Goal: Submit feedback/report problem

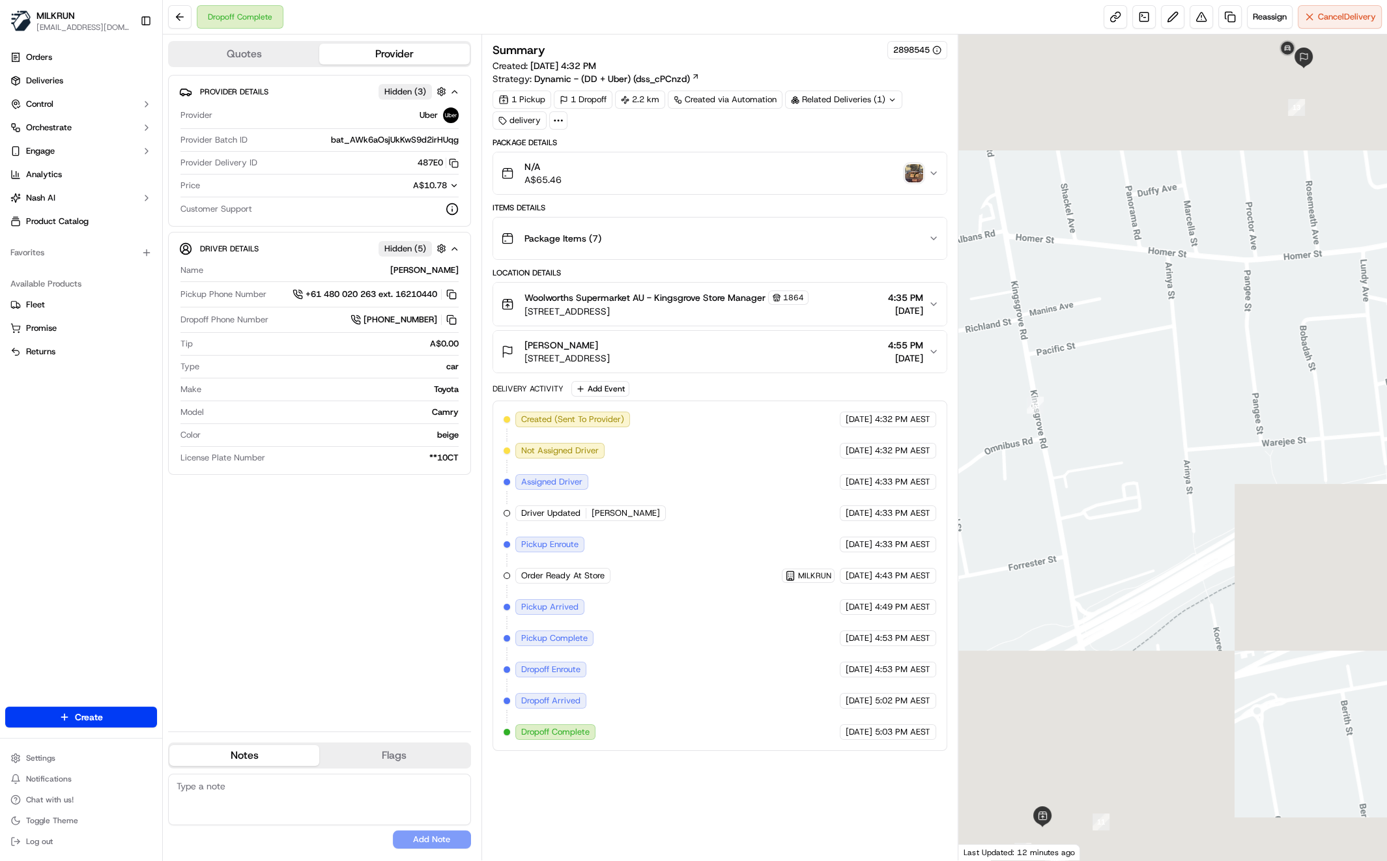
drag, startPoint x: 307, startPoint y: 621, endPoint x: 339, endPoint y: 618, distance: 31.4
click at [307, 621] on div "Provider Details Hidden ( 3 ) Provider Uber Provider Batch ID bat_AWk6aOsjUkKwS…" at bounding box center [319, 398] width 303 height 646
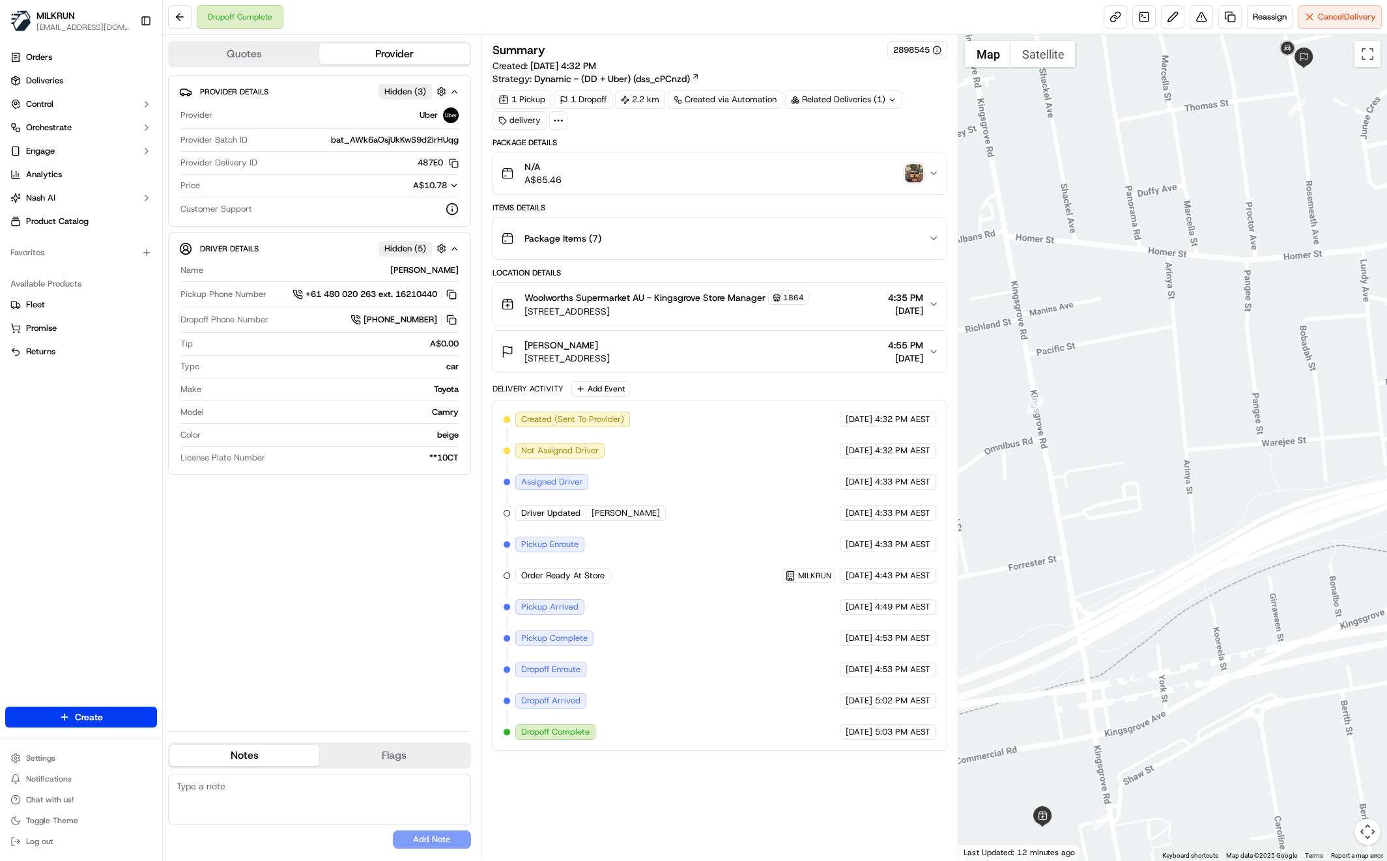
drag, startPoint x: 719, startPoint y: 218, endPoint x: 894, endPoint y: 192, distance: 177.8
click at [733, 219] on button "Package Items ( 7 )" at bounding box center [720, 239] width 454 height 42
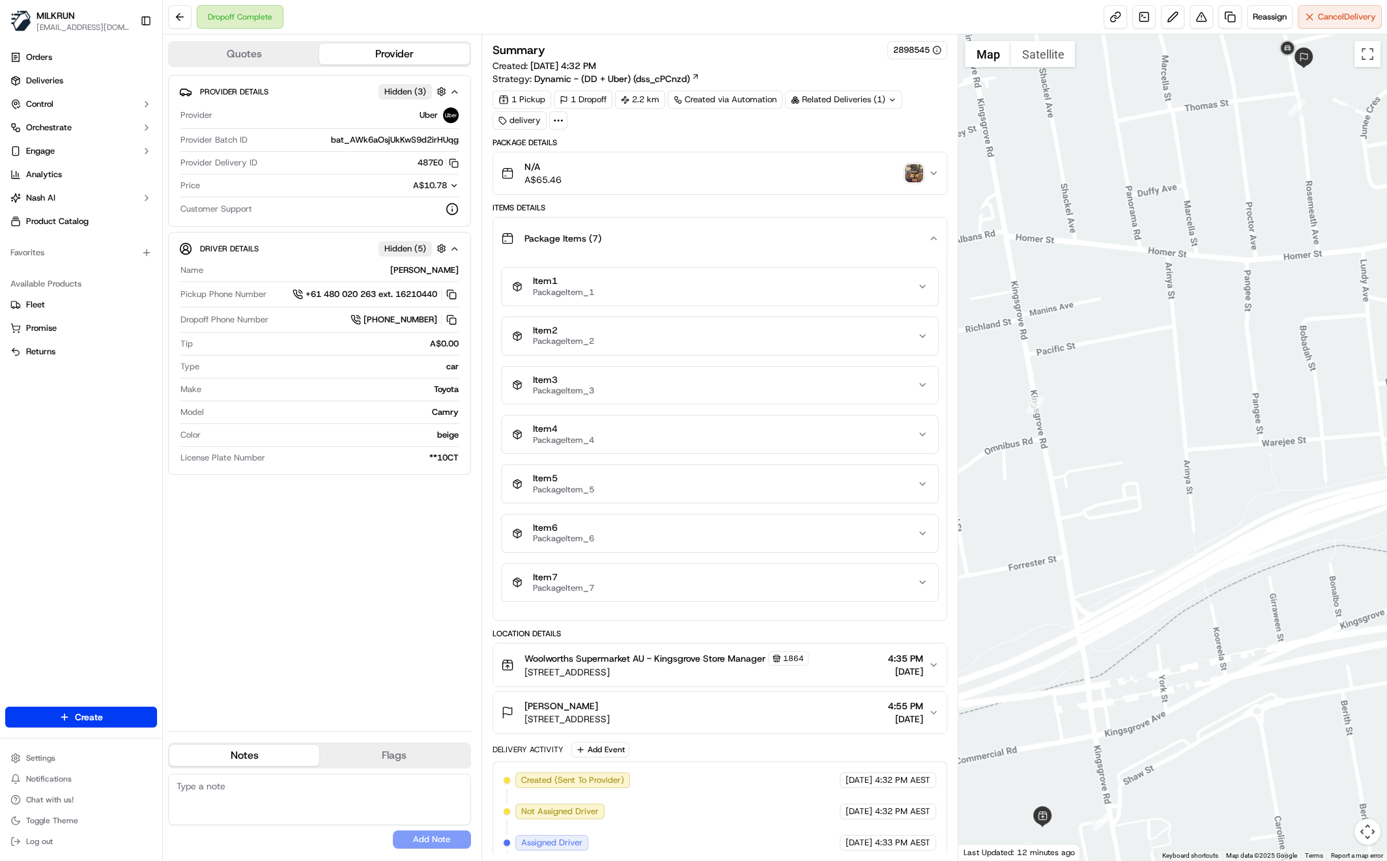
click at [913, 176] on img "button" at bounding box center [914, 173] width 18 height 18
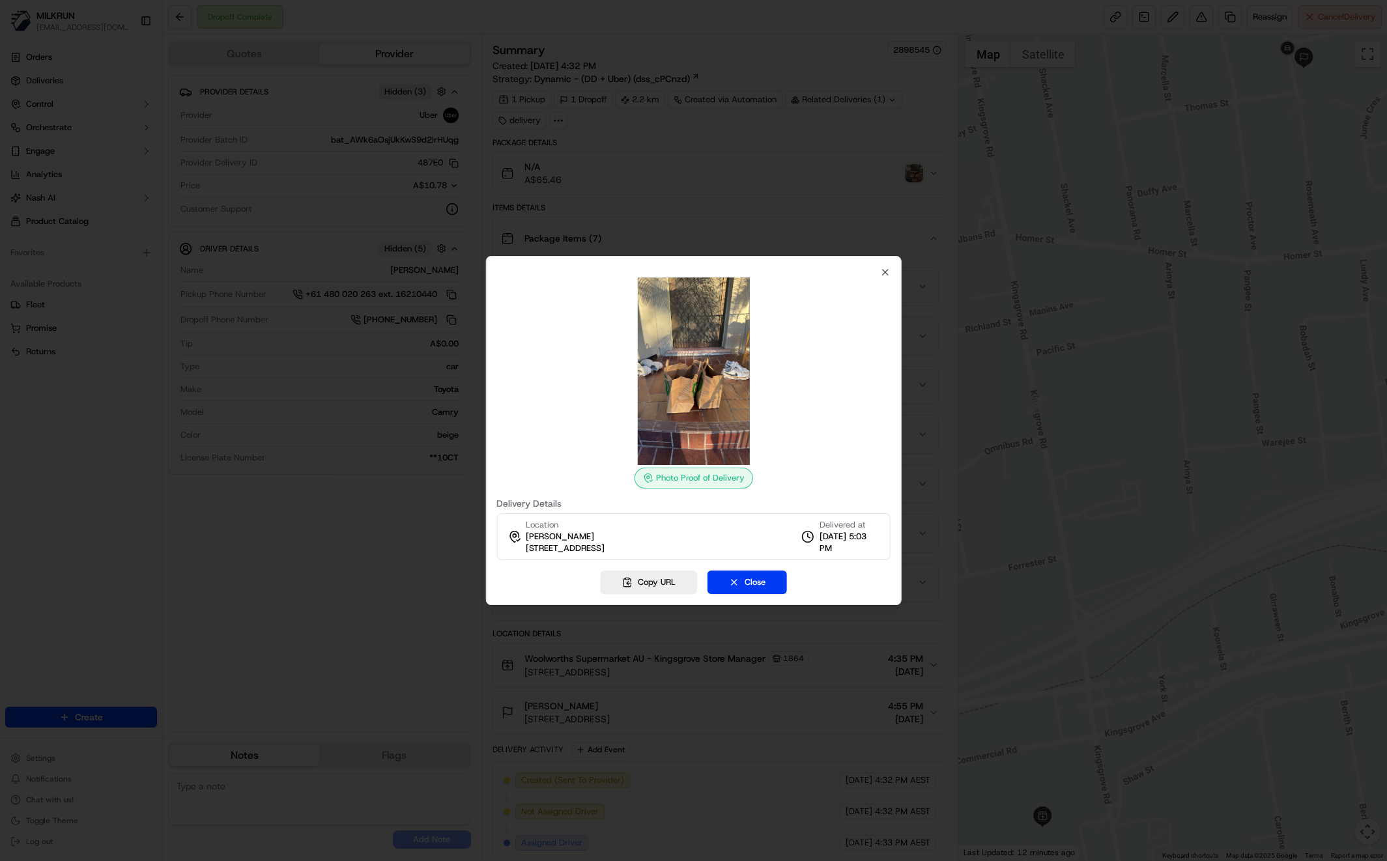
click at [742, 190] on div at bounding box center [693, 430] width 1387 height 861
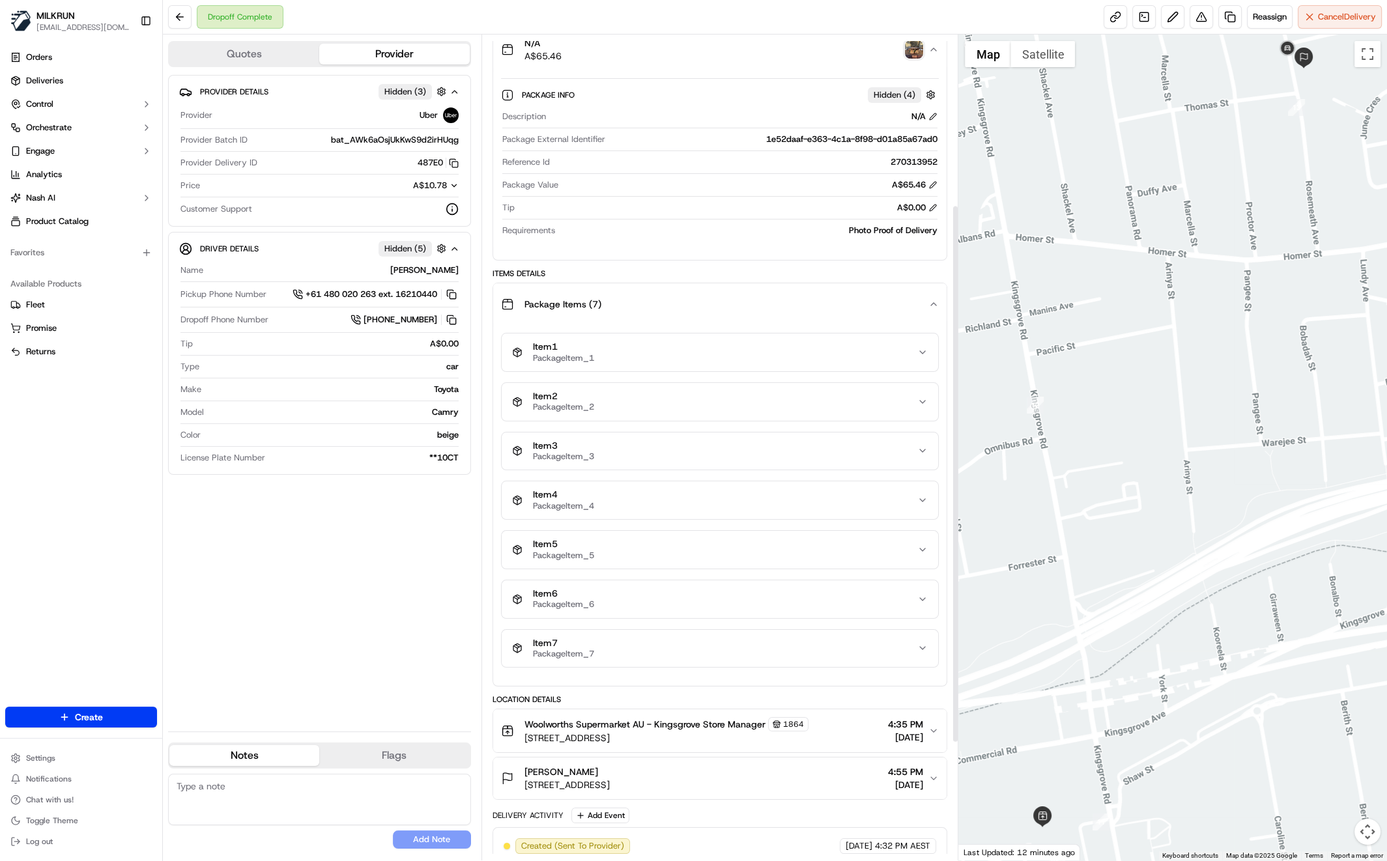
scroll to position [261, 0]
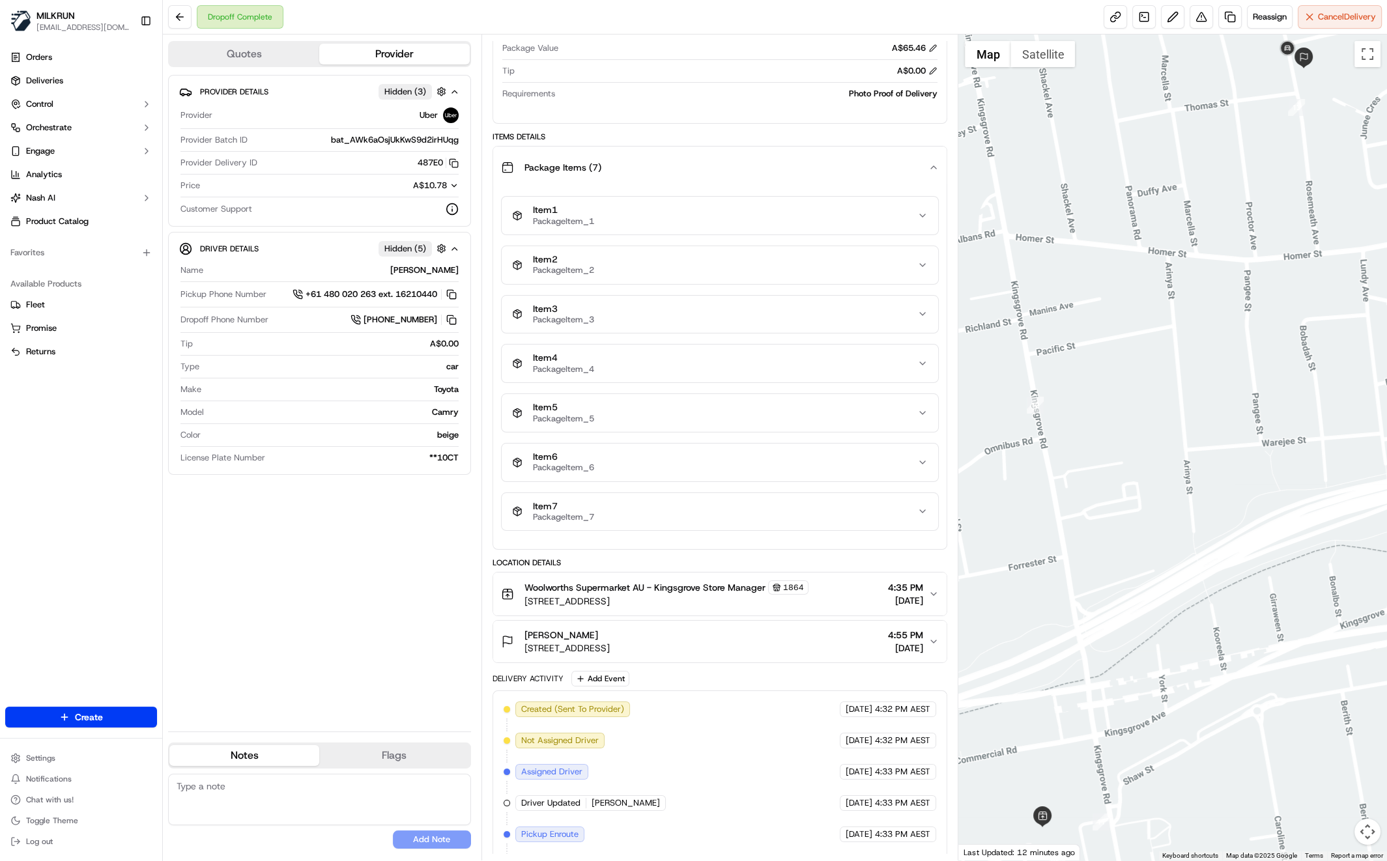
drag, startPoint x: 524, startPoint y: 643, endPoint x: 724, endPoint y: 649, distance: 200.1
click at [725, 649] on div "Stefanie Papadimitriou 34 Rosemeath Ave, Kingsgrove, NSW 2208, AU 4:55 PM 20/09…" at bounding box center [715, 642] width 428 height 26
copy span "34 Rosemeath Ave, Kingsgrove, NSW 2208, AU"
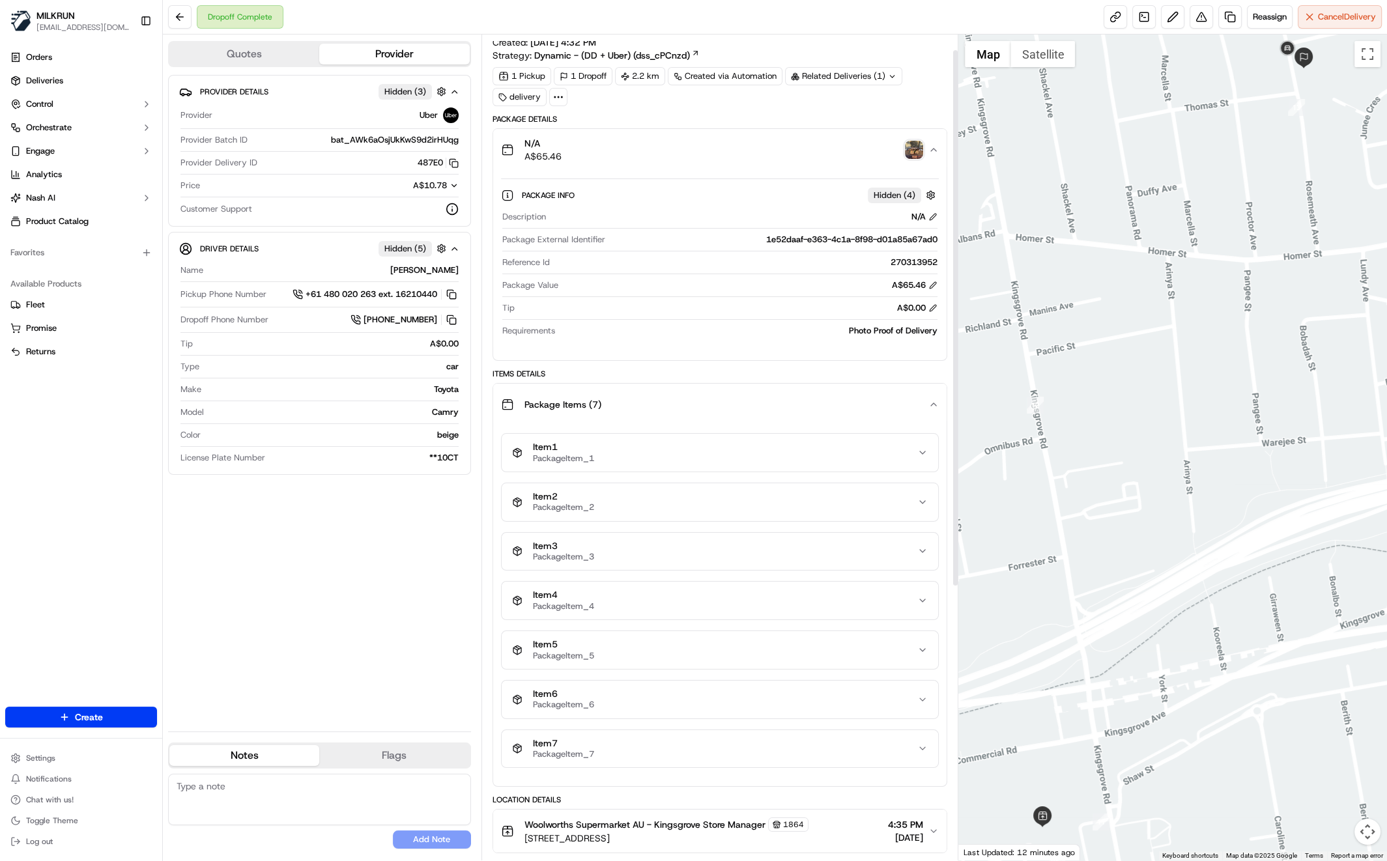
scroll to position [0, 0]
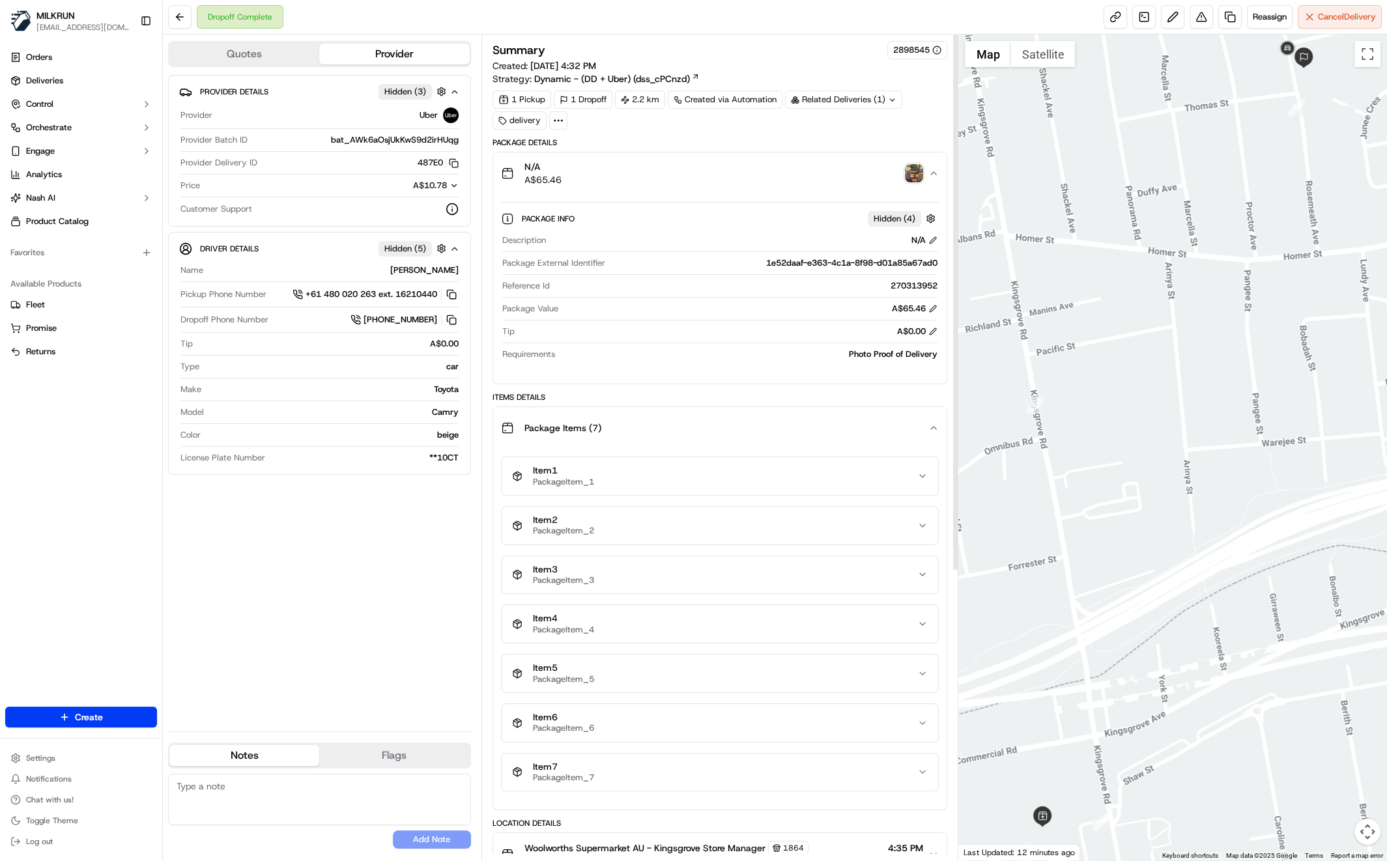
click at [920, 168] on img "button" at bounding box center [914, 173] width 18 height 18
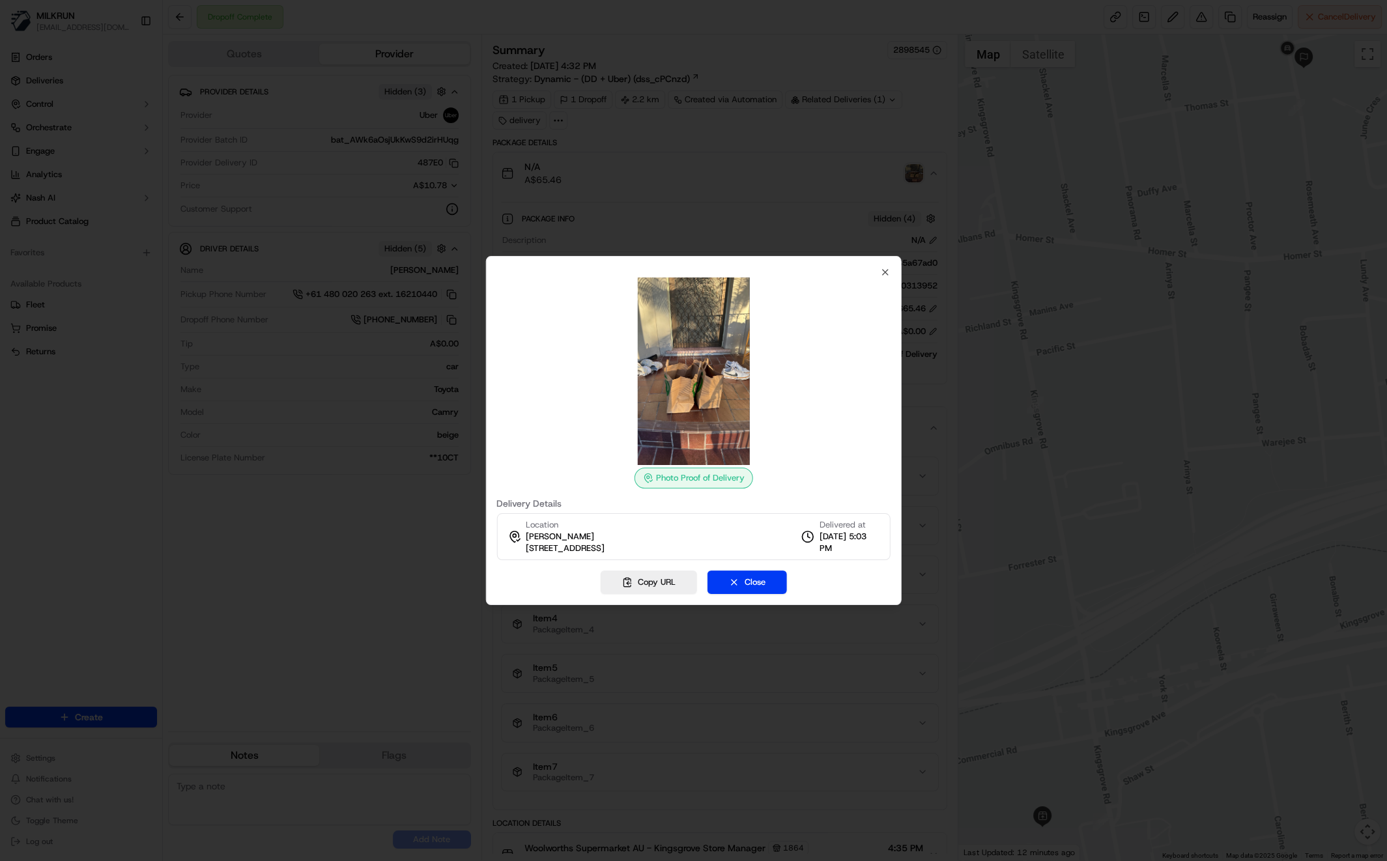
click at [347, 496] on div at bounding box center [693, 430] width 1387 height 861
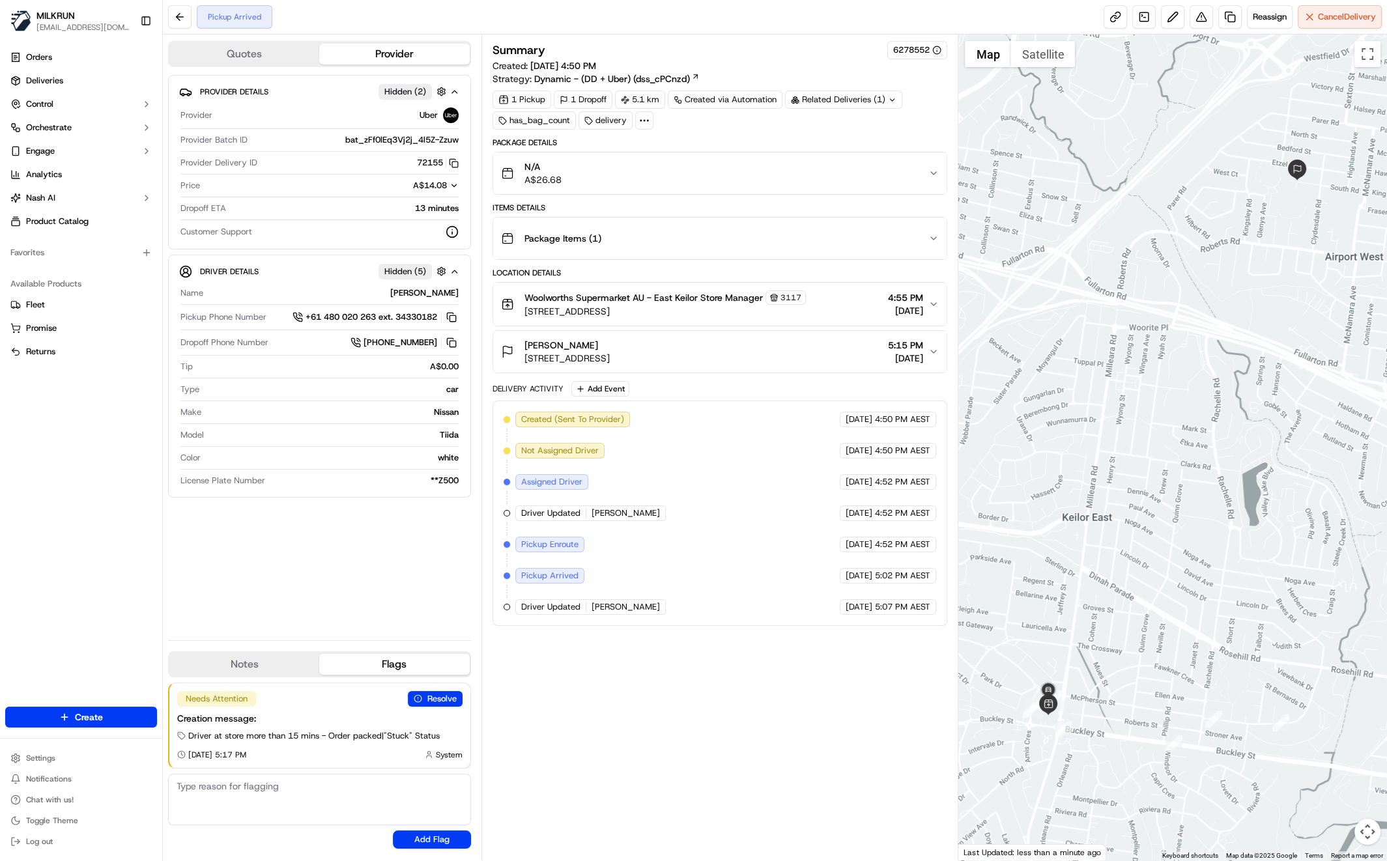
click at [771, 741] on div "Summary 6278552 Created: 20/09/2025 4:50 PM Strategy: Dynamic - (DD + Uber) (ds…" at bounding box center [719, 447] width 455 height 813
drag, startPoint x: 681, startPoint y: 726, endPoint x: 701, endPoint y: 730, distance: 19.9
click at [681, 726] on div "Summary 6278552 Created: 20/09/2025 4:50 PM Strategy: Dynamic - (DD + Uber) (ds…" at bounding box center [719, 447] width 455 height 813
click at [1319, 15] on span "Cancel Delivery" at bounding box center [1347, 17] width 58 height 12
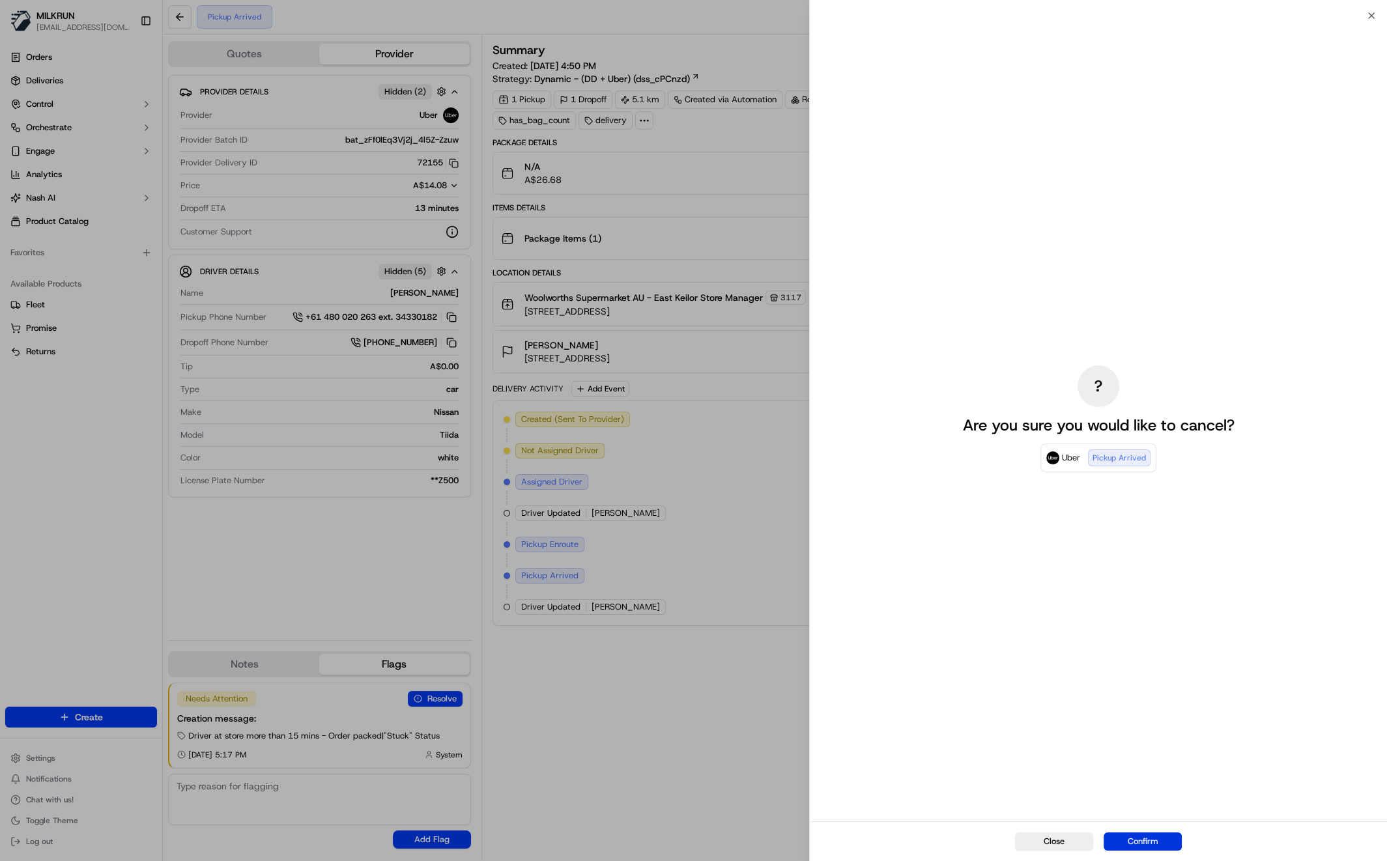
click at [1154, 838] on button "Confirm" at bounding box center [1143, 842] width 78 height 18
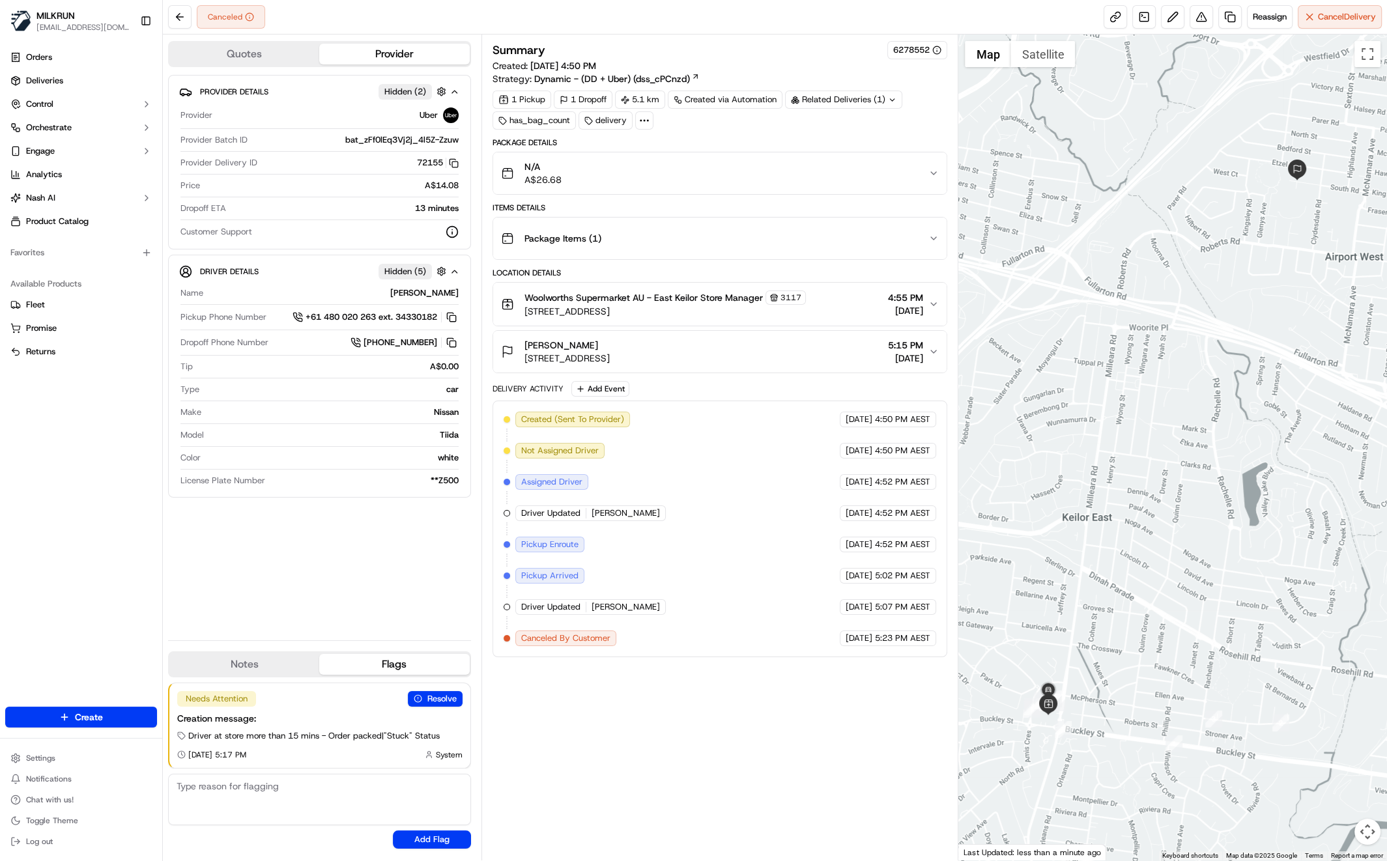
drag, startPoint x: 741, startPoint y: 855, endPoint x: 747, endPoint y: 842, distance: 14.6
click at [744, 848] on div "Summary 6278552 Created: 20/09/2025 4:50 PM Strategy: Dynamic - (DD + Uber) (ds…" at bounding box center [719, 448] width 477 height 826
click at [933, 299] on icon "button" at bounding box center [933, 304] width 10 height 10
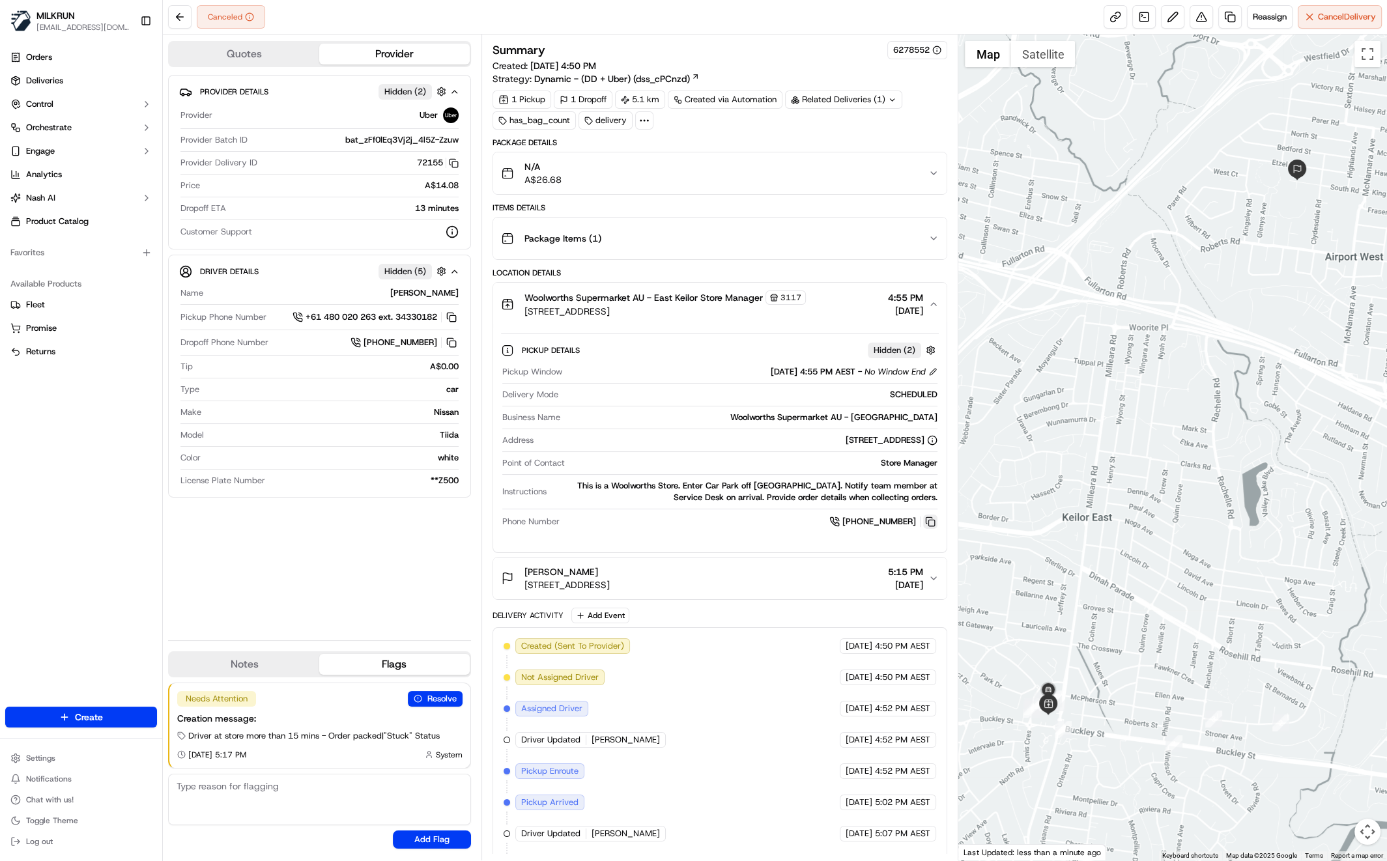
click at [935, 519] on button at bounding box center [930, 522] width 14 height 14
click at [933, 523] on button at bounding box center [930, 522] width 14 height 14
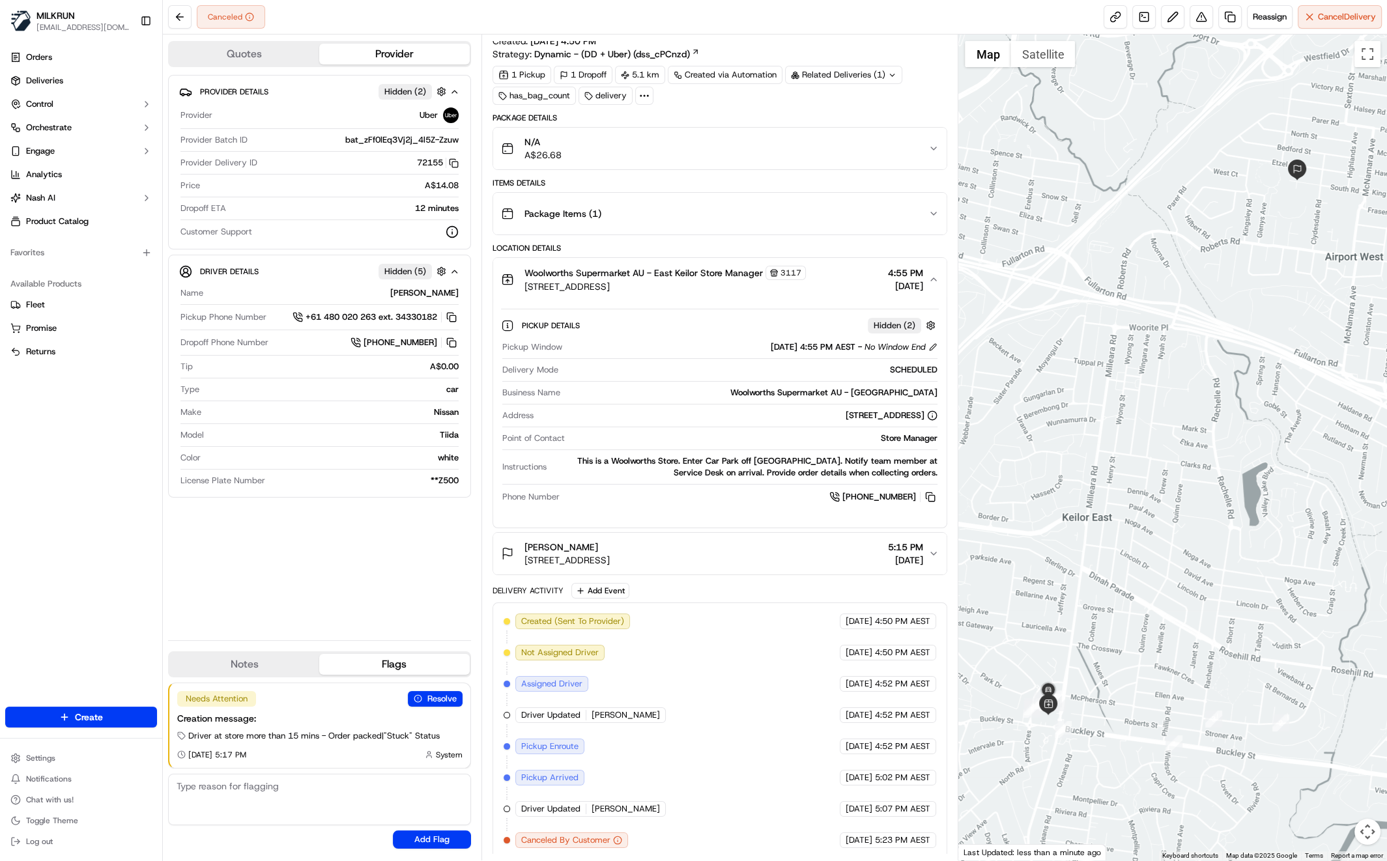
click at [330, 588] on div "Provider Details Hidden ( 2 ) Provider Uber Provider Batch ID bat_zFf0lEq3Vj2j_…" at bounding box center [319, 352] width 303 height 555
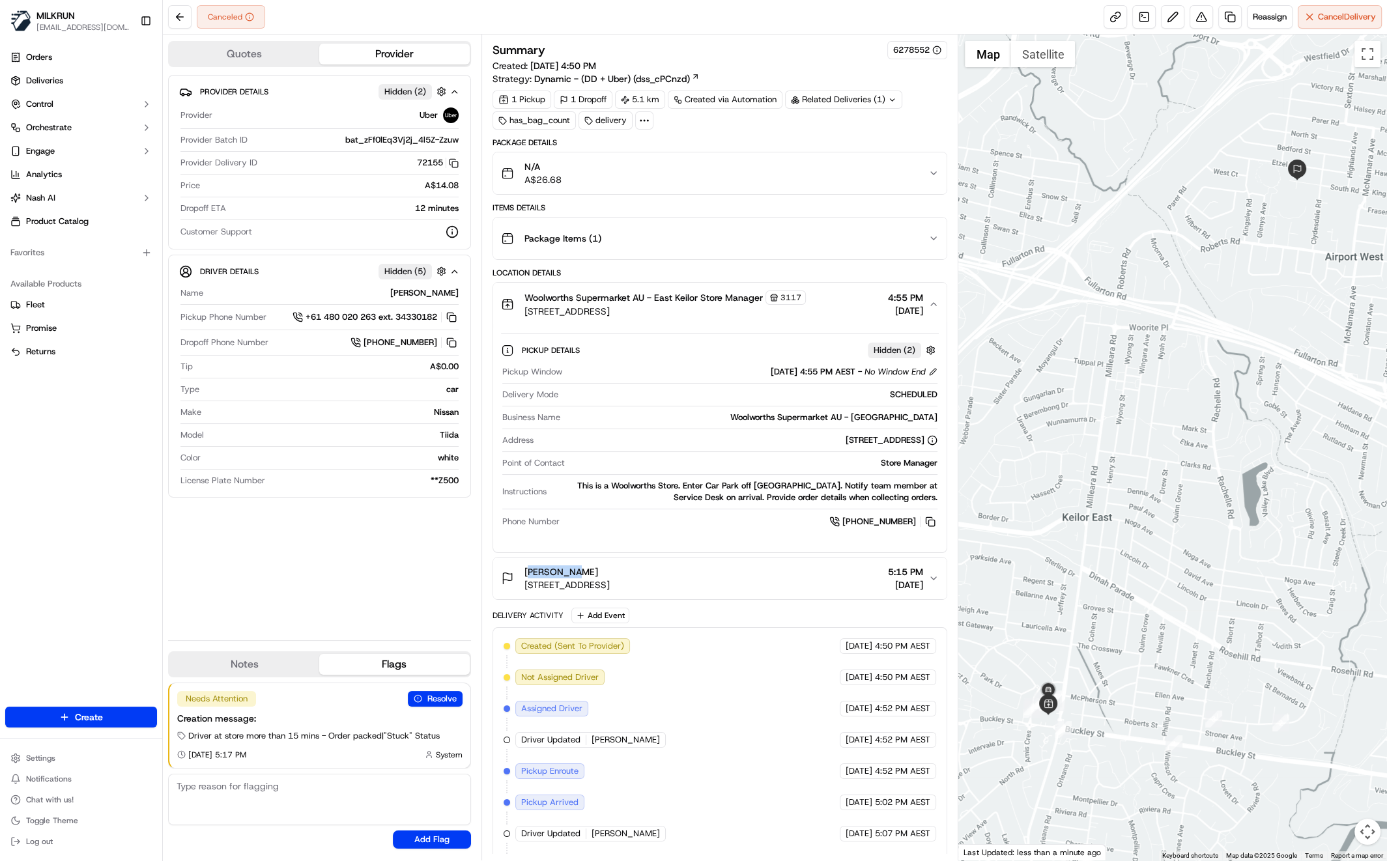
drag, startPoint x: 522, startPoint y: 567, endPoint x: 567, endPoint y: 578, distance: 46.3
click at [569, 572] on div "Tom Scifo Unit 2/25 South Rd, Airport West, VIC 3042, AU" at bounding box center [555, 578] width 109 height 26
drag, startPoint x: 376, startPoint y: 569, endPoint x: 375, endPoint y: 597, distance: 27.4
click at [375, 567] on div "Provider Details Hidden ( 2 ) Provider Uber Provider Batch ID bat_zFf0lEq3Vj2j_…" at bounding box center [319, 352] width 303 height 555
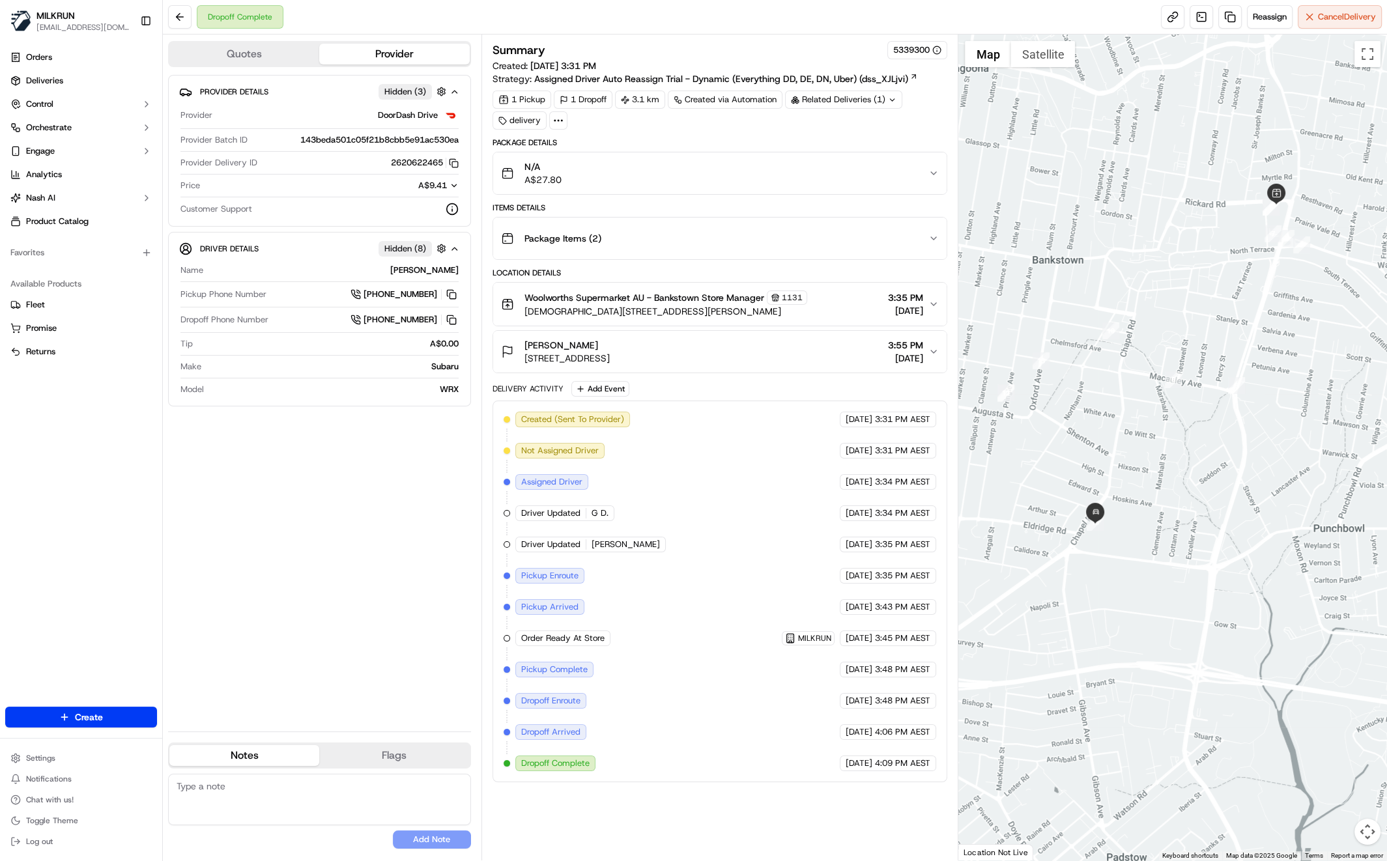
drag, startPoint x: 1110, startPoint y: 498, endPoint x: 1175, endPoint y: 466, distance: 72.3
click at [1175, 466] on div at bounding box center [1172, 448] width 429 height 826
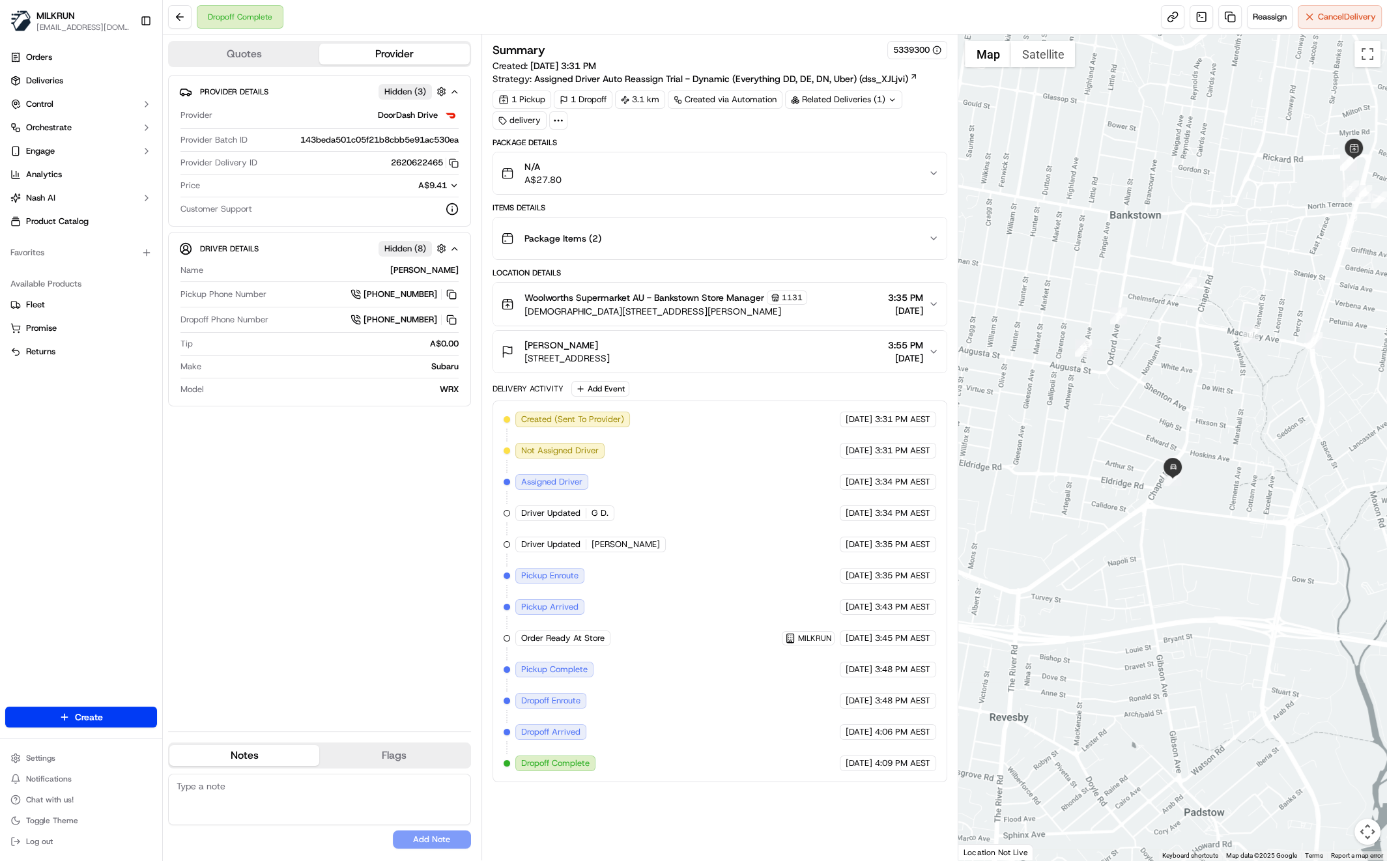
click at [1179, 498] on div at bounding box center [1172, 448] width 429 height 826
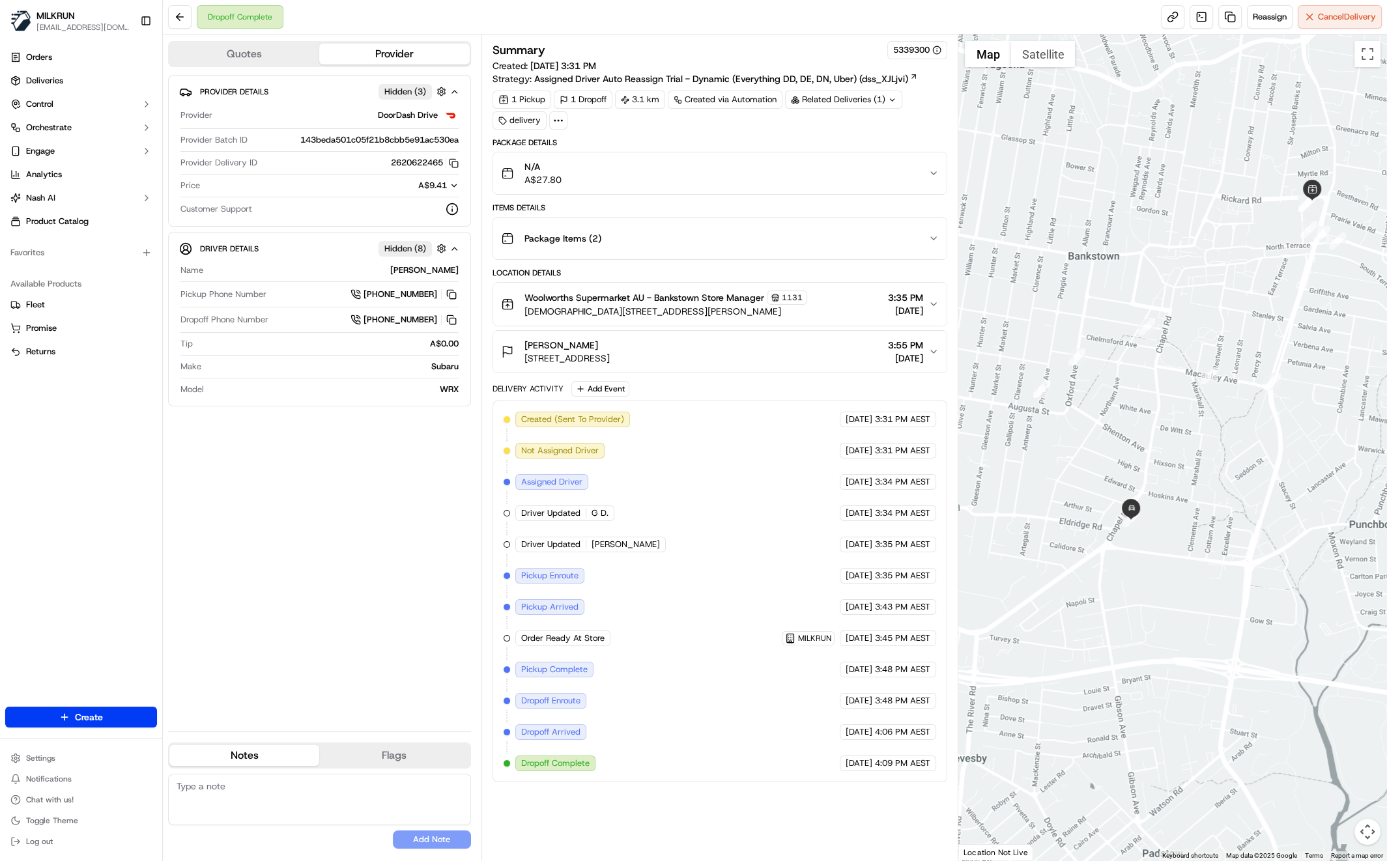
drag, startPoint x: 1304, startPoint y: 322, endPoint x: 1277, endPoint y: 339, distance: 32.2
click at [1277, 338] on div at bounding box center [1172, 448] width 429 height 826
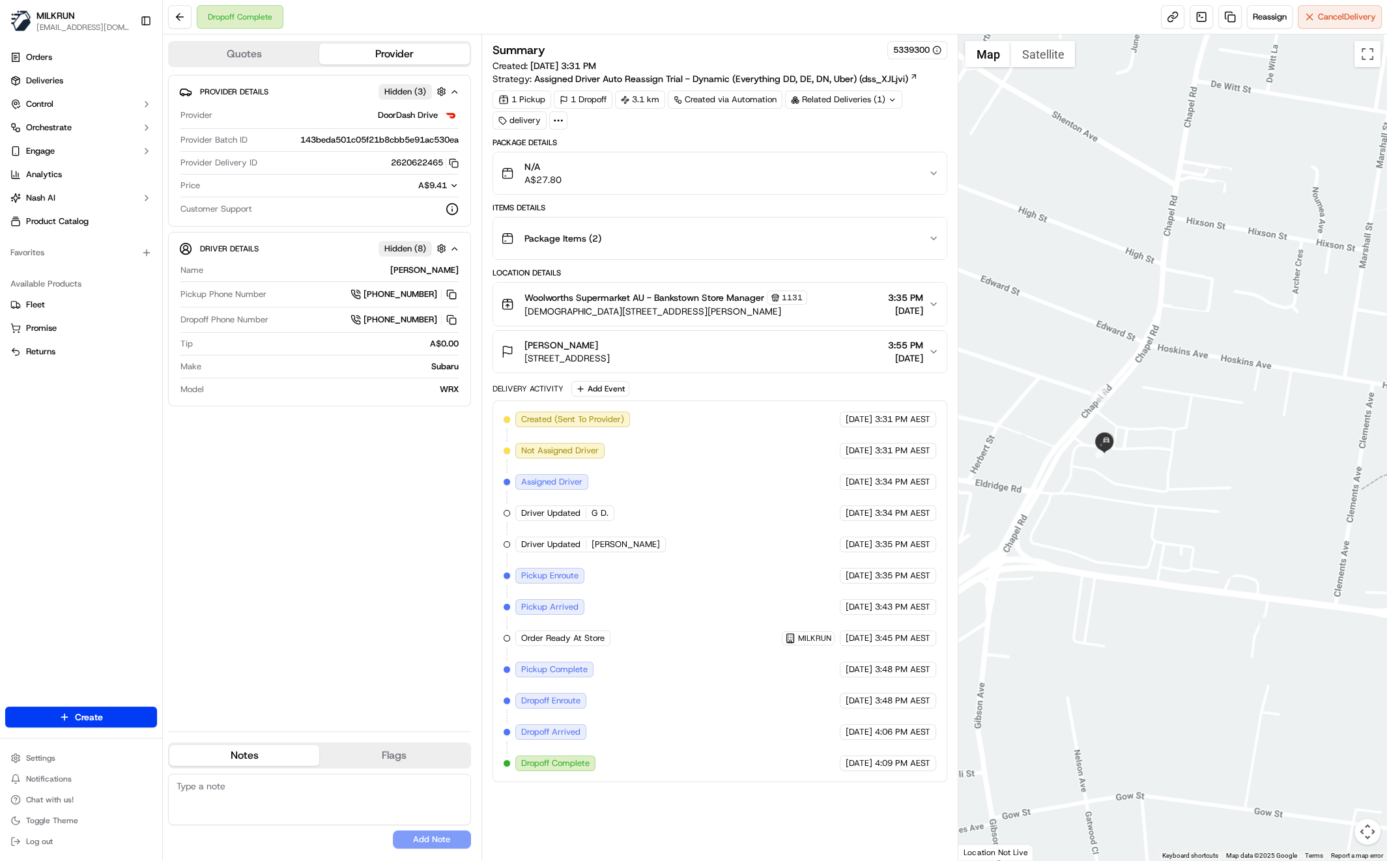
drag, startPoint x: 1074, startPoint y: 496, endPoint x: 1031, endPoint y: 503, distance: 44.1
click at [1031, 503] on div at bounding box center [1172, 448] width 429 height 826
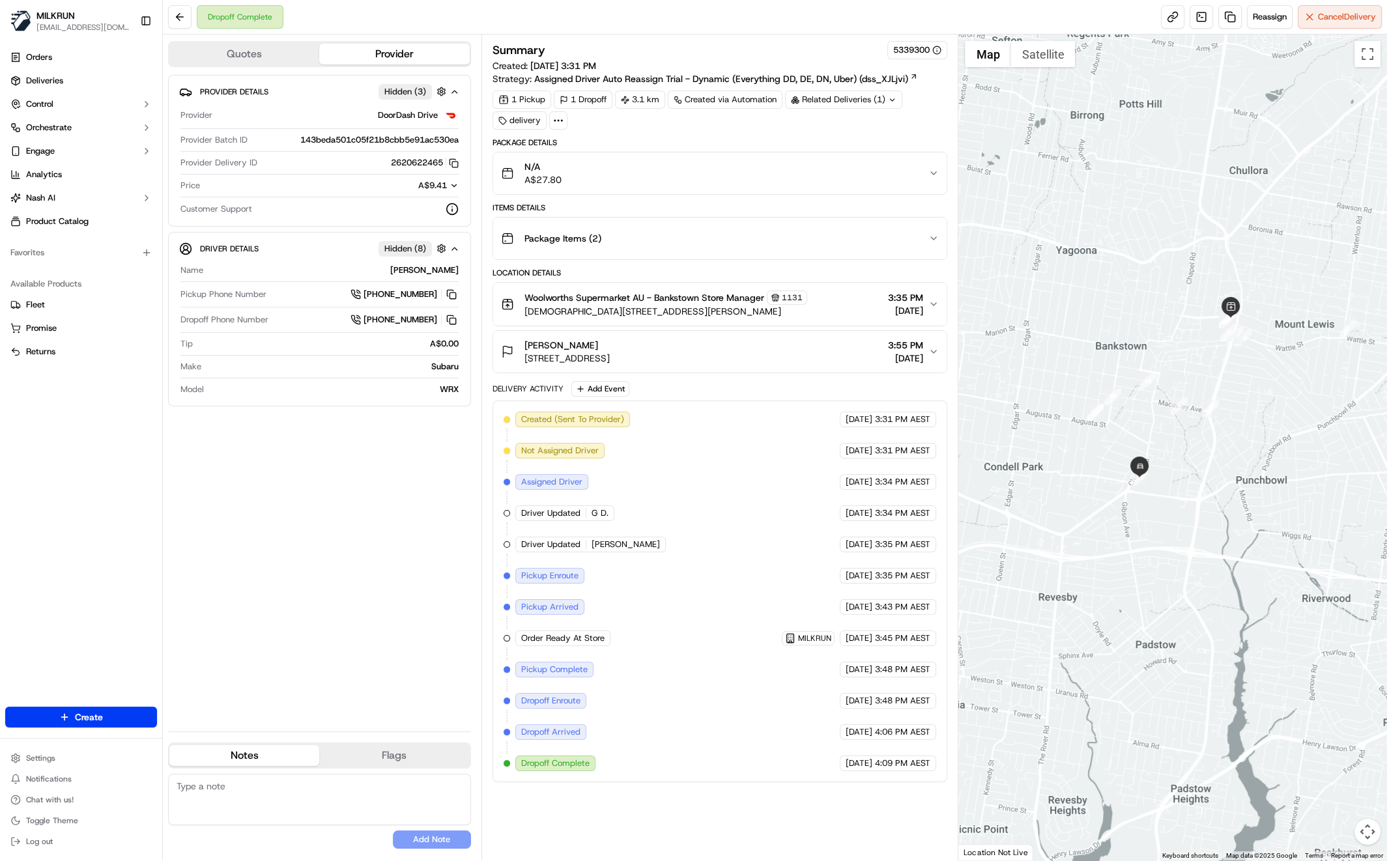
drag, startPoint x: 1248, startPoint y: 421, endPoint x: 1244, endPoint y: 432, distance: 11.4
click at [1244, 433] on div at bounding box center [1172, 448] width 429 height 826
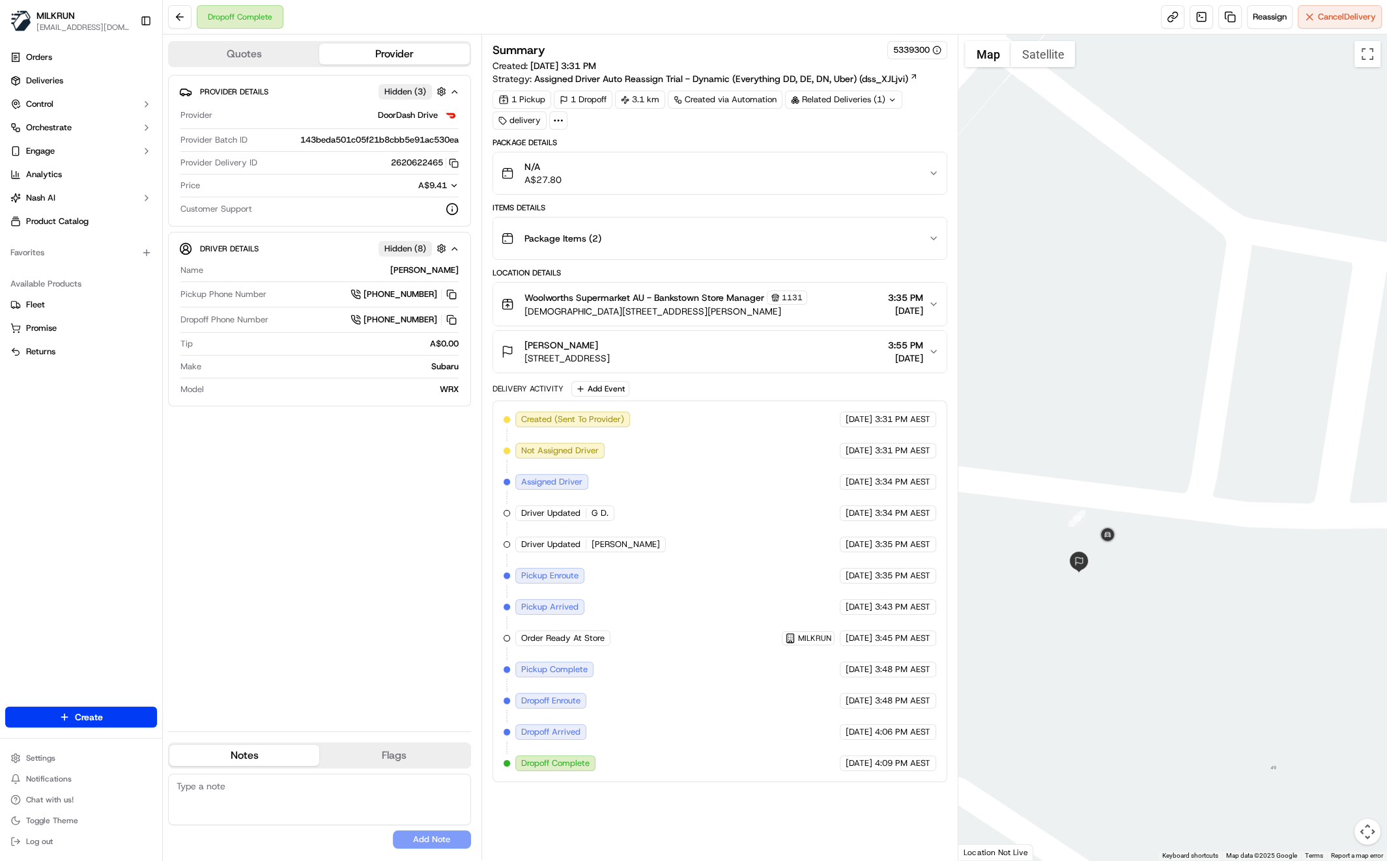
drag, startPoint x: 1120, startPoint y: 496, endPoint x: 1099, endPoint y: 469, distance: 33.9
click at [1121, 494] on div at bounding box center [1172, 448] width 429 height 826
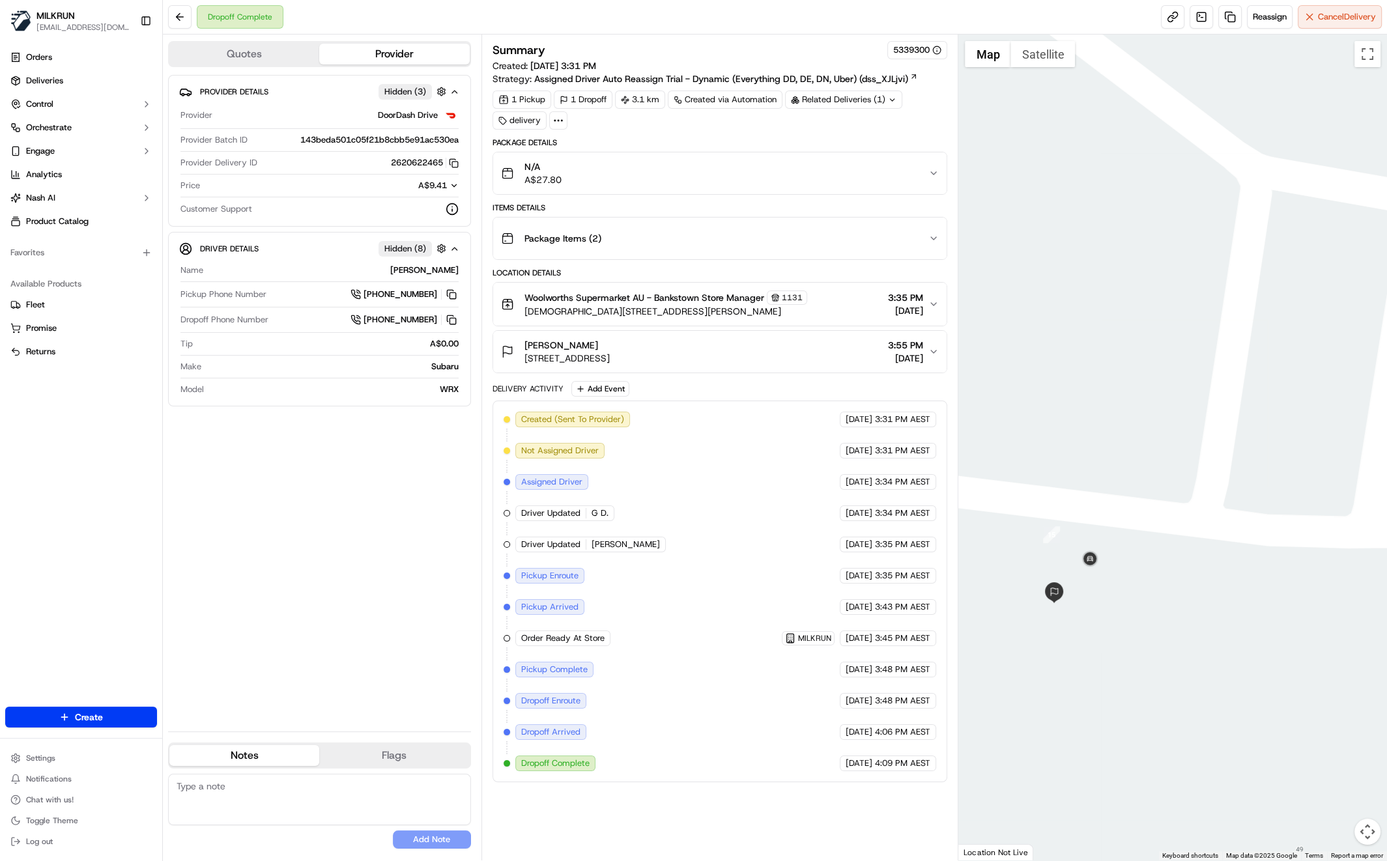
click at [928, 173] on div "N/A A$27.80" at bounding box center [715, 173] width 428 height 26
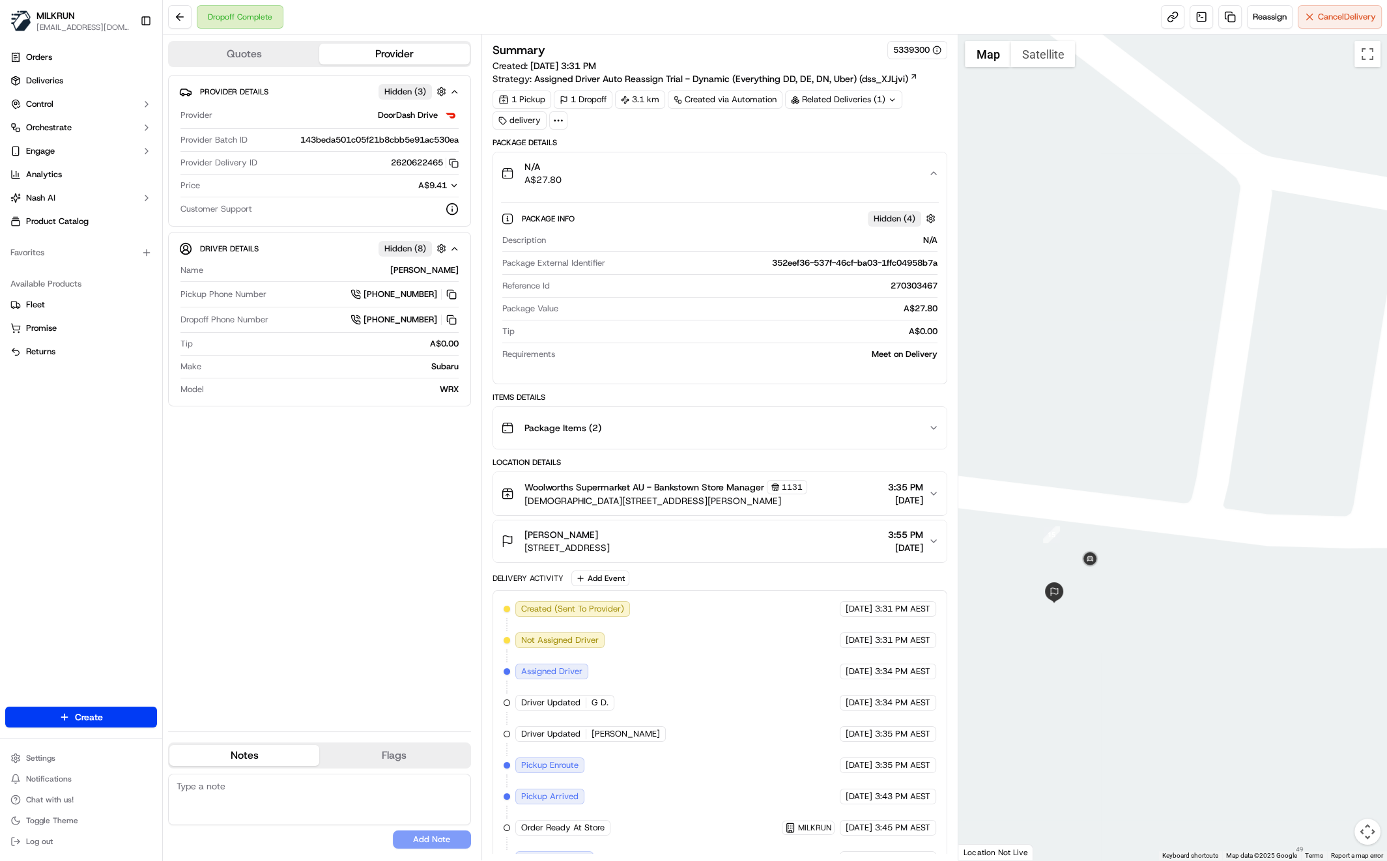
click at [906, 178] on div "N/A A$27.80" at bounding box center [715, 173] width 428 height 26
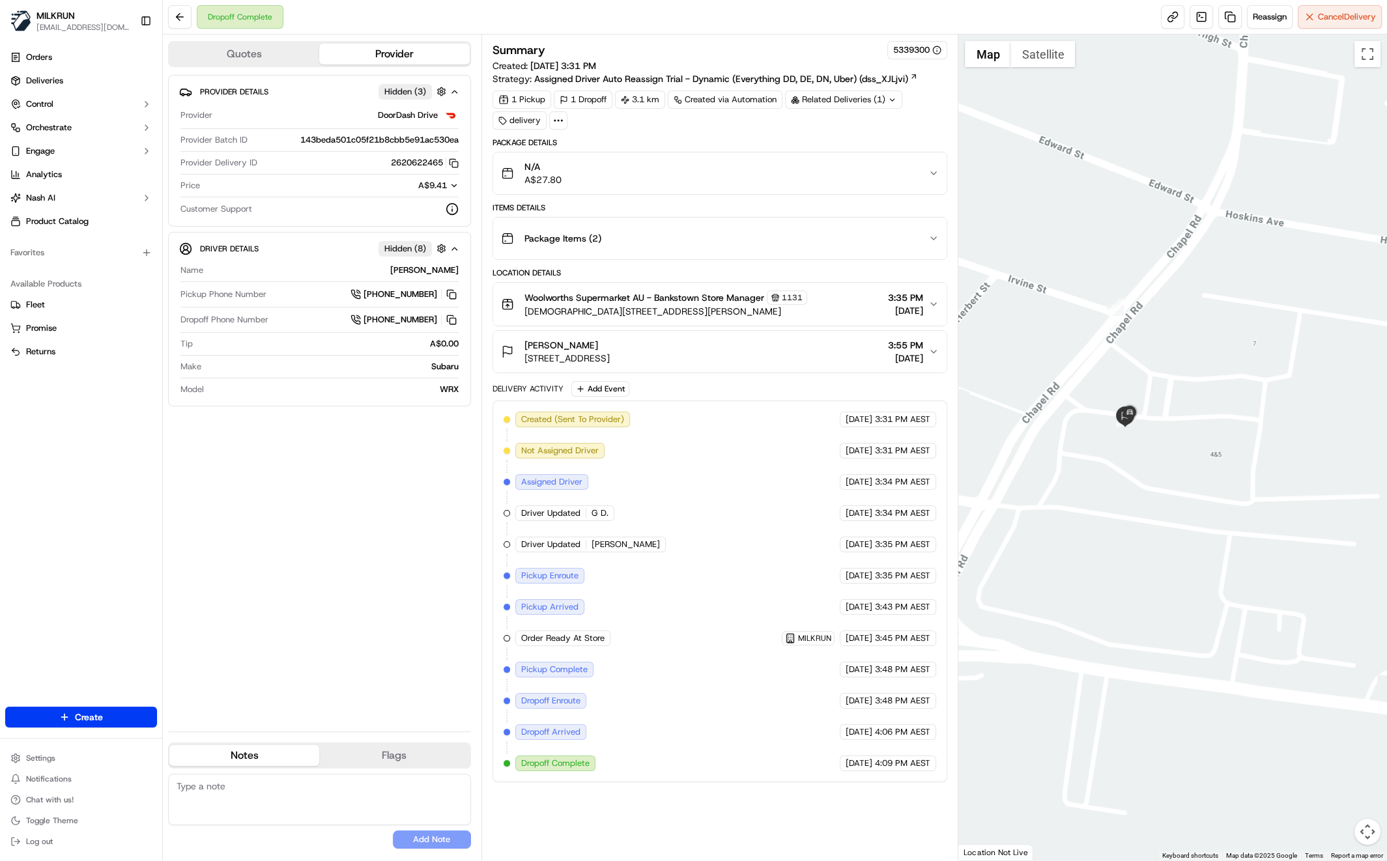
click at [302, 571] on div "Provider Details Hidden ( 3 ) Provider DoorDash Drive Provider Batch ID 143beda…" at bounding box center [319, 398] width 303 height 646
click at [236, 546] on div "Provider Details Hidden ( 3 ) Provider DoorDash Drive Provider Batch ID 143beda…" at bounding box center [319, 398] width 303 height 646
click at [211, 494] on div "Provider Details Hidden ( 3 ) Provider DoorDash Drive Provider Batch ID 143beda…" at bounding box center [319, 398] width 303 height 646
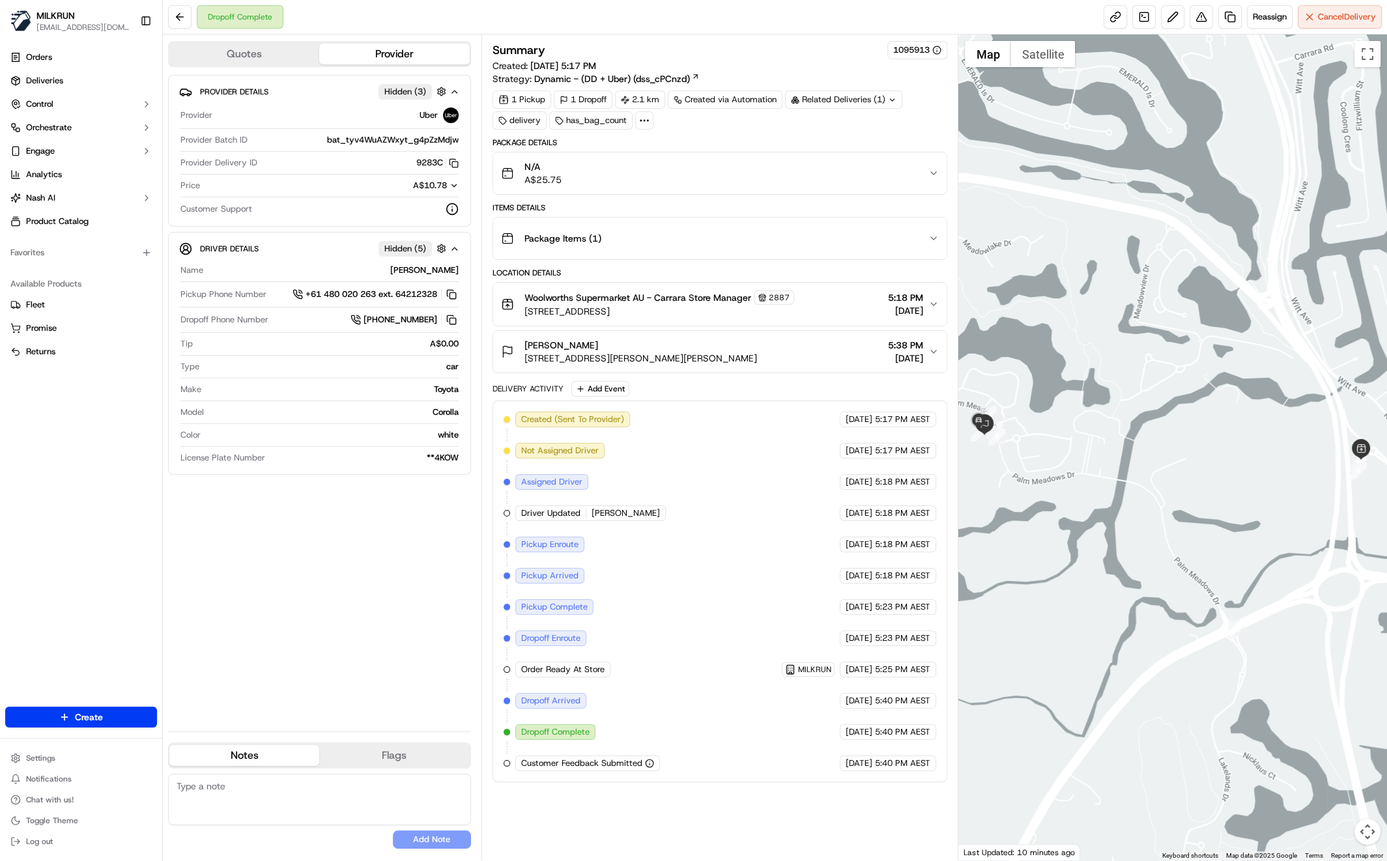
click at [324, 617] on div "Provider Details Hidden ( 3 ) Provider Uber Provider Batch ID bat_tyv4WuAZWxyt_…" at bounding box center [319, 398] width 303 height 646
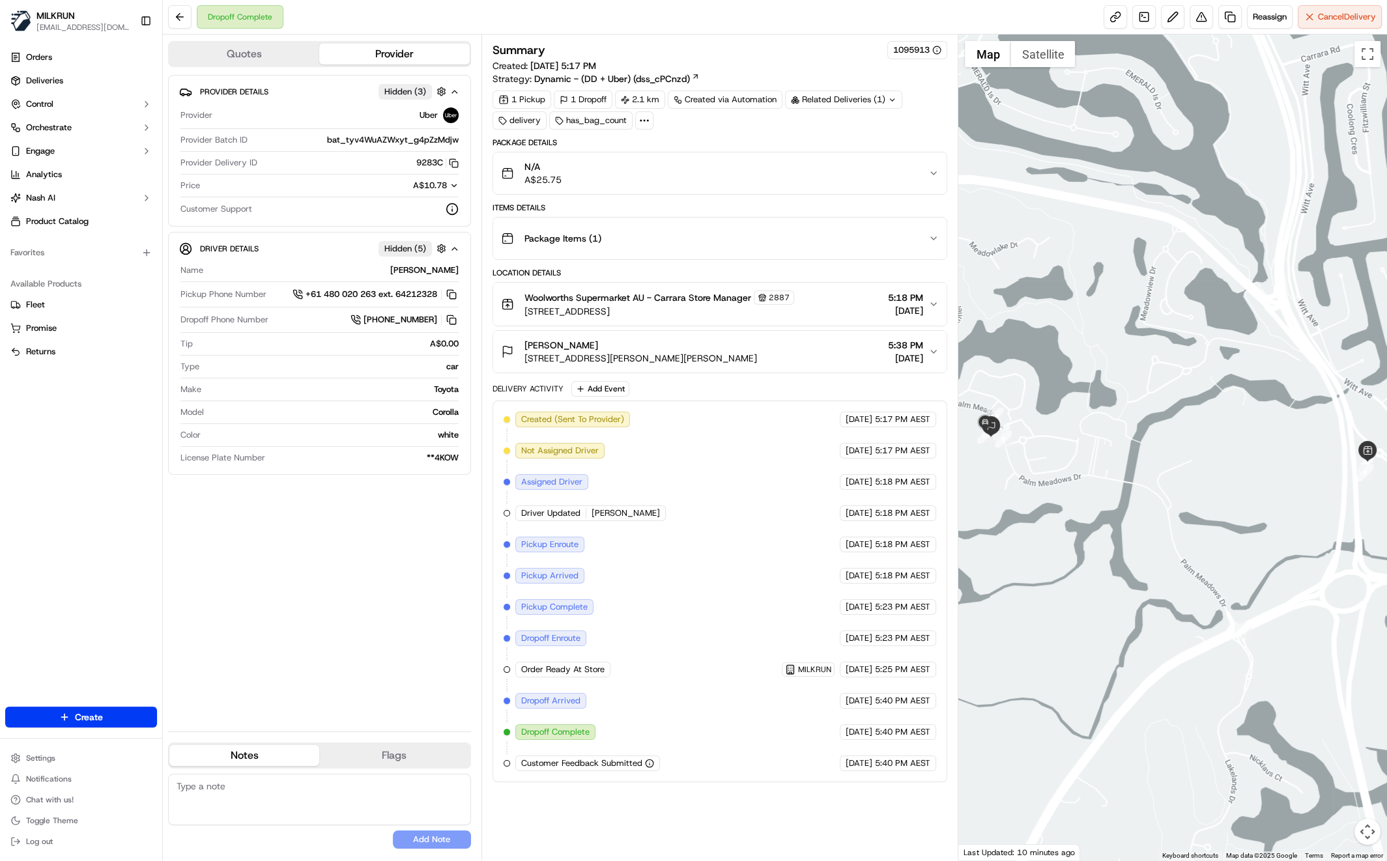
drag, startPoint x: 1051, startPoint y: 492, endPoint x: 1050, endPoint y: 485, distance: 7.9
click at [1063, 494] on div at bounding box center [1172, 448] width 429 height 826
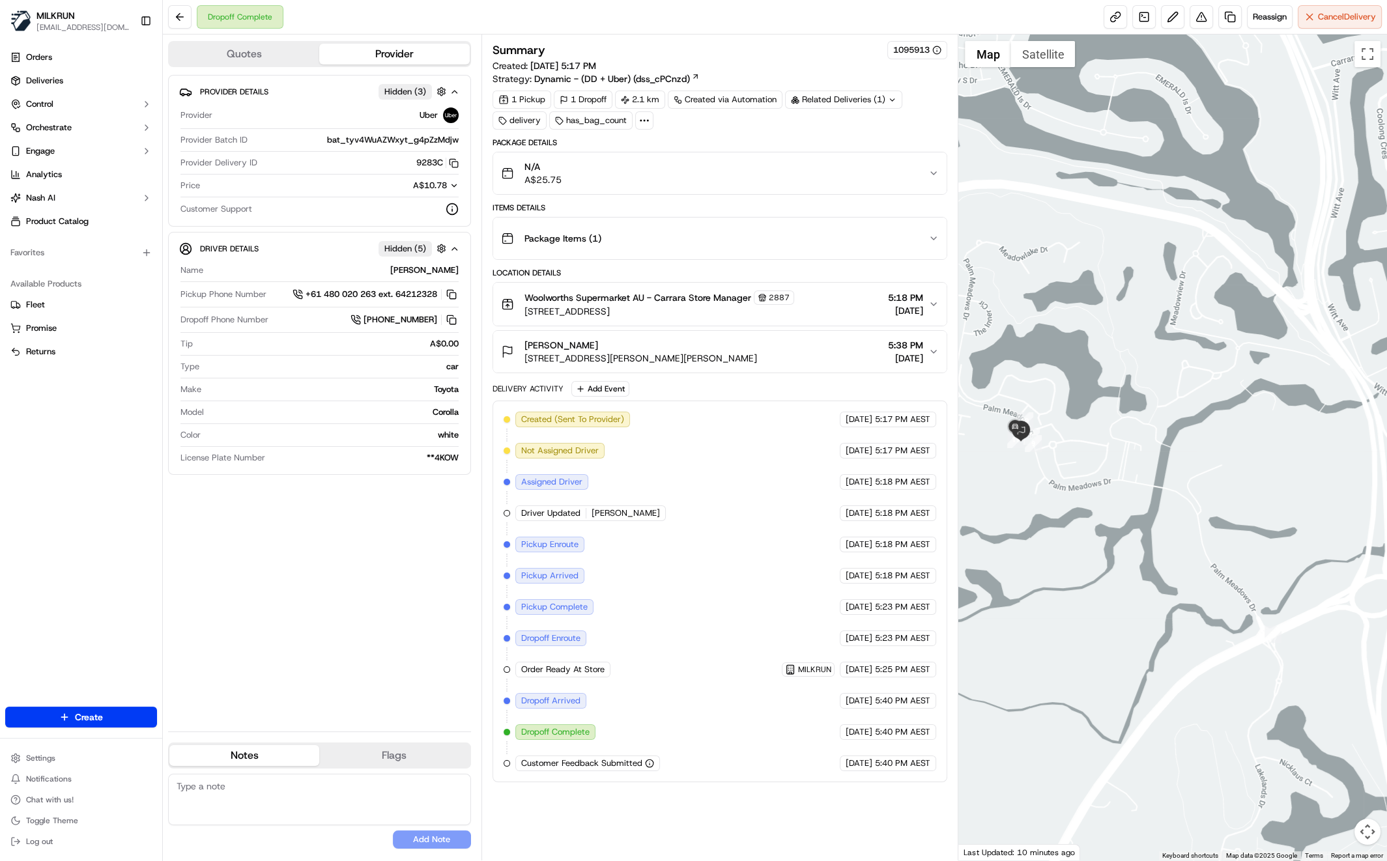
drag, startPoint x: 601, startPoint y: 816, endPoint x: 602, endPoint y: 807, distance: 8.5
click at [601, 815] on div "Summary 1095913 Created: 20/09/2025 5:17 PM Strategy: Dynamic - (DD + Uber) (ds…" at bounding box center [719, 447] width 455 height 813
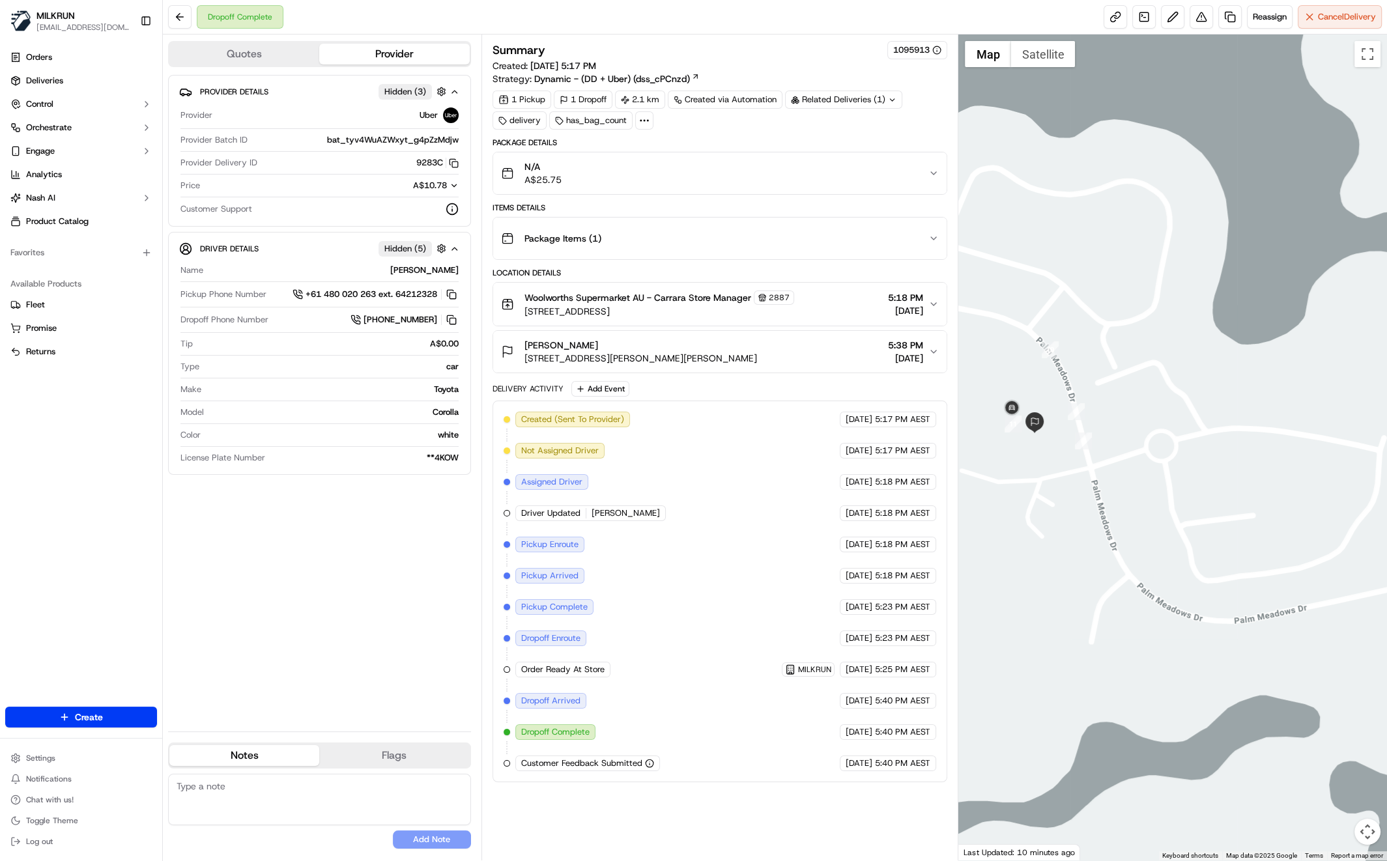
click at [923, 169] on div "N/A A$25.75" at bounding box center [715, 173] width 428 height 26
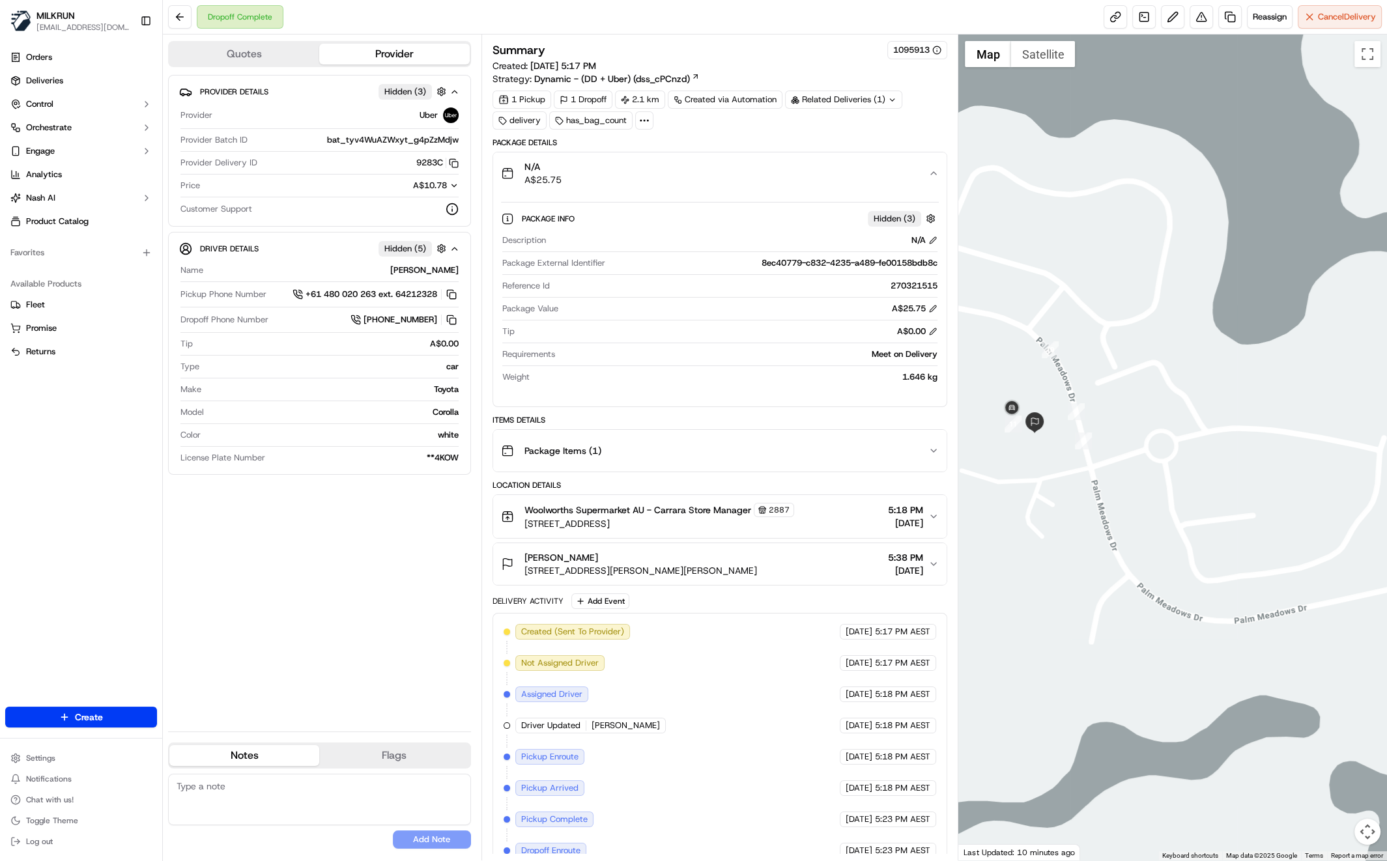
click at [936, 173] on icon "button" at bounding box center [933, 173] width 10 height 10
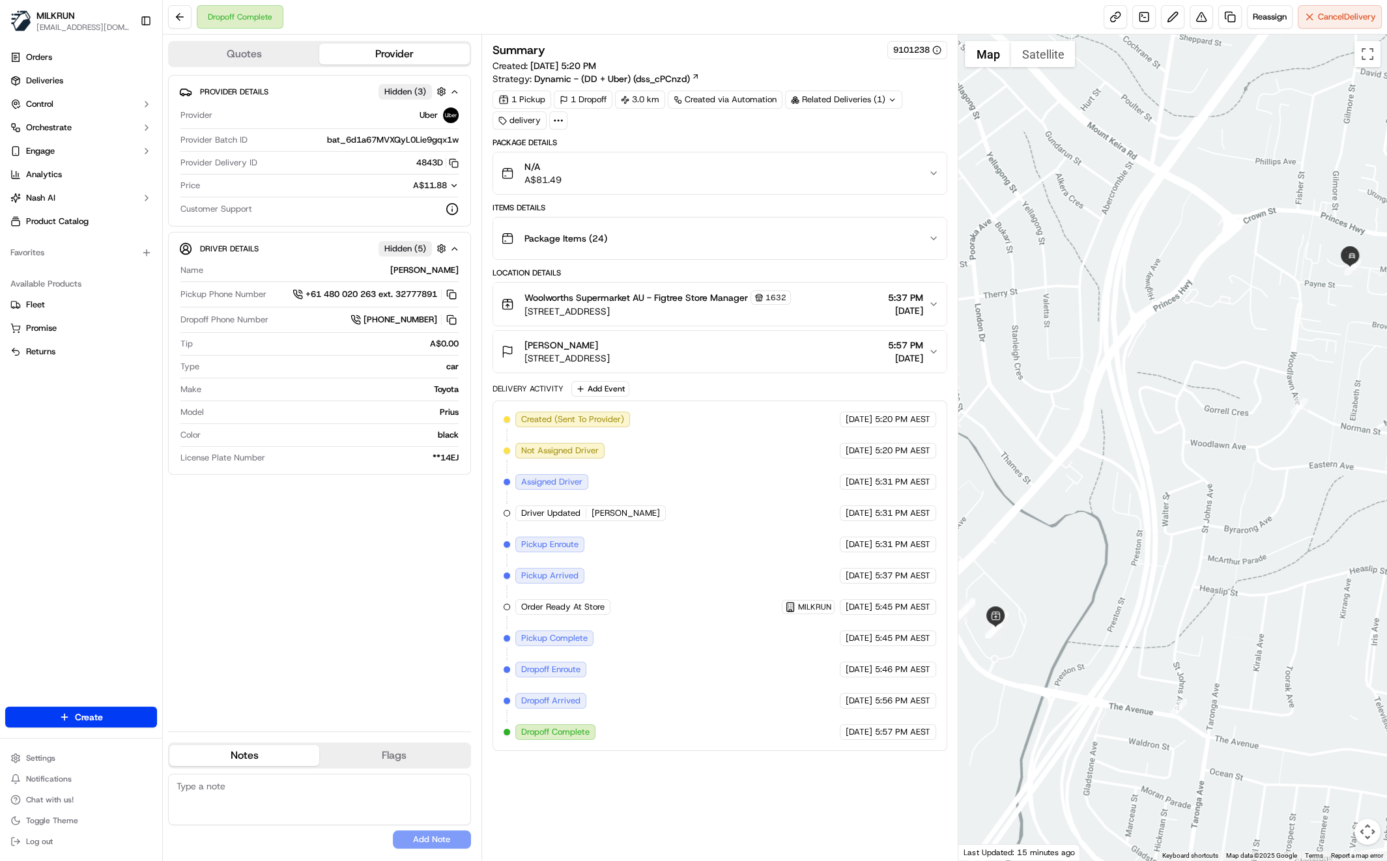
click at [318, 638] on div "Provider Details Hidden ( 3 ) Provider Uber Provider Batch ID bat_6d1a67MVXQyL0…" at bounding box center [319, 398] width 303 height 646
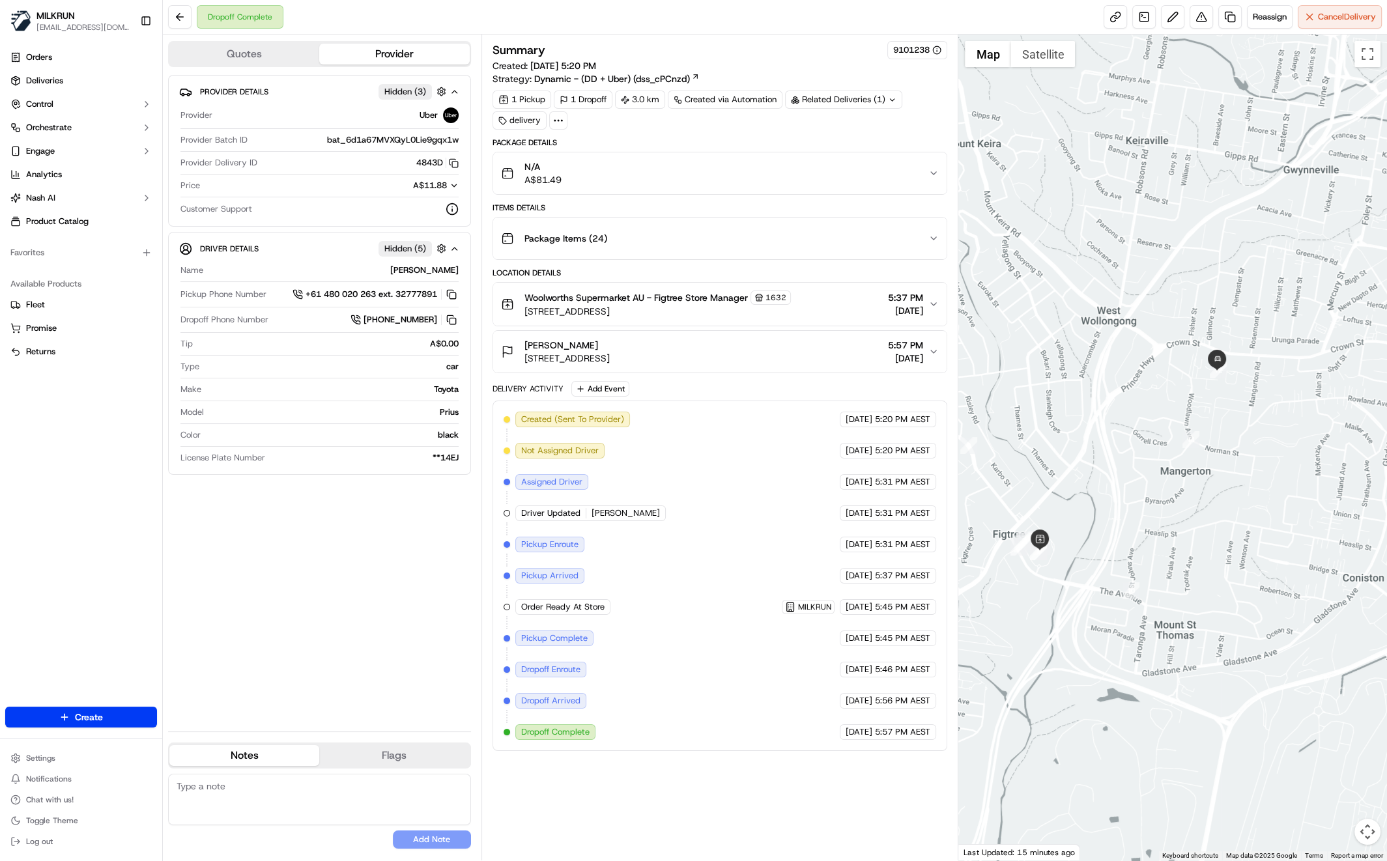
click at [1191, 654] on div at bounding box center [1172, 448] width 429 height 826
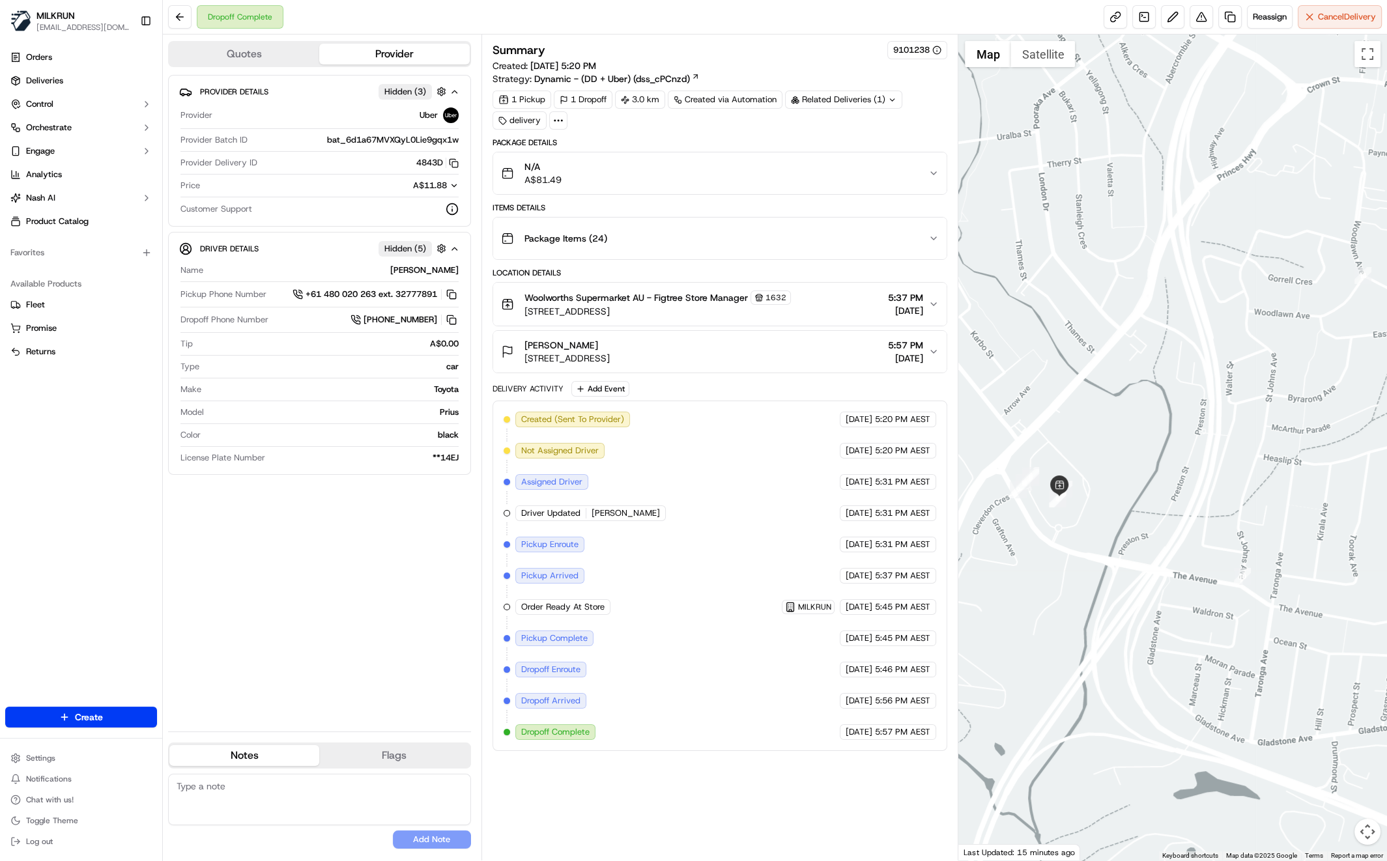
drag, startPoint x: 1075, startPoint y: 546, endPoint x: 1096, endPoint y: 545, distance: 20.9
click at [1092, 548] on div at bounding box center [1172, 448] width 429 height 826
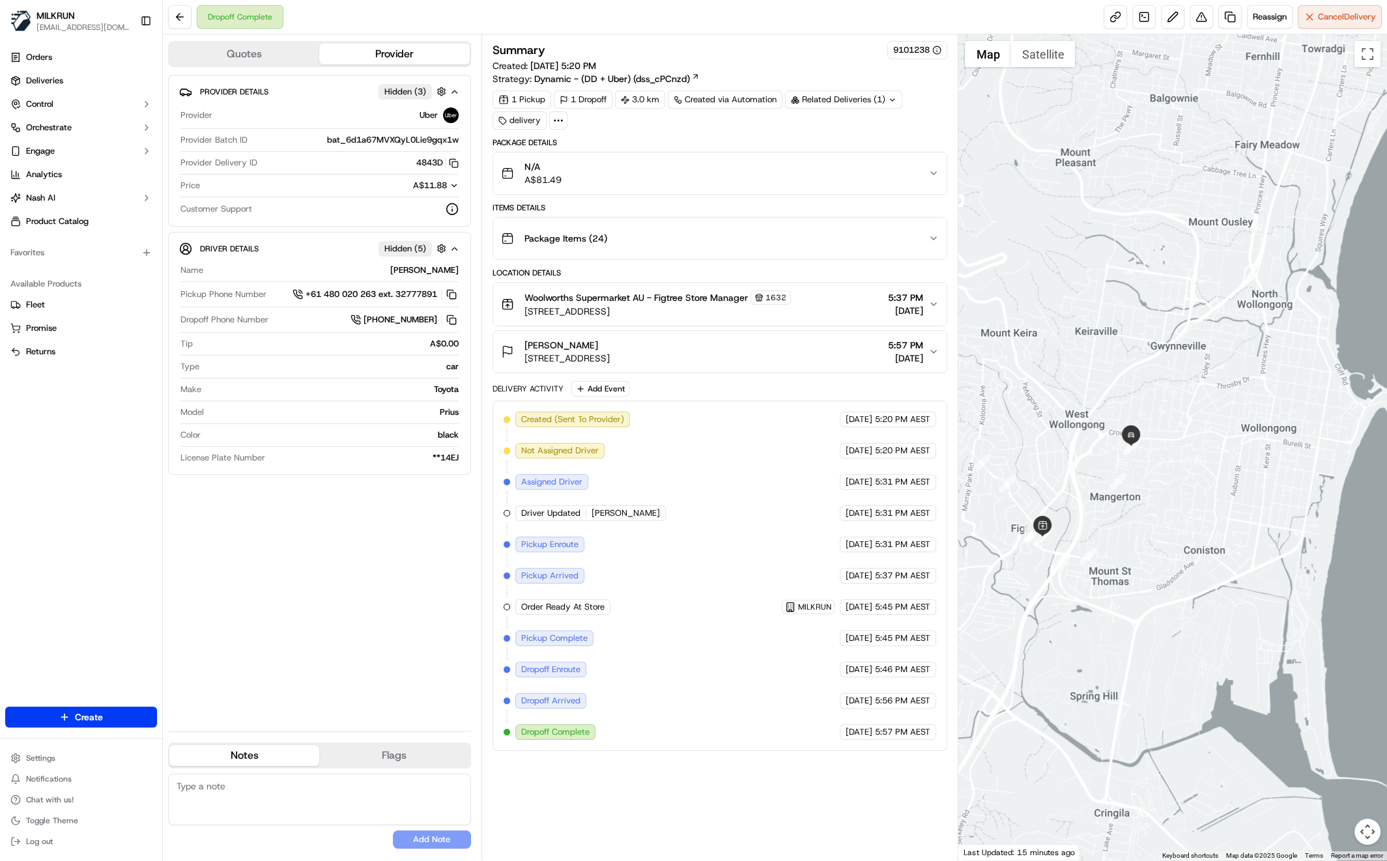
drag, startPoint x: 1229, startPoint y: 489, endPoint x: 1240, endPoint y: 511, distance: 24.8
click at [1246, 508] on div at bounding box center [1172, 448] width 429 height 826
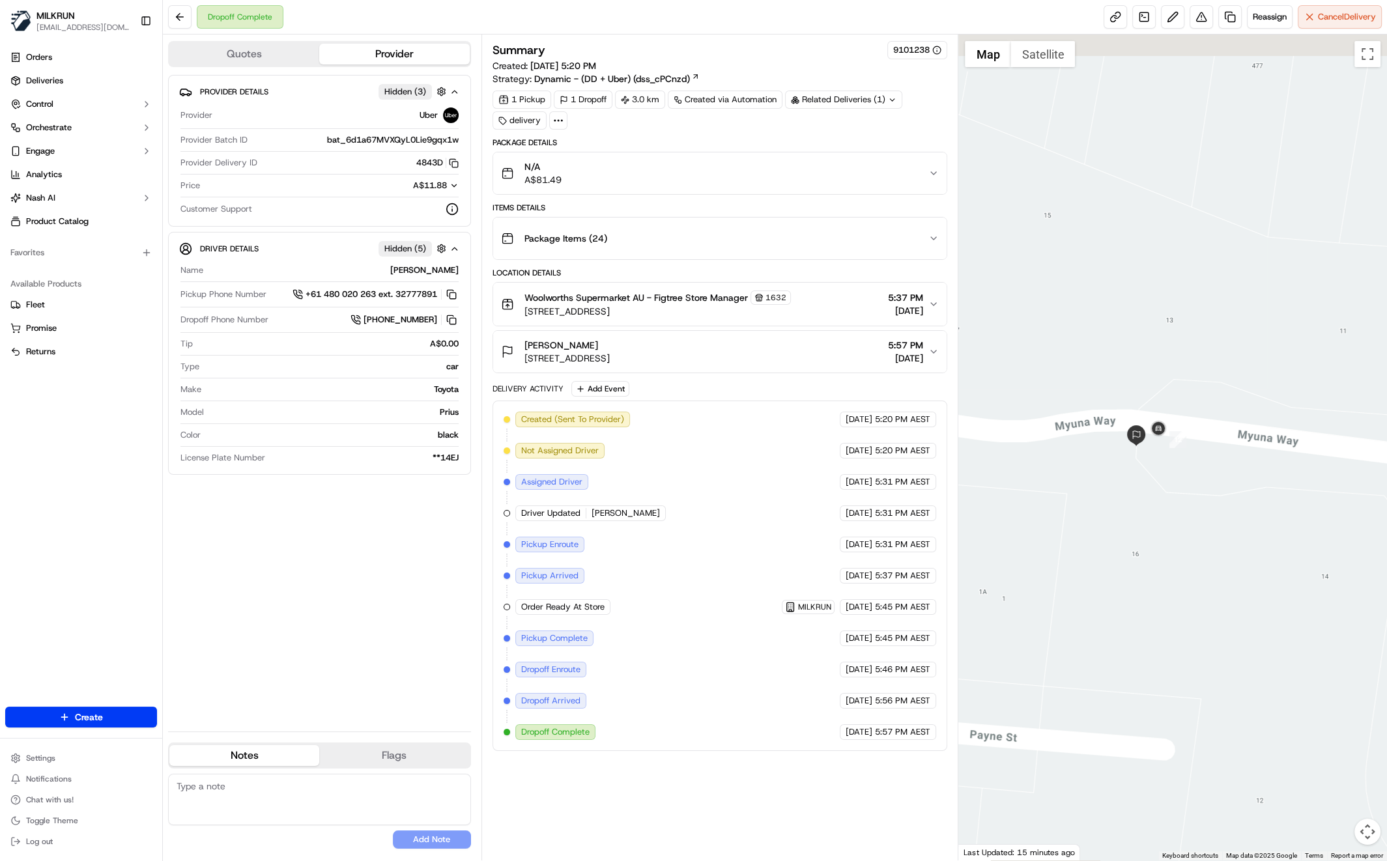
drag, startPoint x: 1248, startPoint y: 409, endPoint x: 1234, endPoint y: 423, distance: 19.8
click at [1221, 425] on div at bounding box center [1172, 448] width 429 height 826
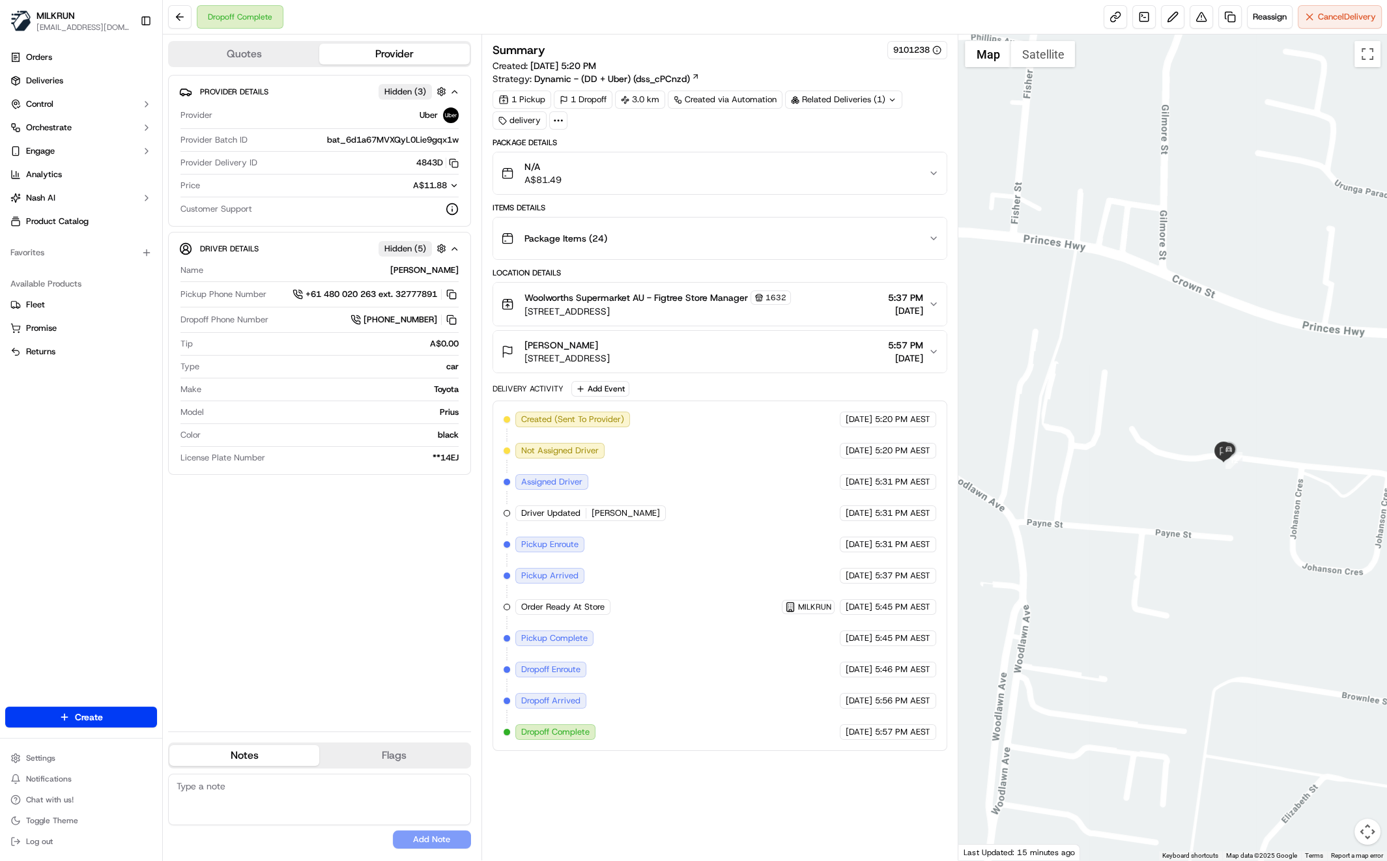
click at [341, 554] on div "Provider Details Hidden ( 3 ) Provider Uber Provider Batch ID bat_6d1a67MVXQyL0…" at bounding box center [319, 398] width 303 height 646
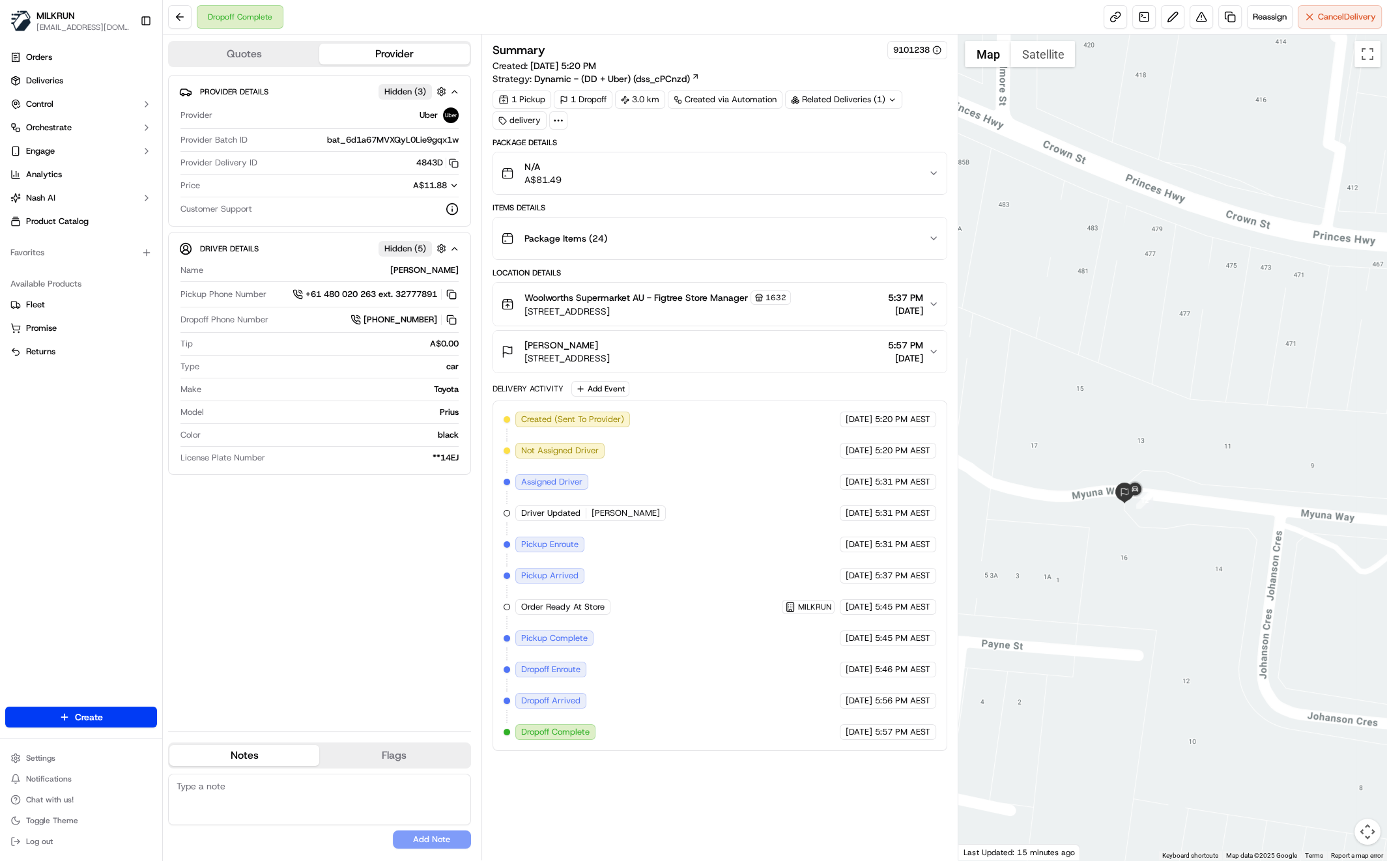
click at [350, 608] on div "Provider Details Hidden ( 3 ) Provider Uber Provider Batch ID bat_6d1a67MVXQyL0…" at bounding box center [319, 398] width 303 height 646
click at [935, 302] on icon "button" at bounding box center [933, 304] width 10 height 10
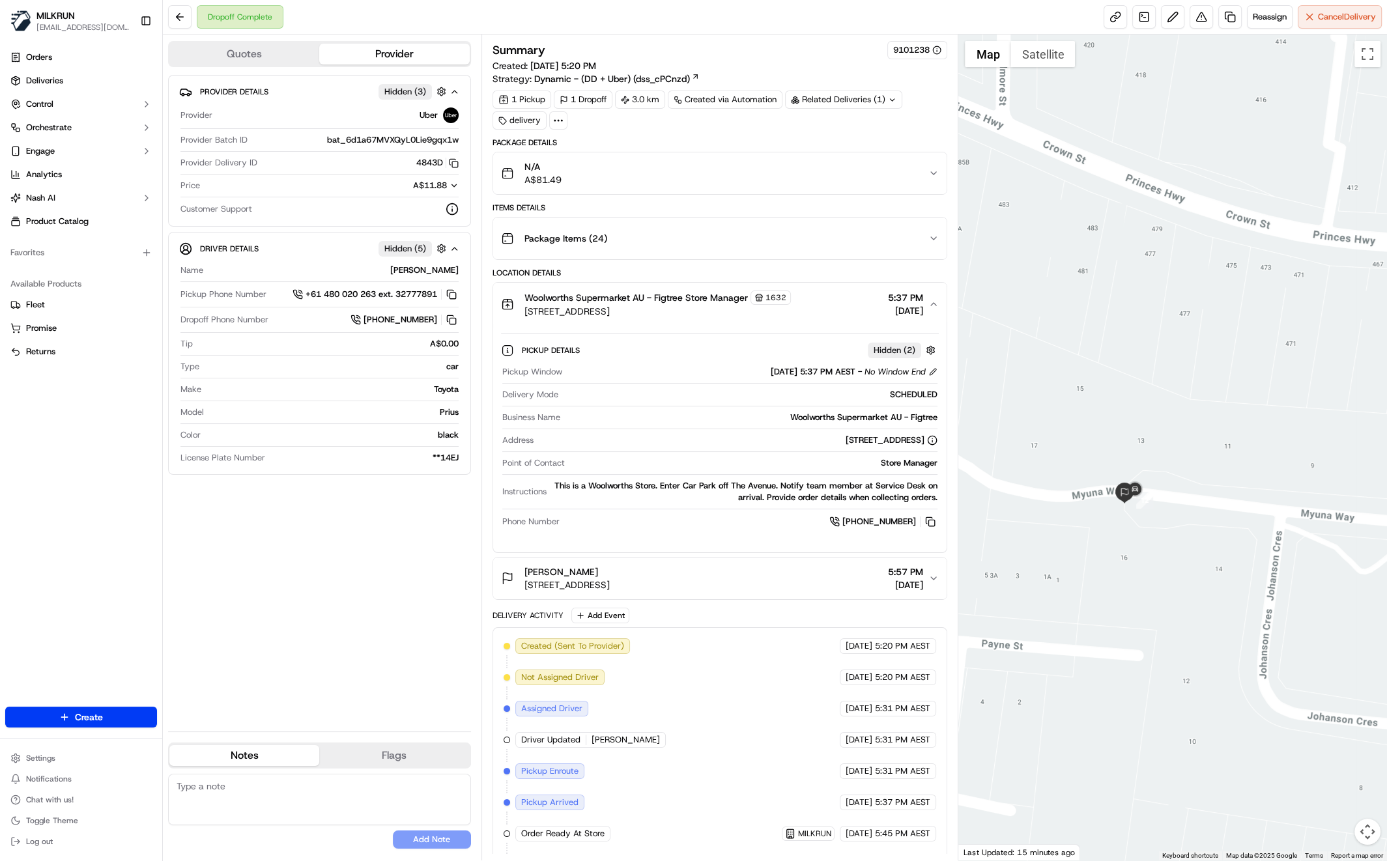
click at [934, 307] on icon "button" at bounding box center [933, 304] width 10 height 10
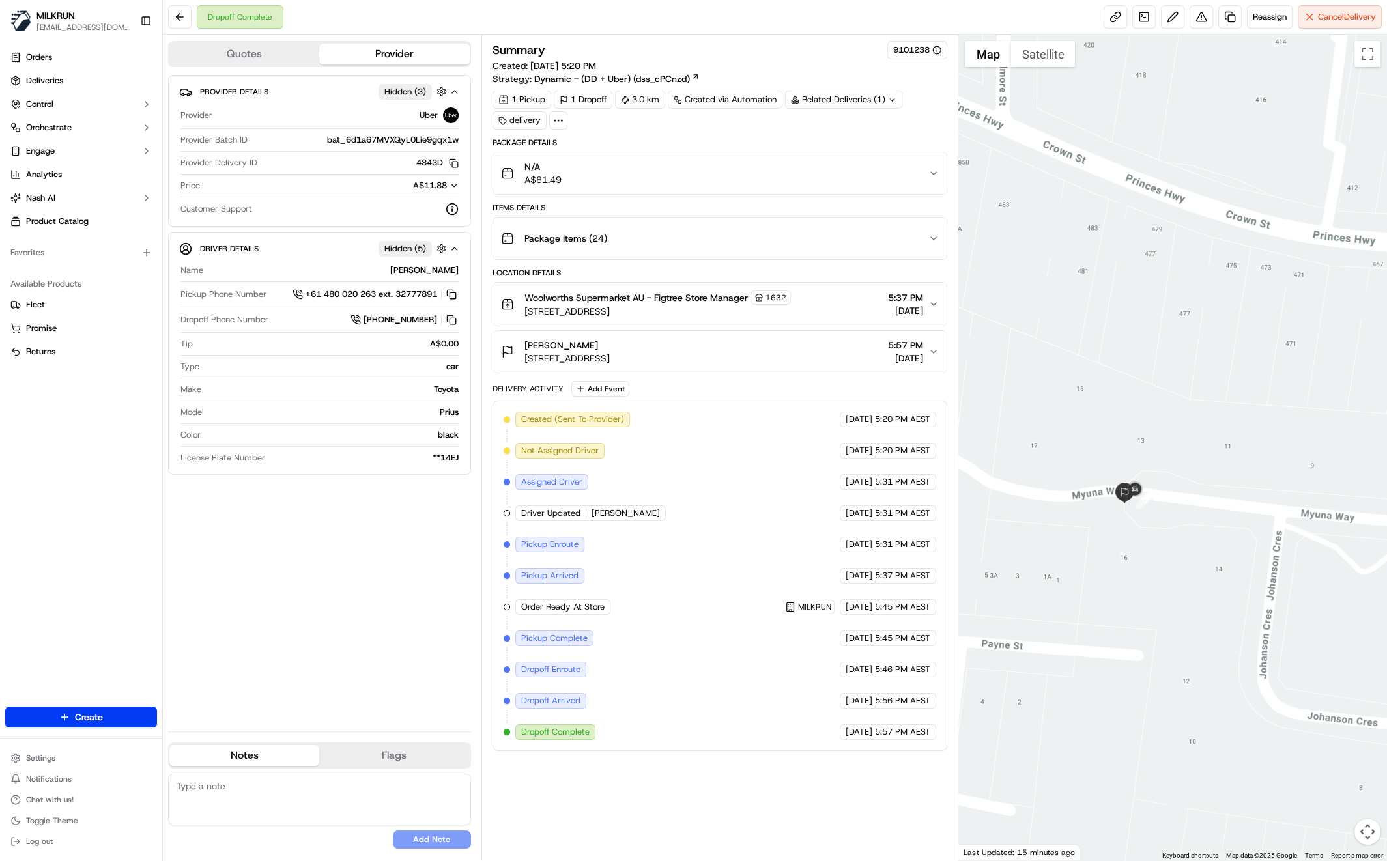
click at [916, 233] on div "Package Items ( 24 )" at bounding box center [715, 238] width 428 height 26
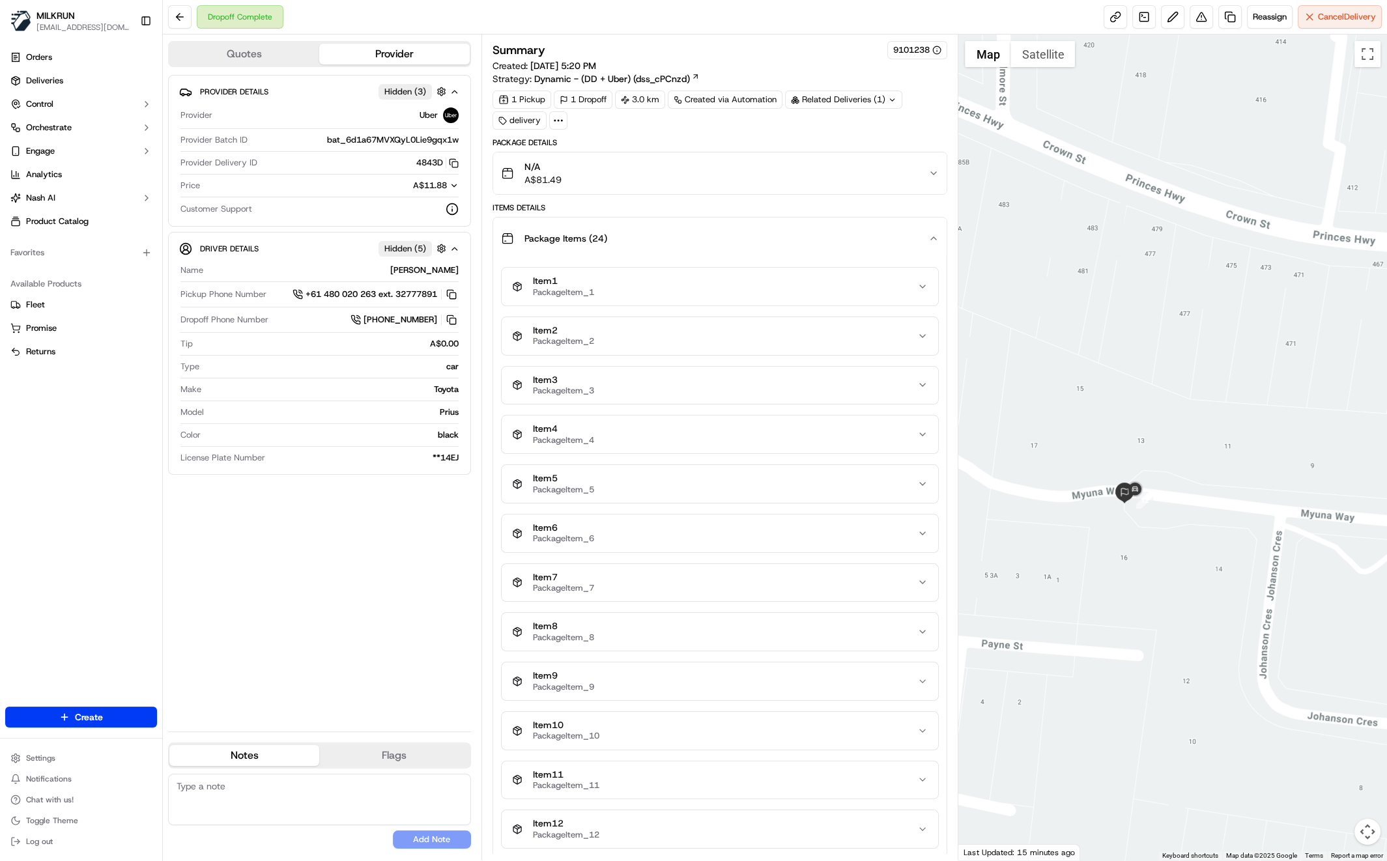
click at [930, 168] on icon "button" at bounding box center [933, 173] width 10 height 10
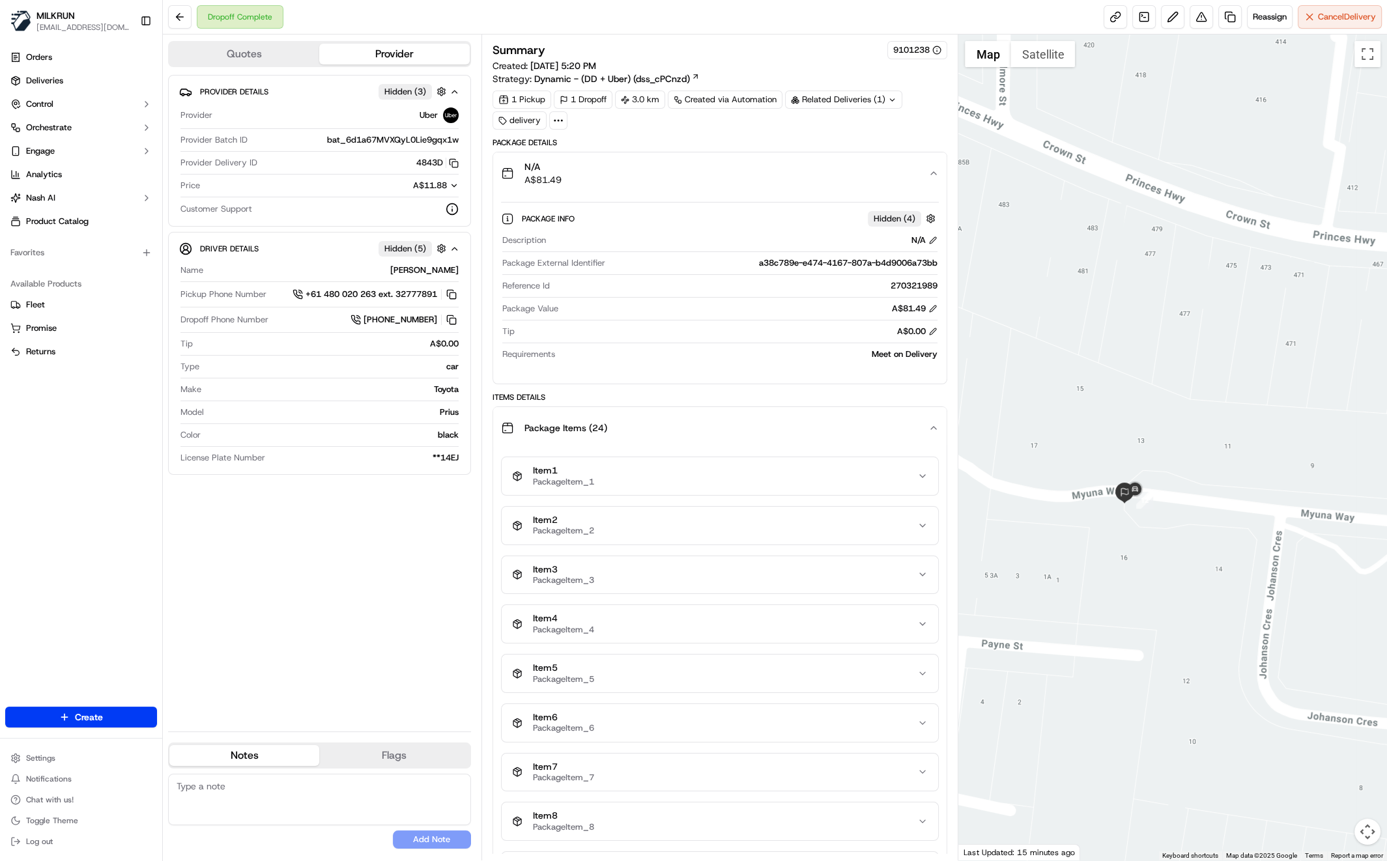
click at [933, 171] on icon "button" at bounding box center [933, 173] width 10 height 10
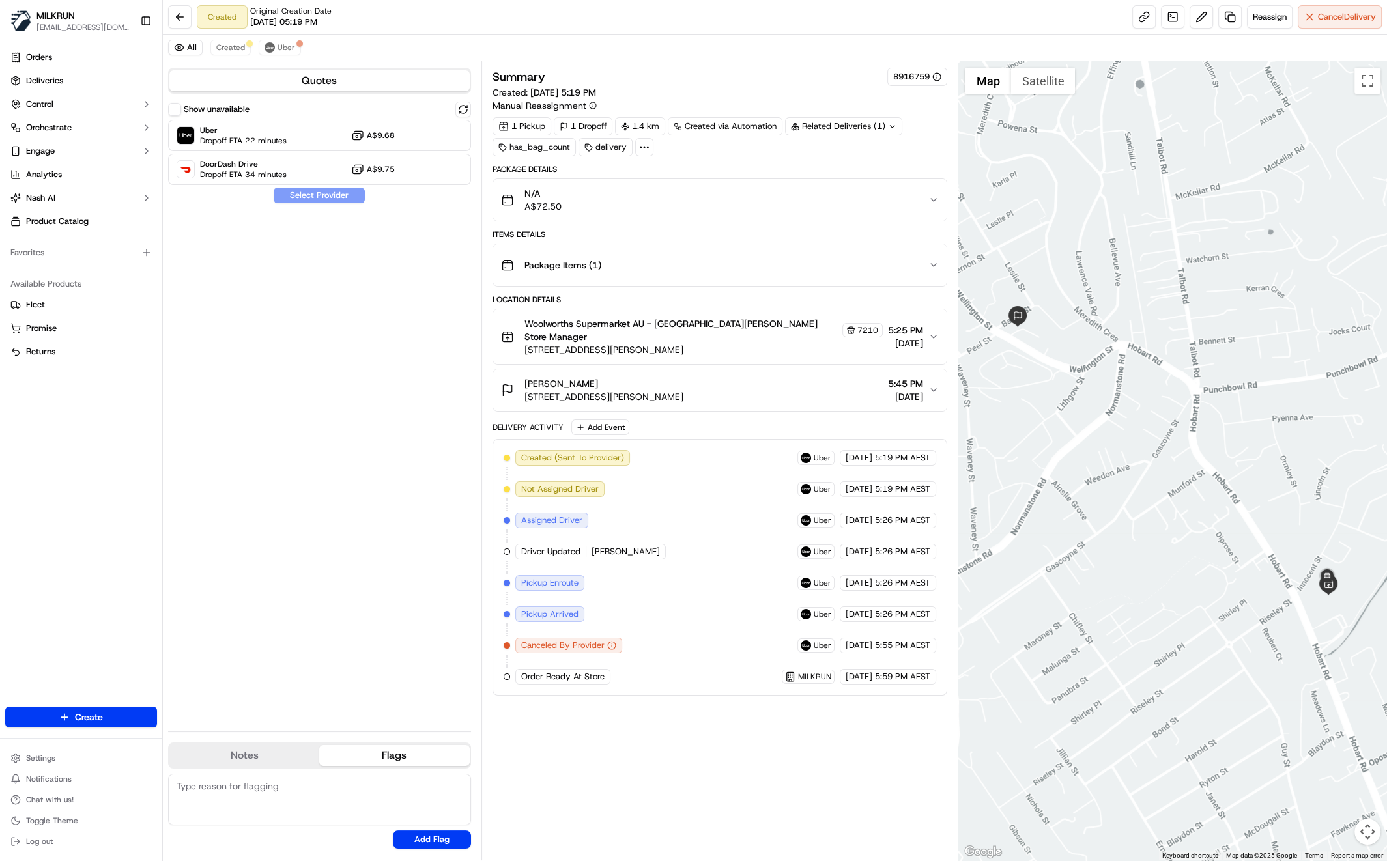
click at [756, 707] on div "Summary 8916759 Created: 20/09/2025 5:19 PM Manual Reassignment 1 Pickup 1 Drop…" at bounding box center [719, 461] width 455 height 786
click at [694, 762] on div "Summary 8916759 Created: 20/09/2025 5:19 PM Manual Reassignment 1 Pickup 1 Drop…" at bounding box center [719, 461] width 455 height 786
click at [1275, 12] on span "Reassign" at bounding box center [1270, 17] width 34 height 12
click at [298, 143] on div "Uber Dropoff ETA 21 minutes A$9.68" at bounding box center [319, 135] width 303 height 31
click at [331, 199] on button "Assign Provider" at bounding box center [319, 196] width 93 height 16
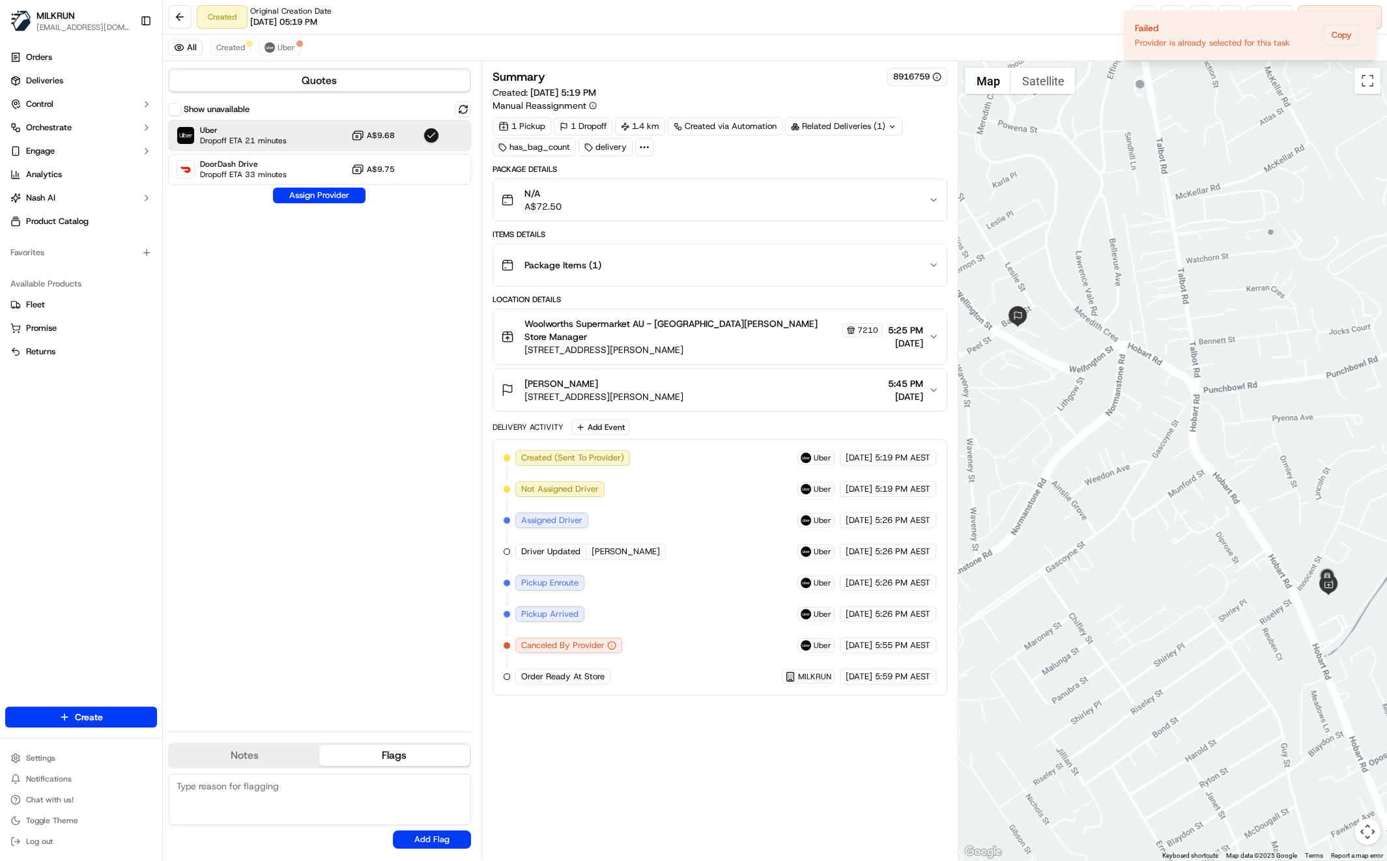
click at [379, 408] on div "Show unavailable Uber Dropoff ETA 21 minutes A$9.68 DoorDash Drive Dropoff ETA …" at bounding box center [319, 412] width 303 height 620
click at [1026, 20] on div "Created Original Creation Date 09/20/2025 05:19 PM Reassign Cancel Delivery" at bounding box center [775, 17] width 1224 height 35
click at [1365, 18] on icon "Notifications (F8)" at bounding box center [1365, 21] width 10 height 10
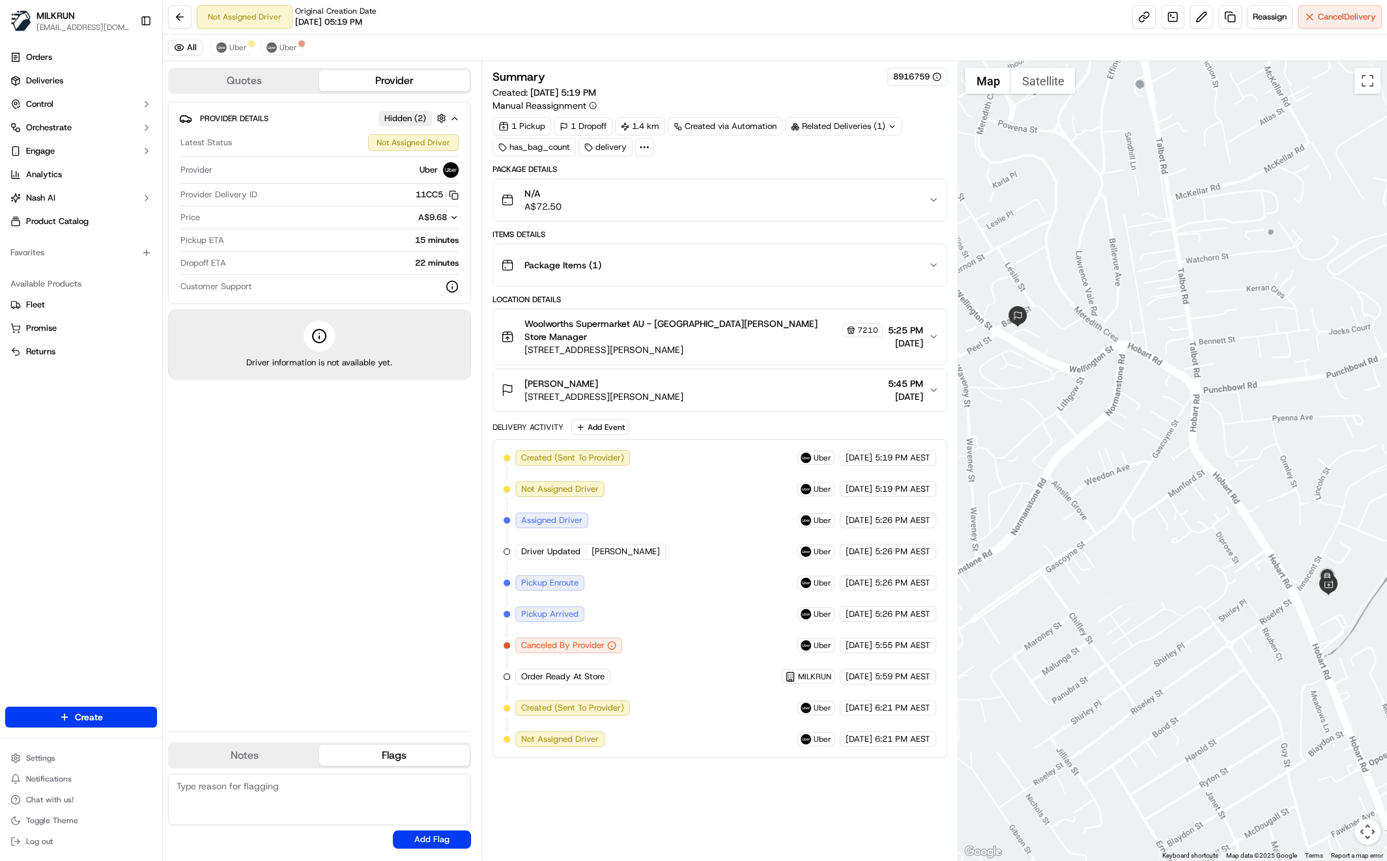
click at [294, 534] on div "Provider Details Hidden ( 2 ) Latest Status Not Assigned Driver Provider Uber P…" at bounding box center [319, 412] width 303 height 620
click at [300, 534] on div "Provider Details Hidden ( 2 ) Latest Status Not Assigned Driver Provider Uber P…" at bounding box center [319, 412] width 303 height 620
click at [414, 558] on div "Provider Details Hidden ( 2 ) Latest Status Not Assigned Driver Provider Uber P…" at bounding box center [319, 412] width 303 height 620
drag, startPoint x: 344, startPoint y: 635, endPoint x: 302, endPoint y: 663, distance: 50.2
click at [344, 635] on div "Provider Details Hidden ( 2 ) Latest Status Not Assigned Driver Provider Uber P…" at bounding box center [319, 412] width 303 height 620
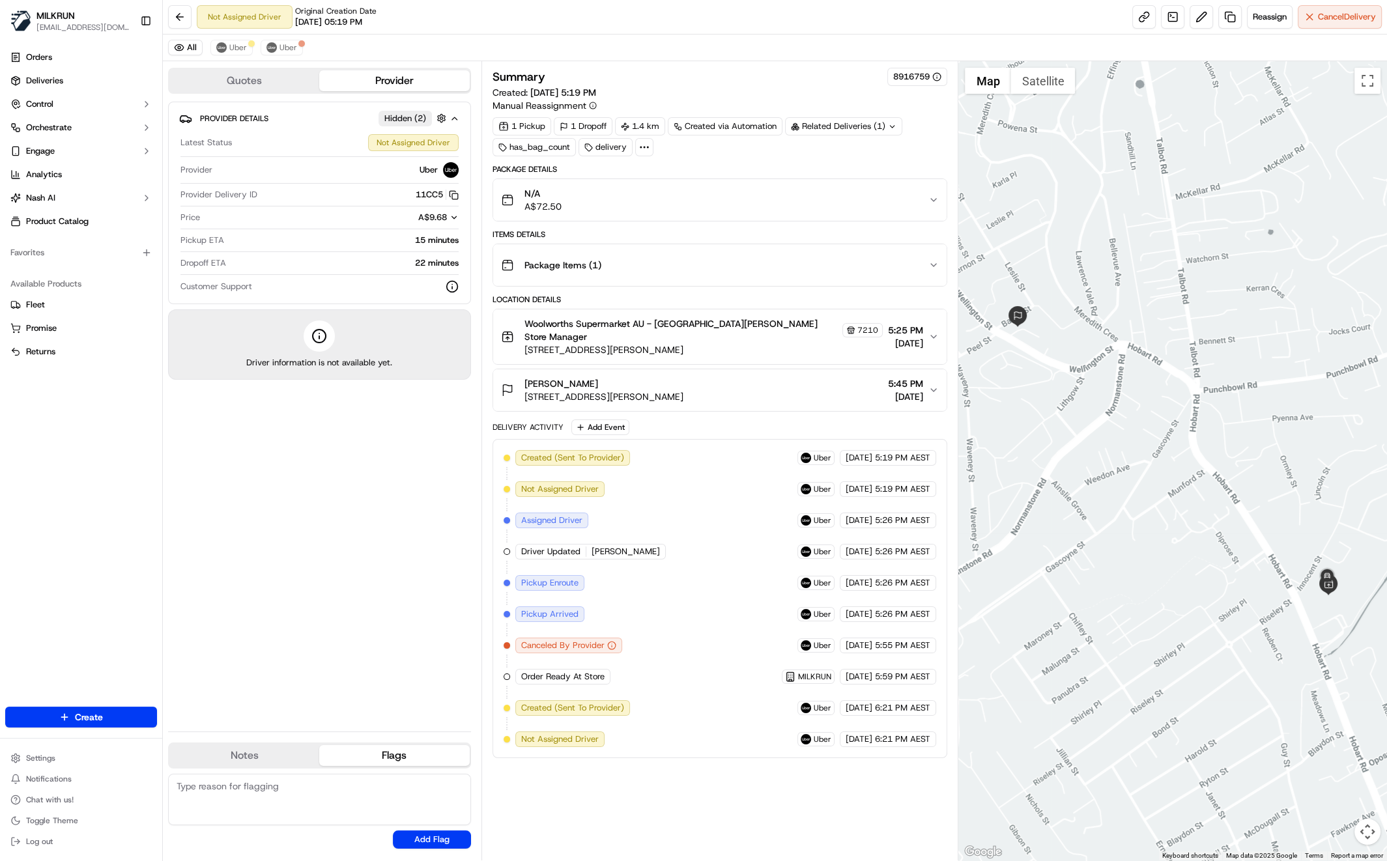
drag, startPoint x: 237, startPoint y: 569, endPoint x: 237, endPoint y: 578, distance: 9.1
click at [237, 569] on div "Provider Details Hidden ( 2 ) Latest Status Not Assigned Driver Provider Uber P…" at bounding box center [319, 412] width 303 height 620
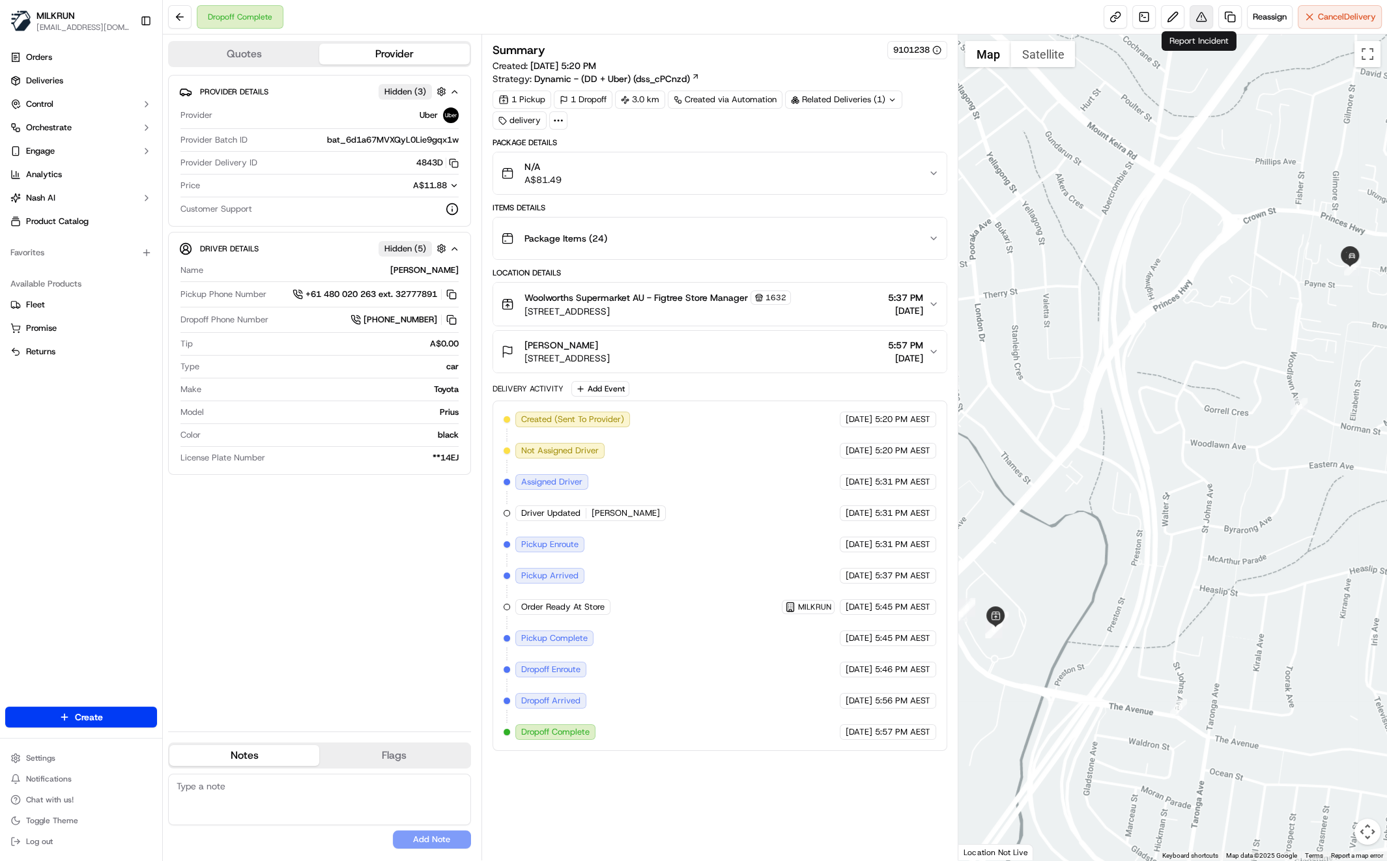
click at [1195, 14] on button at bounding box center [1200, 16] width 23 height 23
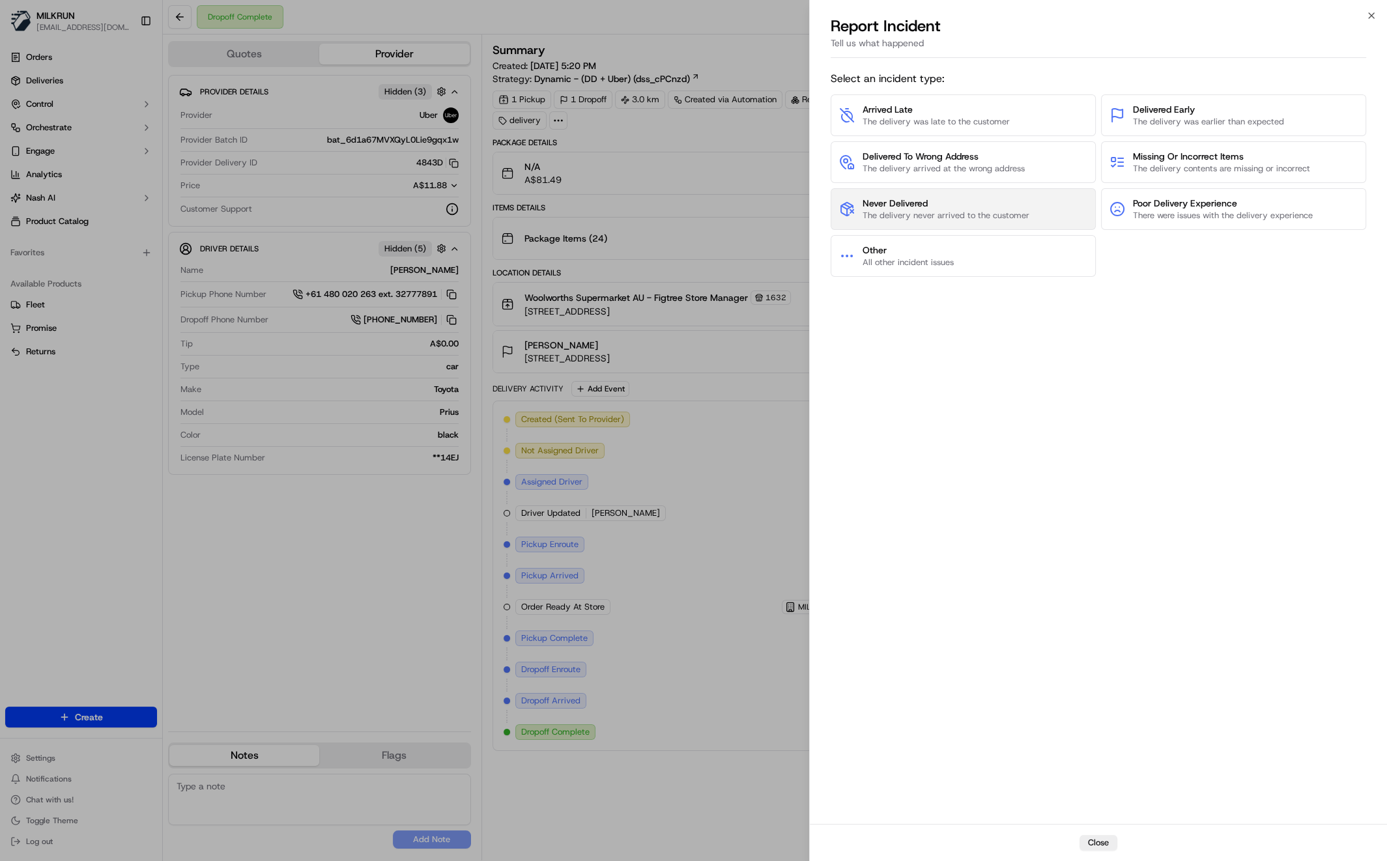
click at [961, 210] on span "The delivery never arrived to the customer" at bounding box center [945, 216] width 167 height 12
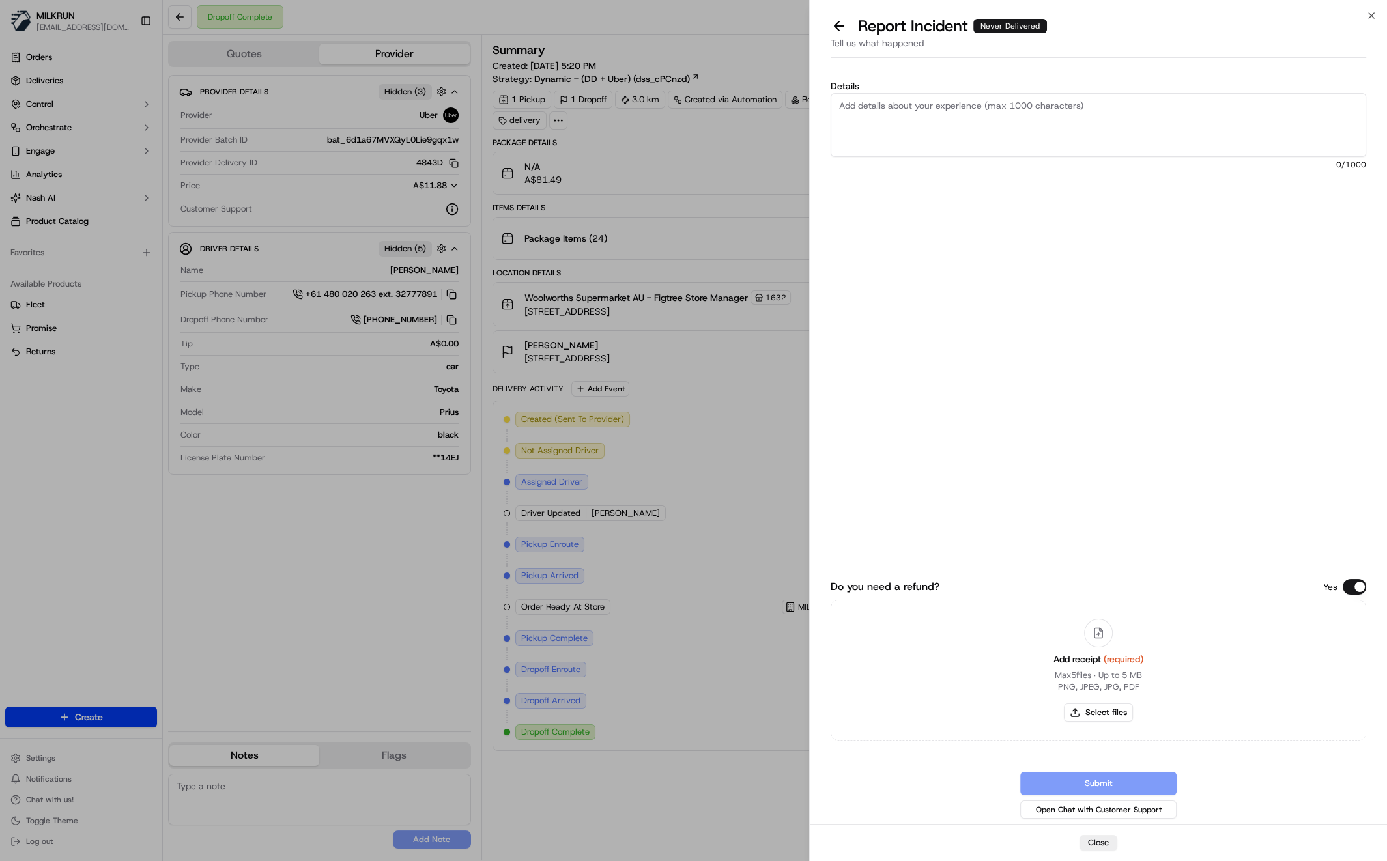
click at [914, 113] on textarea "Details" at bounding box center [1098, 125] width 535 height 64
type textarea "C"
type textarea "Driver was meant to meet the customer but had left it out the front by the time…"
drag, startPoint x: 1179, startPoint y: 624, endPoint x: 1191, endPoint y: 659, distance: 36.7
click at [1180, 624] on div "Add receipt (required) Max 5 files ∙ Up to 5 MB PNG, JPEG, JPG, PDF Select files" at bounding box center [1098, 670] width 535 height 141
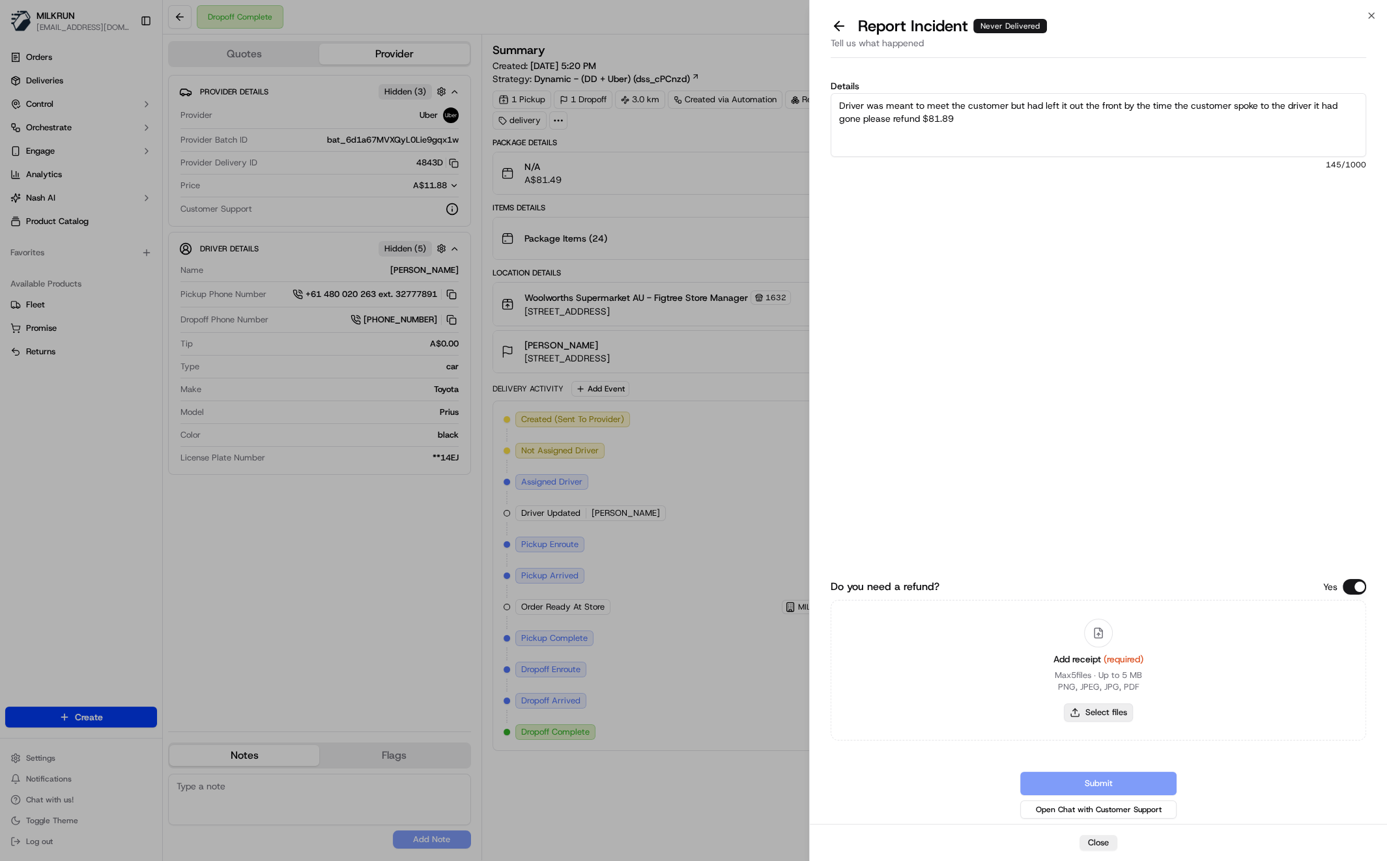
click at [1093, 708] on button "Select files" at bounding box center [1098, 713] width 69 height 18
type input "C:\fakepath\Screen Shot 2025-09-20 at 6.20.43 pm.png"
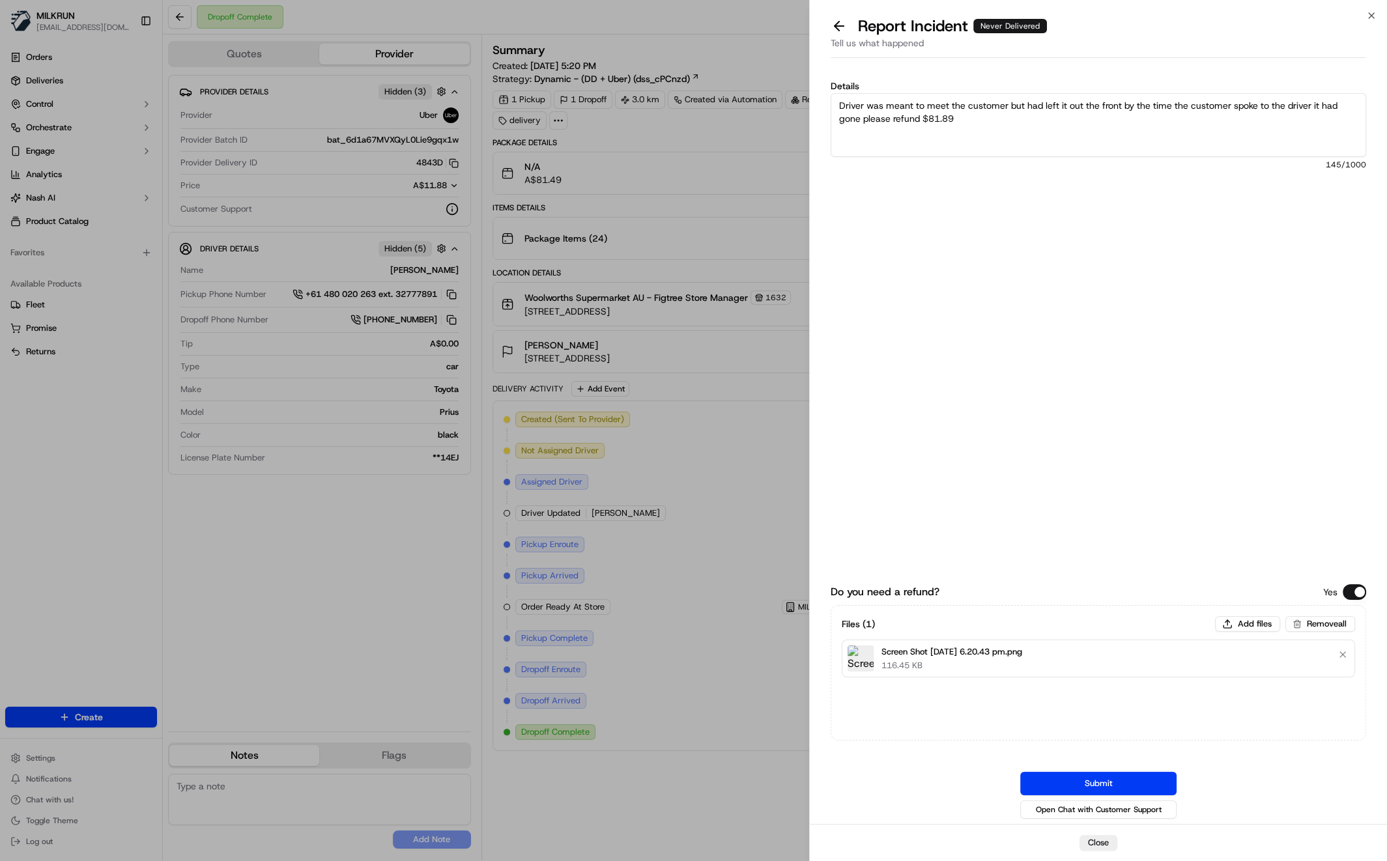
click at [1110, 790] on button "Submit" at bounding box center [1098, 783] width 156 height 23
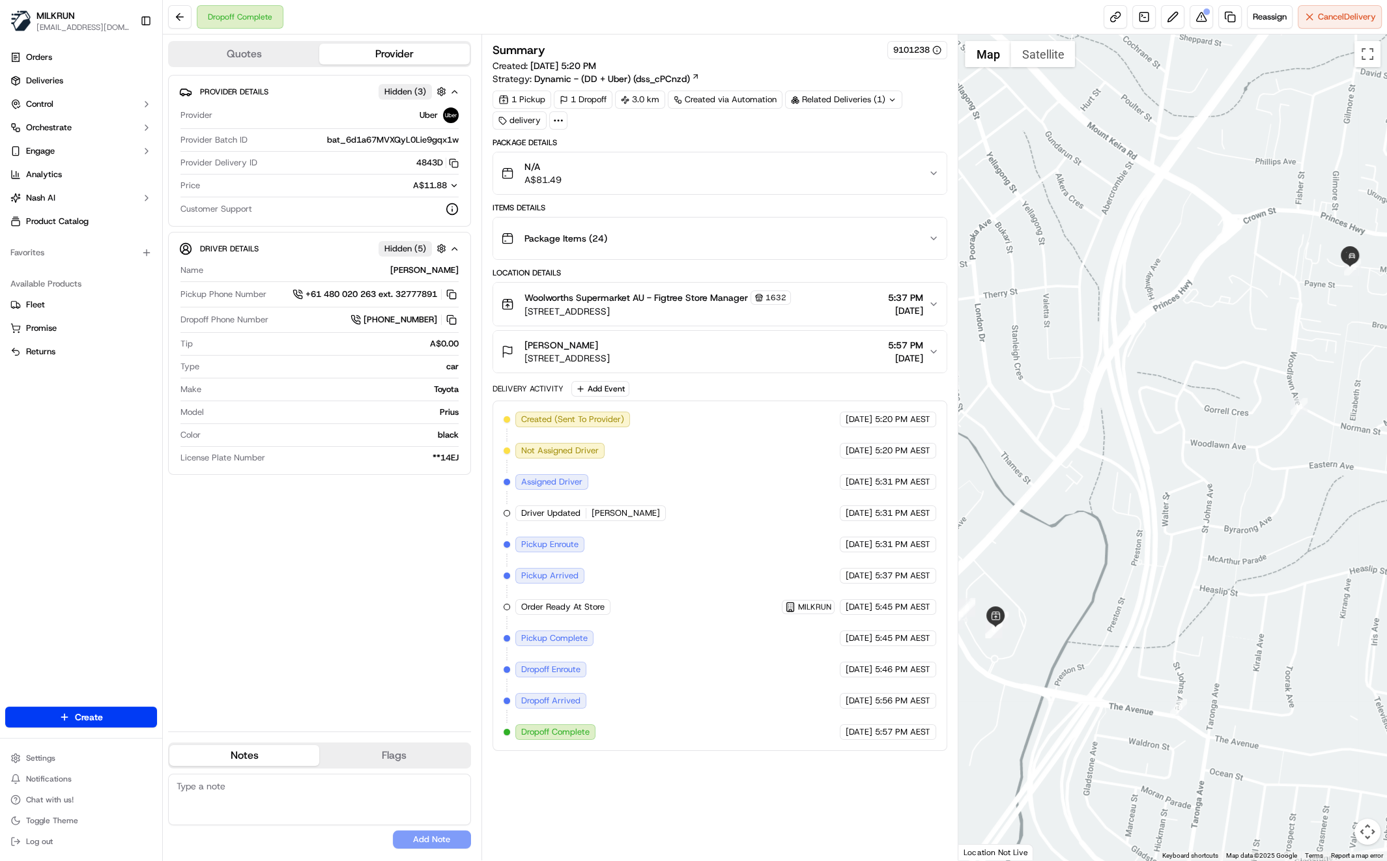
drag, startPoint x: 301, startPoint y: 632, endPoint x: 310, endPoint y: 635, distance: 9.7
click at [301, 632] on div "Provider Details Hidden ( 3 ) Provider Uber Provider Batch ID bat_6d1a67MVXQyL0…" at bounding box center [319, 398] width 303 height 646
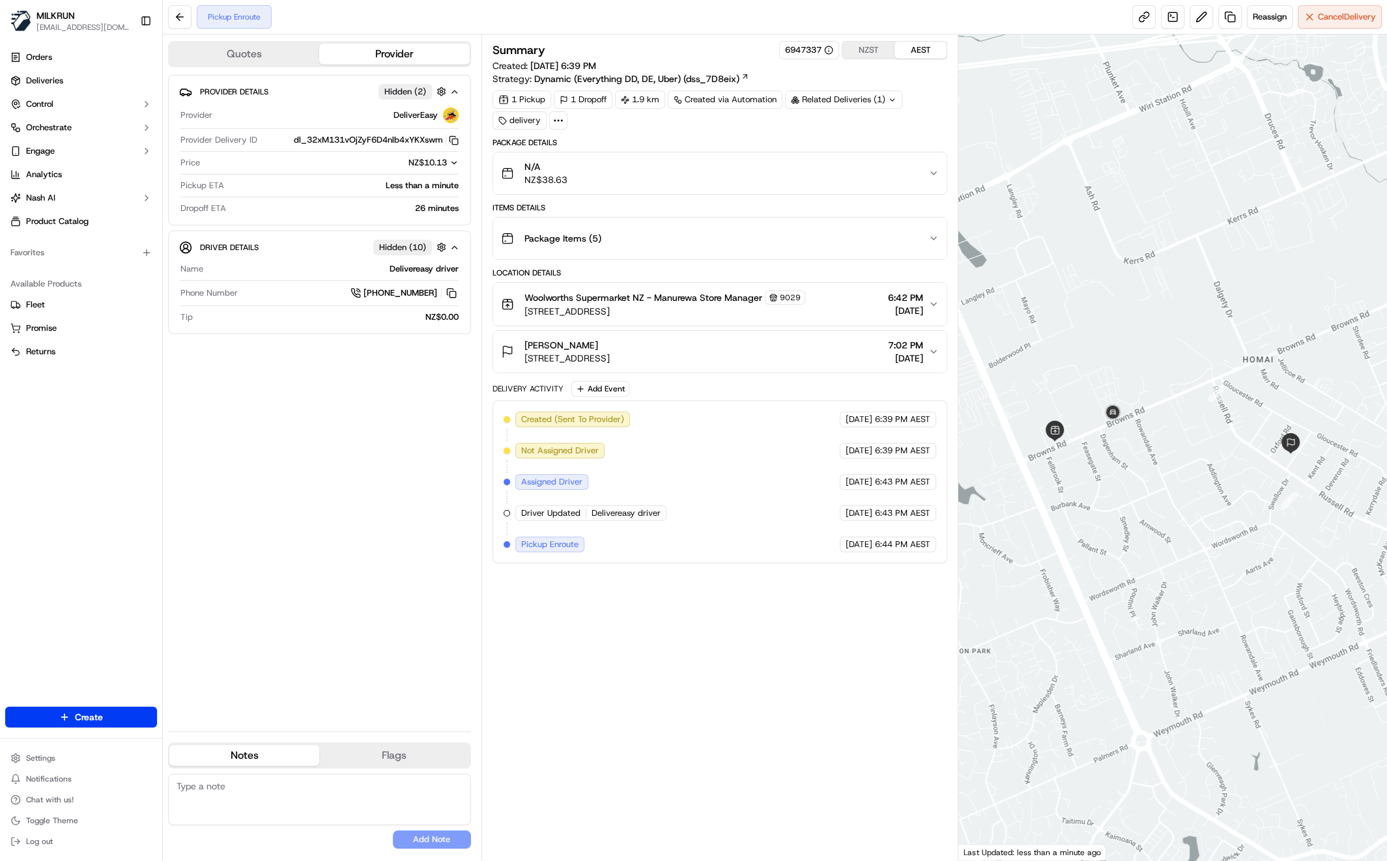
click at [370, 547] on div "Provider Details Hidden ( 2 ) Provider DeliverEasy Provider Delivery ID dl_32xM…" at bounding box center [319, 398] width 303 height 646
click at [775, 634] on div "Summary 6947337 NZST AEST Created: [DATE] 6:39 PM Strategy: Dynamic (Everything…" at bounding box center [719, 447] width 455 height 813
drag, startPoint x: 708, startPoint y: 682, endPoint x: 712, endPoint y: 642, distance: 39.9
click at [709, 678] on div "Summary 6947337 NZST AEST Created: [DATE] 6:39 PM Strategy: Dynamic (Everything…" at bounding box center [719, 447] width 455 height 813
click at [1330, 22] on span "Cancel Delivery" at bounding box center [1347, 17] width 58 height 12
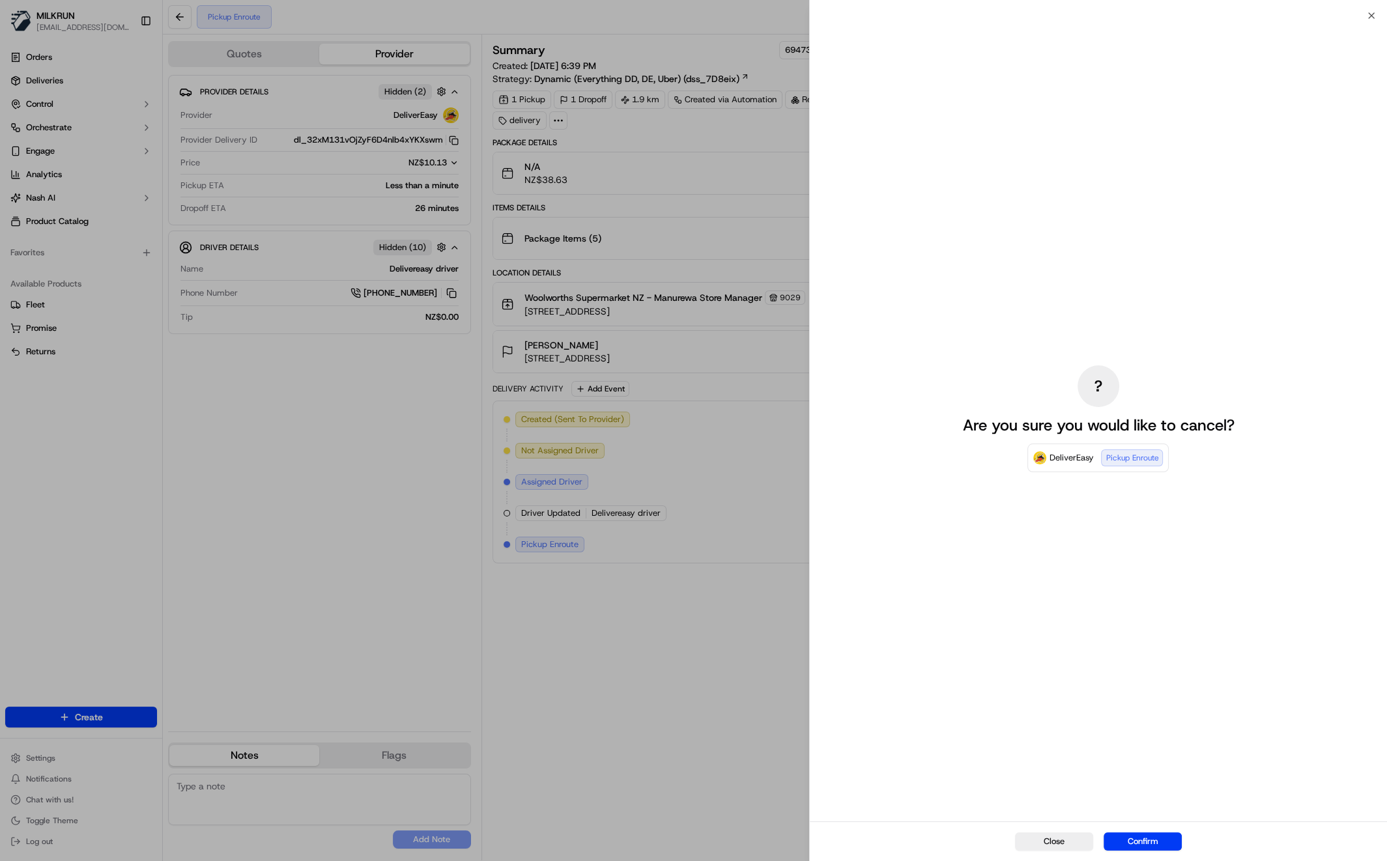
click at [1141, 842] on button "Confirm" at bounding box center [1143, 842] width 78 height 18
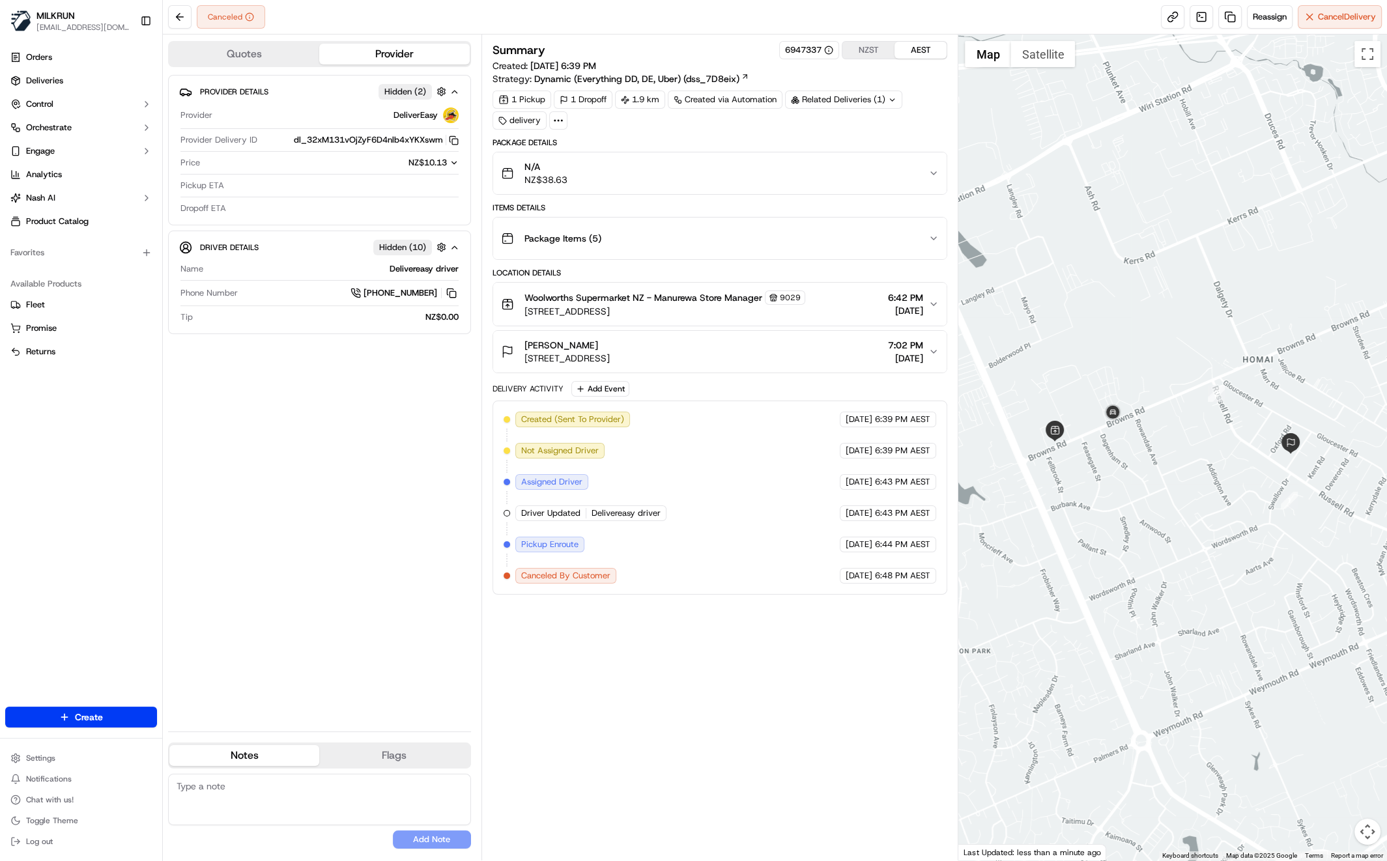
click at [631, 648] on div "Summary 6947337 NZST AEST Created: [DATE] 6:39 PM Strategy: Dynamic (Everything…" at bounding box center [719, 447] width 455 height 813
click at [214, 360] on div "Provider Details Hidden ( 2 ) Provider DeliverEasy Provider Delivery ID dl_32xM…" at bounding box center [319, 398] width 303 height 646
drag, startPoint x: 362, startPoint y: 413, endPoint x: 360, endPoint y: 421, distance: 8.9
click at [362, 412] on div "Provider Details Hidden ( 2 ) Provider DeliverEasy Provider Delivery ID dl_32xM…" at bounding box center [319, 398] width 303 height 646
drag, startPoint x: 397, startPoint y: 618, endPoint x: 405, endPoint y: 618, distance: 7.8
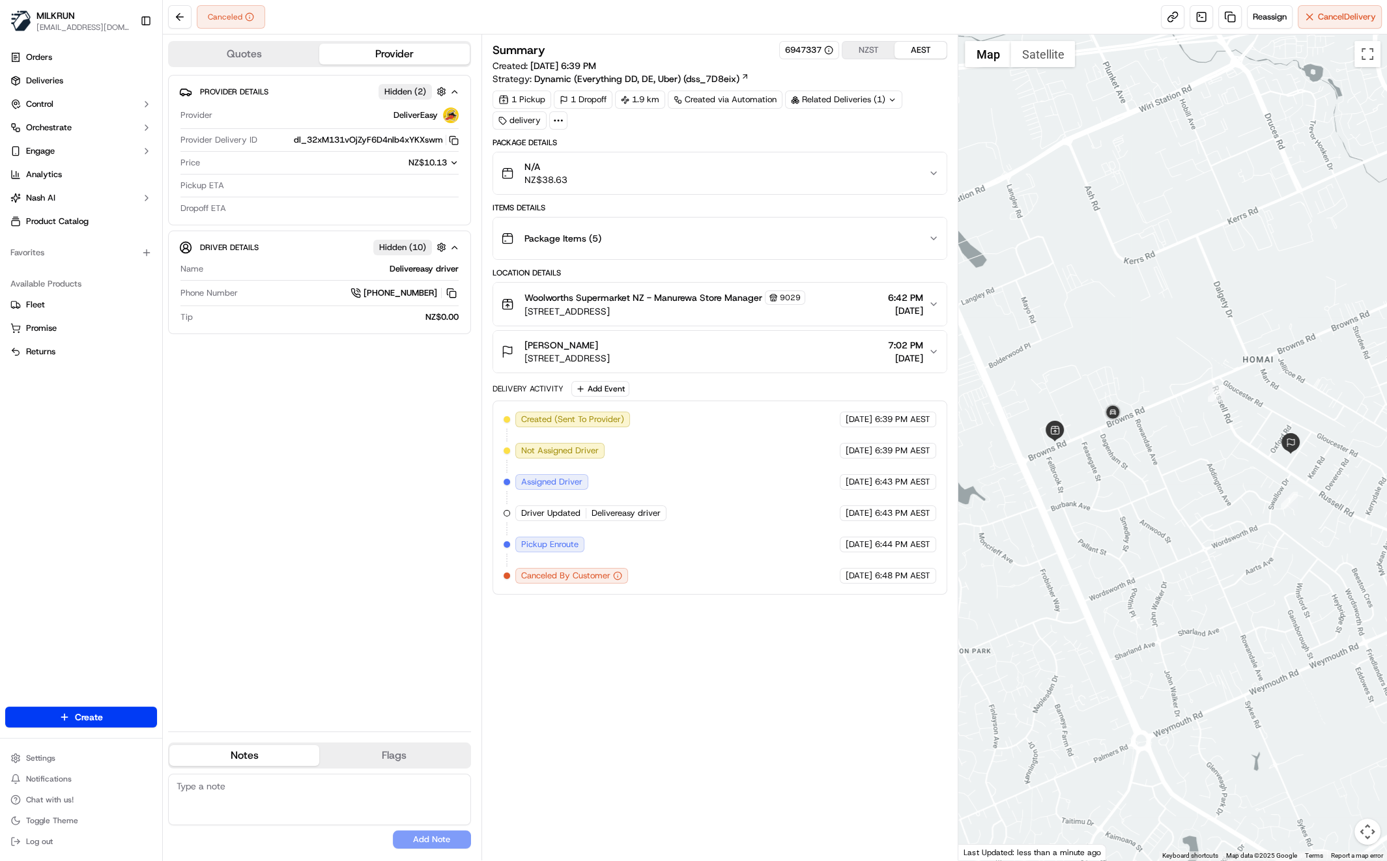
click at [397, 618] on div "Provider Details Hidden ( 2 ) Provider DeliverEasy Provider Delivery ID dl_32xM…" at bounding box center [319, 398] width 303 height 646
click at [308, 452] on div "Provider Details Hidden ( 2 ) Provider DeliverEasy Provider Delivery ID dl_32xM…" at bounding box center [319, 398] width 303 height 646
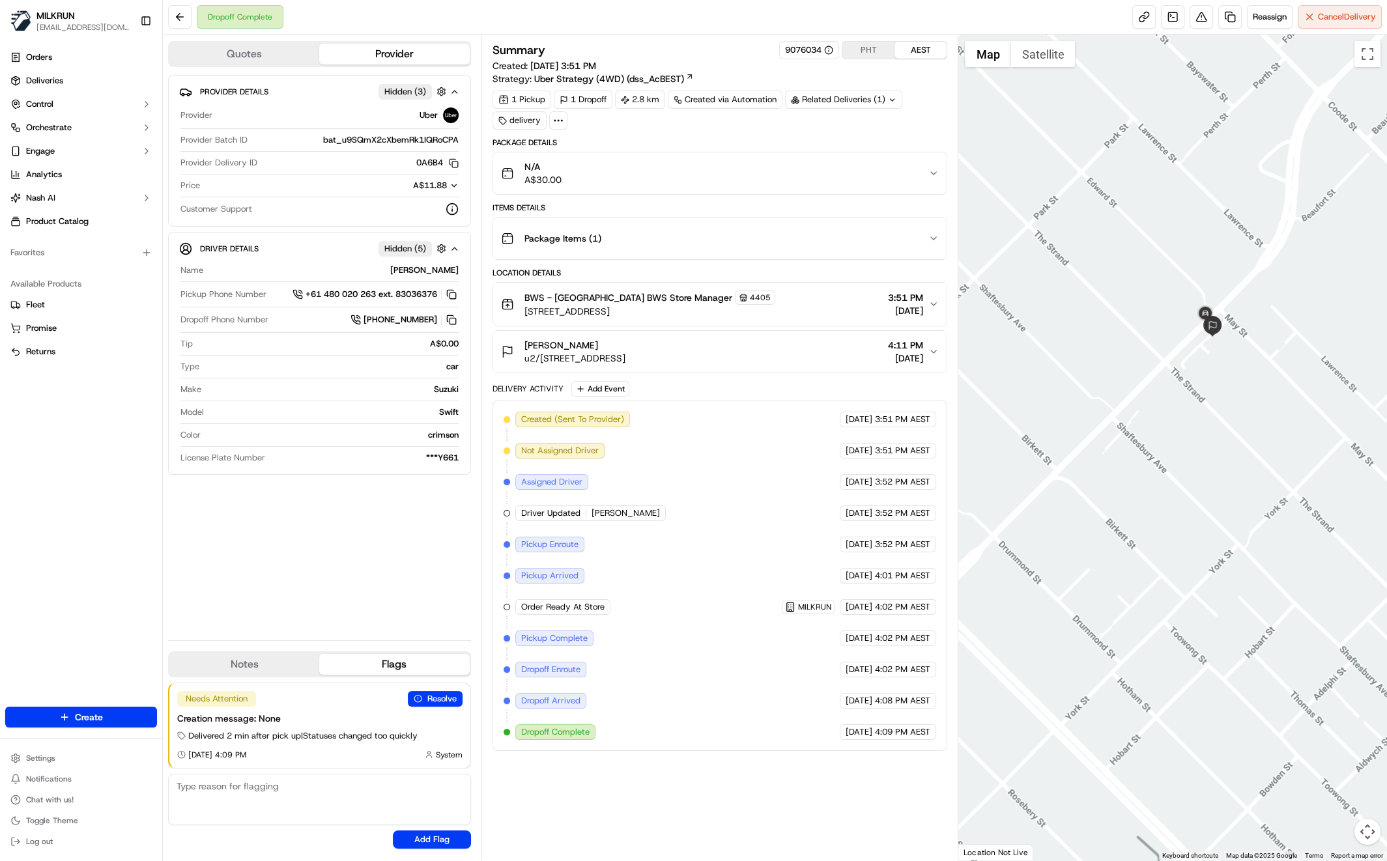
click at [914, 157] on button "N/A A$30.00" at bounding box center [720, 173] width 454 height 42
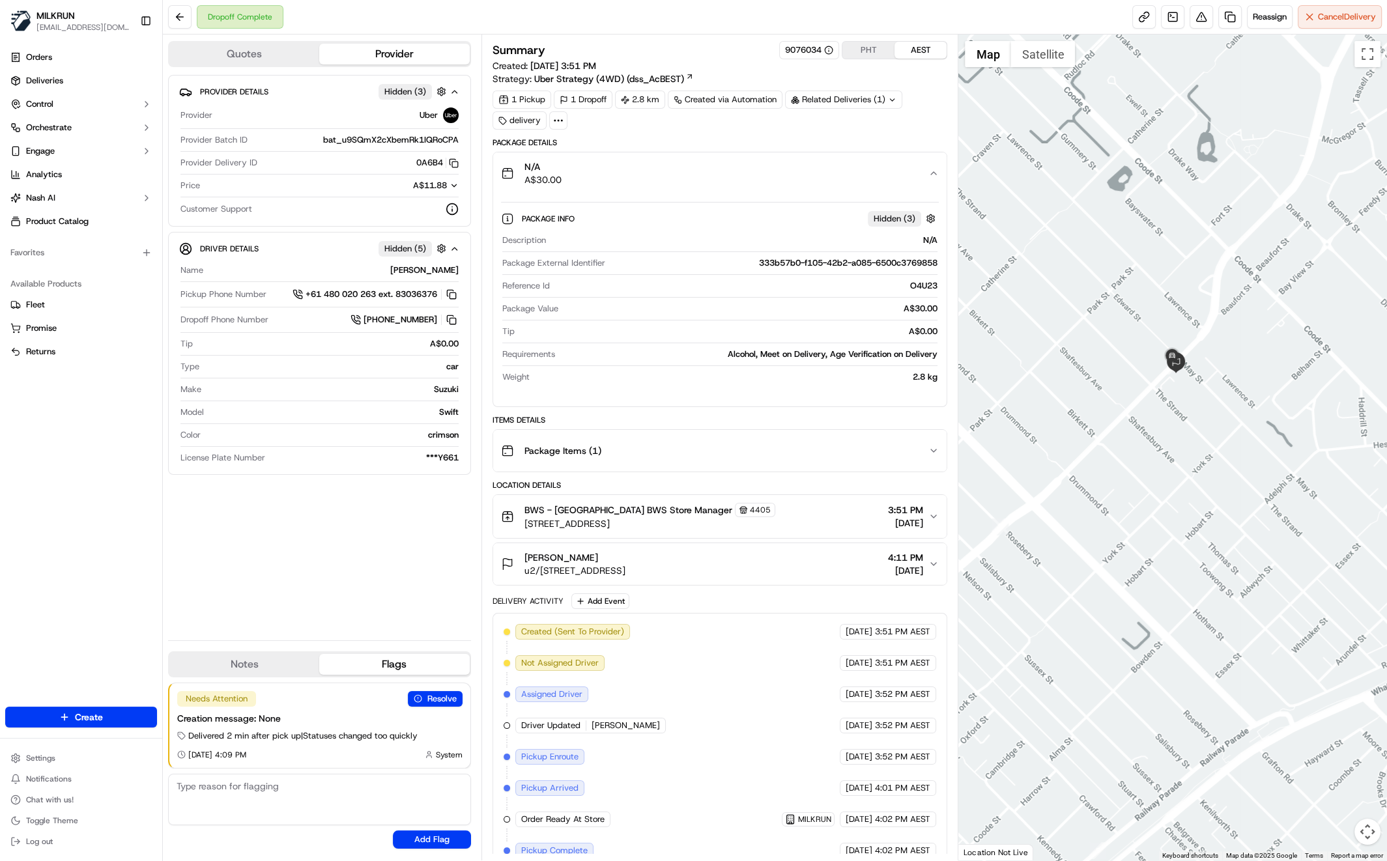
scroll to position [104, 0]
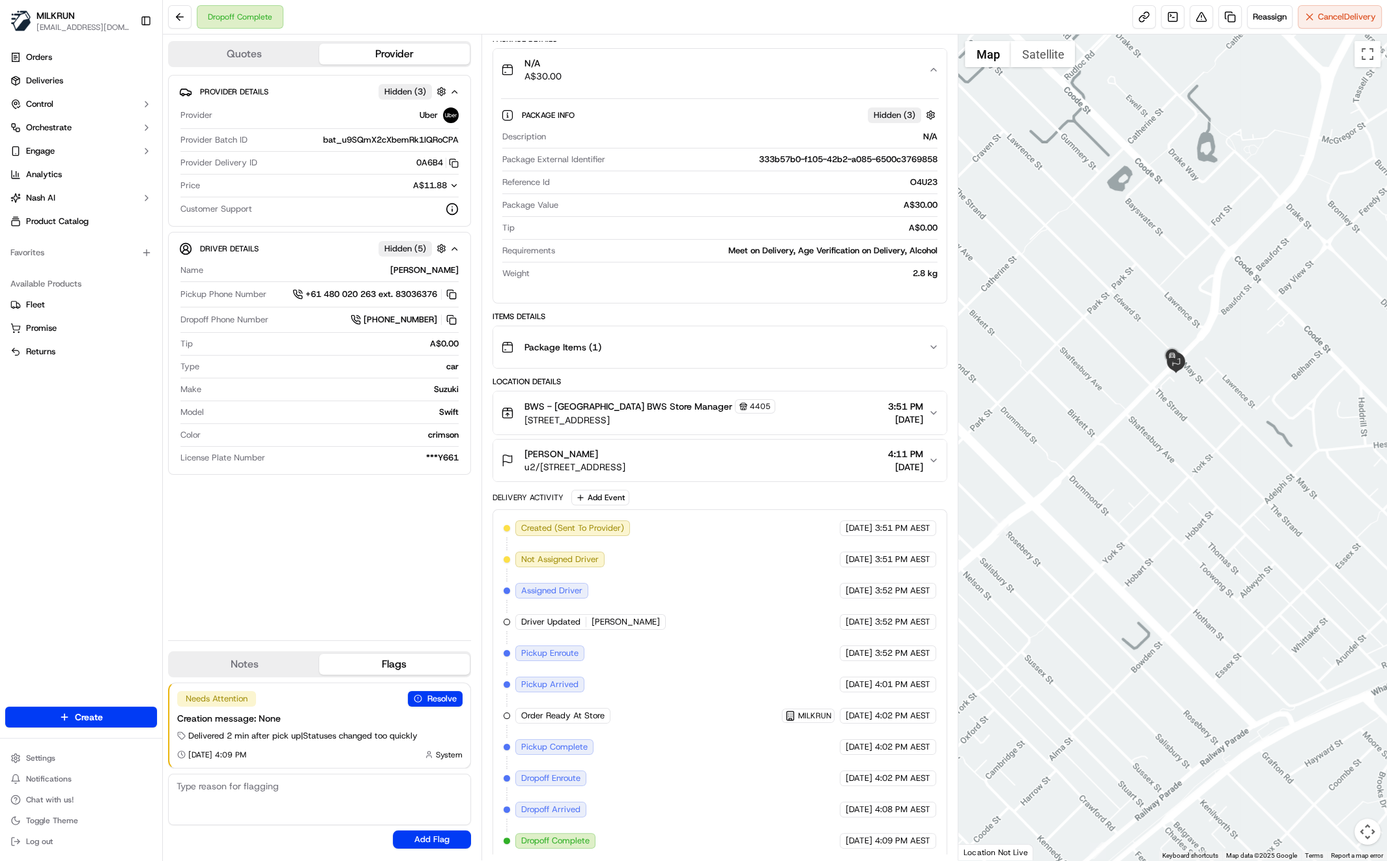
click at [324, 539] on div "Provider Details Hidden ( 3 ) Provider Uber Provider Batch ID bat_u9SQmX2cXbemR…" at bounding box center [319, 352] width 303 height 555
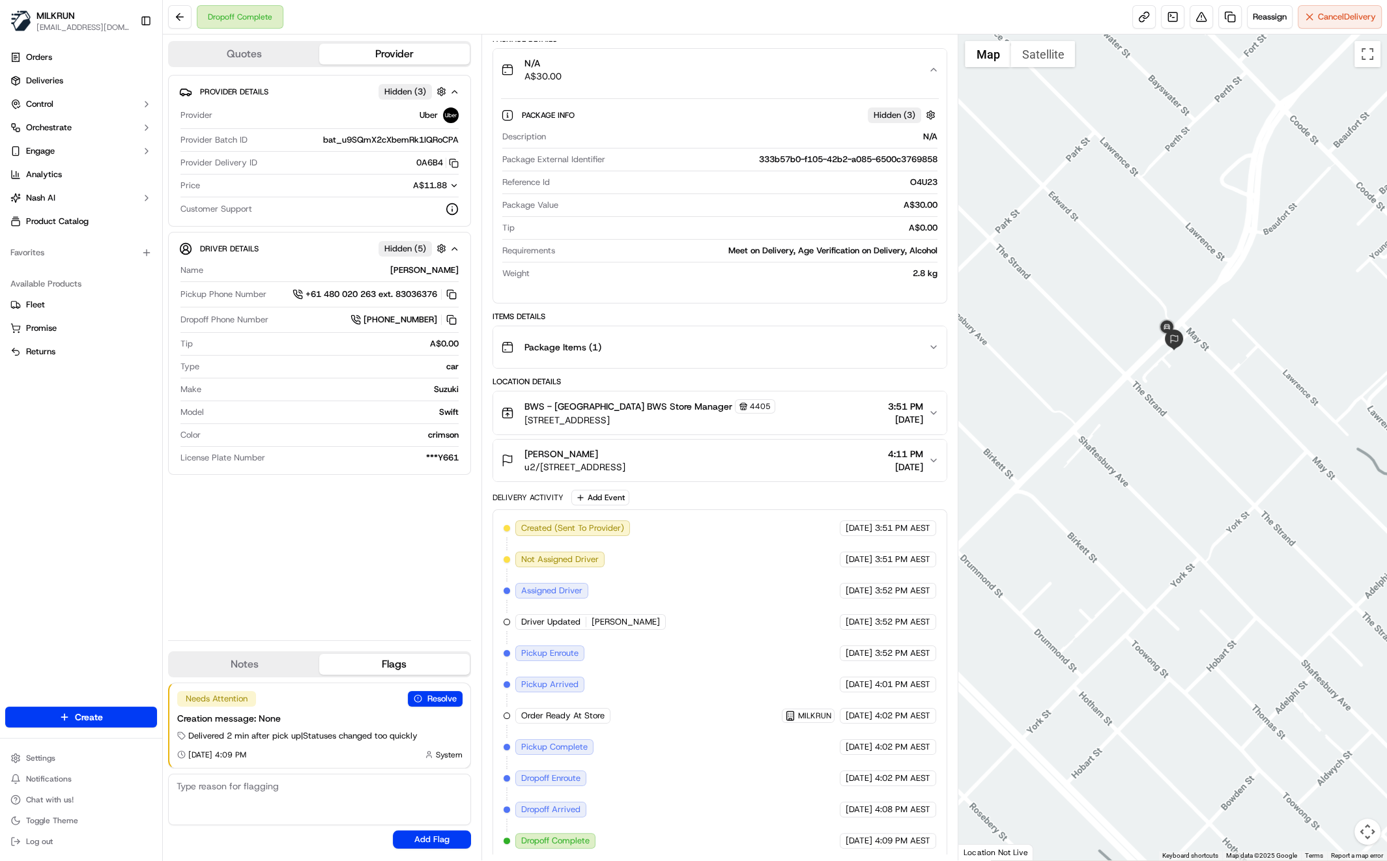
drag, startPoint x: 278, startPoint y: 602, endPoint x: 298, endPoint y: 604, distance: 19.6
click at [278, 602] on div "Provider Details Hidden ( 3 ) Provider Uber Provider Batch ID bat_u9SQmX2cXbemR…" at bounding box center [319, 352] width 303 height 555
drag, startPoint x: 382, startPoint y: 556, endPoint x: 380, endPoint y: 566, distance: 10.5
click at [382, 556] on div "Provider Details Hidden ( 3 ) Provider Uber Provider Batch ID bat_u9SQmX2cXbemR…" at bounding box center [319, 352] width 303 height 555
click at [315, 571] on div "Provider Details Hidden ( 3 ) Provider Uber Provider Batch ID bat_u9SQmX2cXbemR…" at bounding box center [319, 352] width 303 height 555
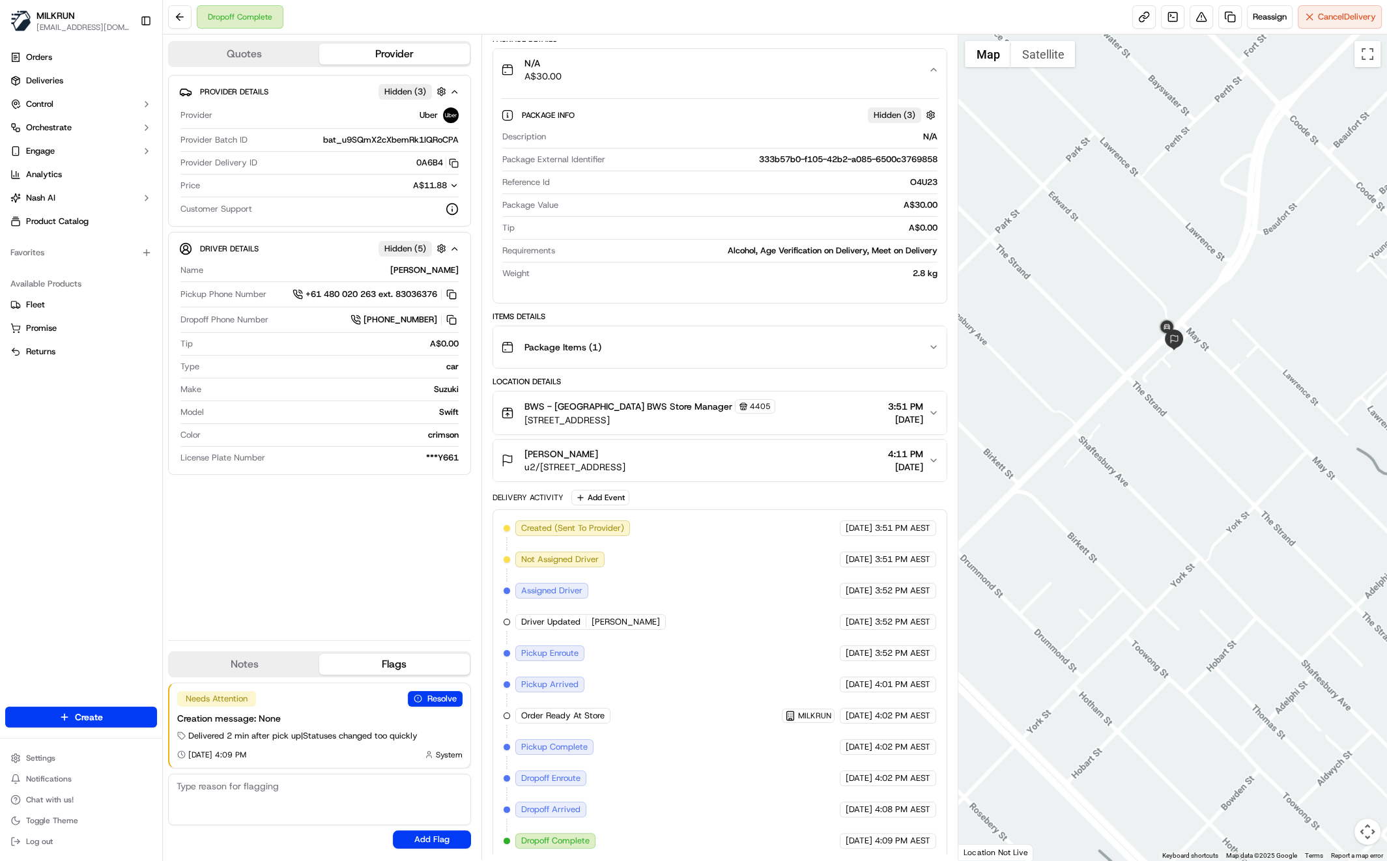
click at [347, 596] on div "Provider Details Hidden ( 3 ) Provider Uber Provider Batch ID bat_u9SQmX2cXbemR…" at bounding box center [319, 352] width 303 height 555
click at [817, 463] on div "Darrall Briggs u2/1080 Beaufort St, Bedford, WA 6052, AU 4:11 PM 05/09/2025" at bounding box center [715, 461] width 428 height 26
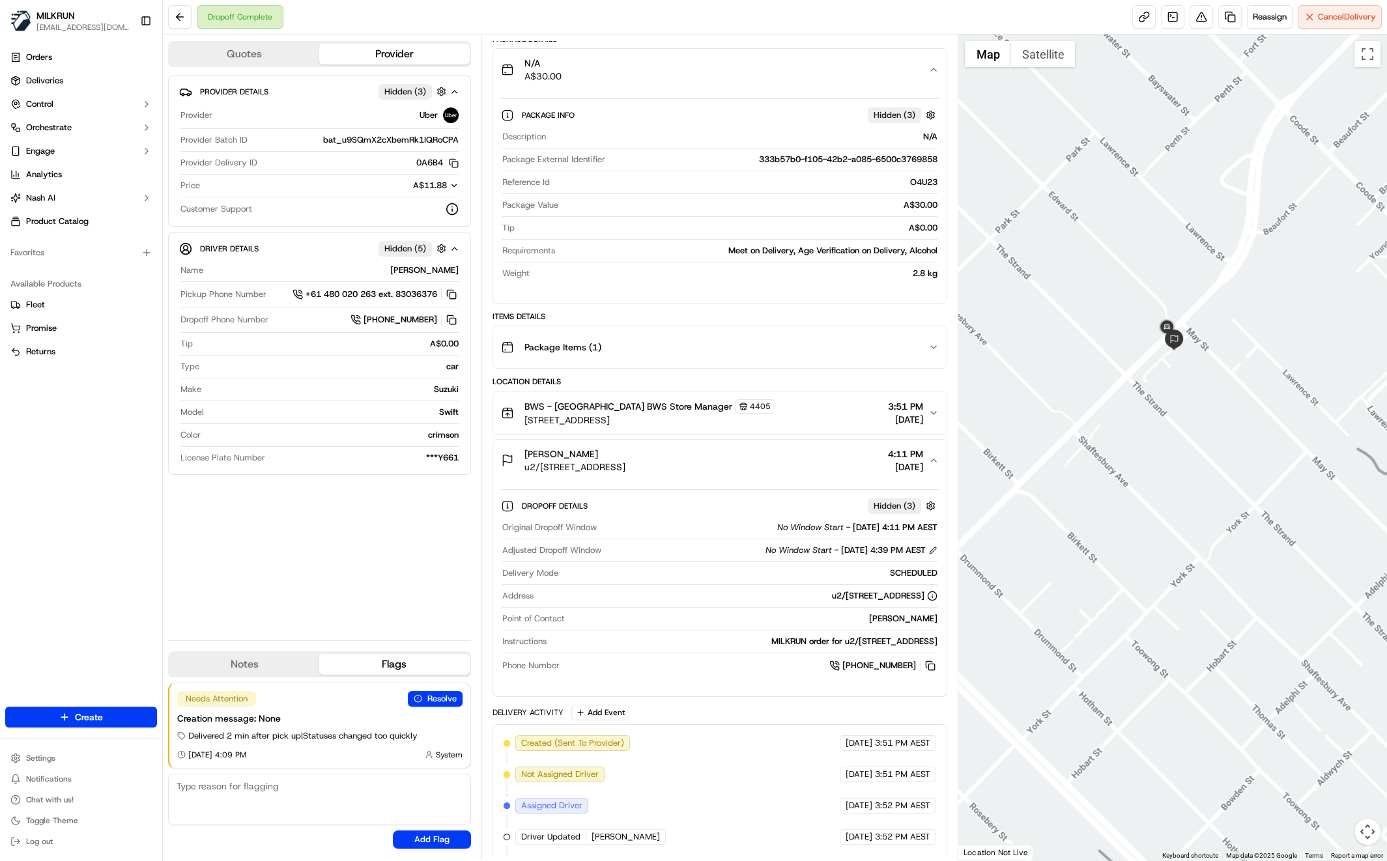
click at [816, 462] on div "Darrall Briggs u2/1080 Beaufort St, Bedford, WA 6052, AU 4:11 PM 05/09/2025" at bounding box center [715, 461] width 428 height 26
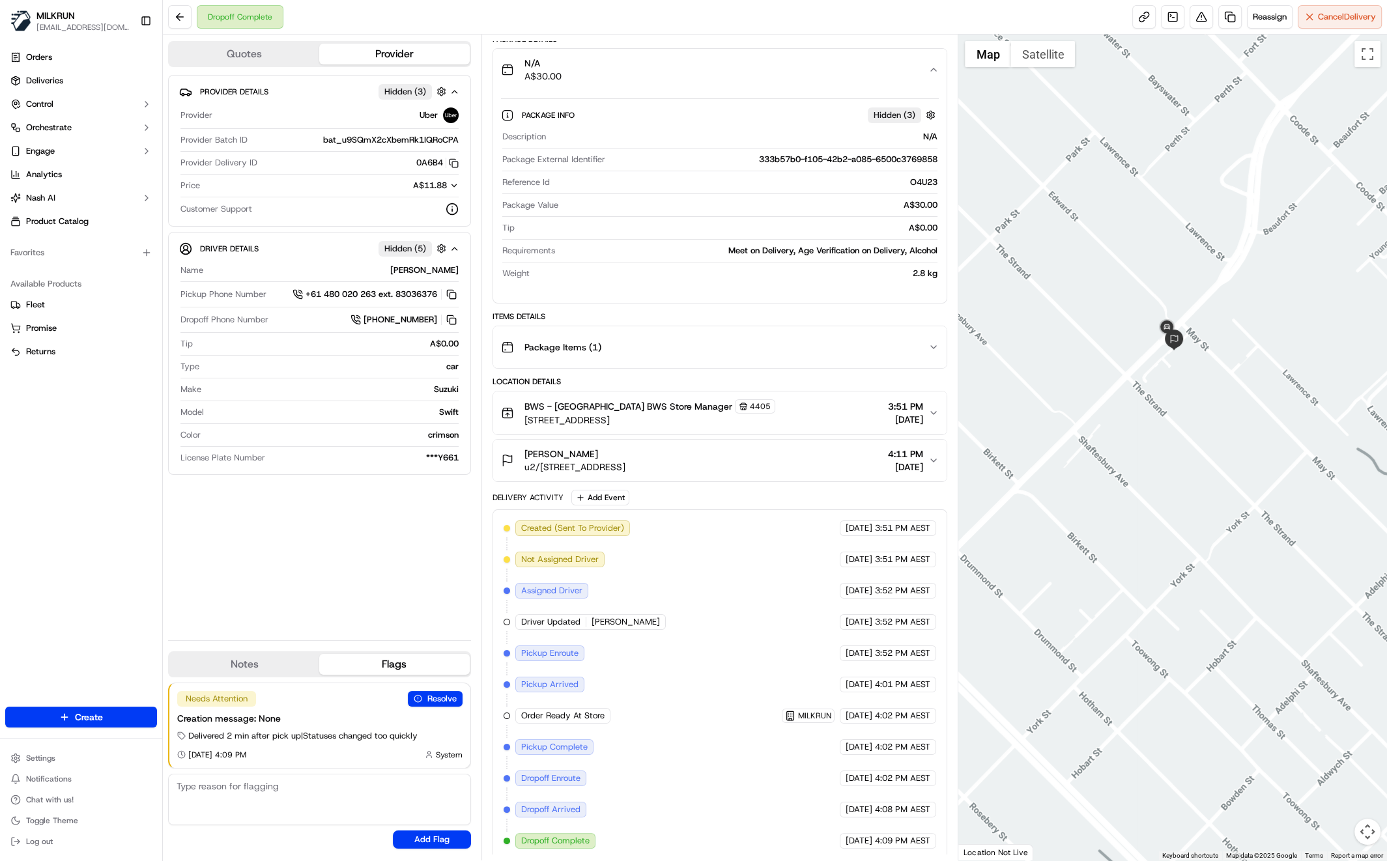
click at [807, 349] on div "Package Items ( 1 )" at bounding box center [715, 347] width 428 height 26
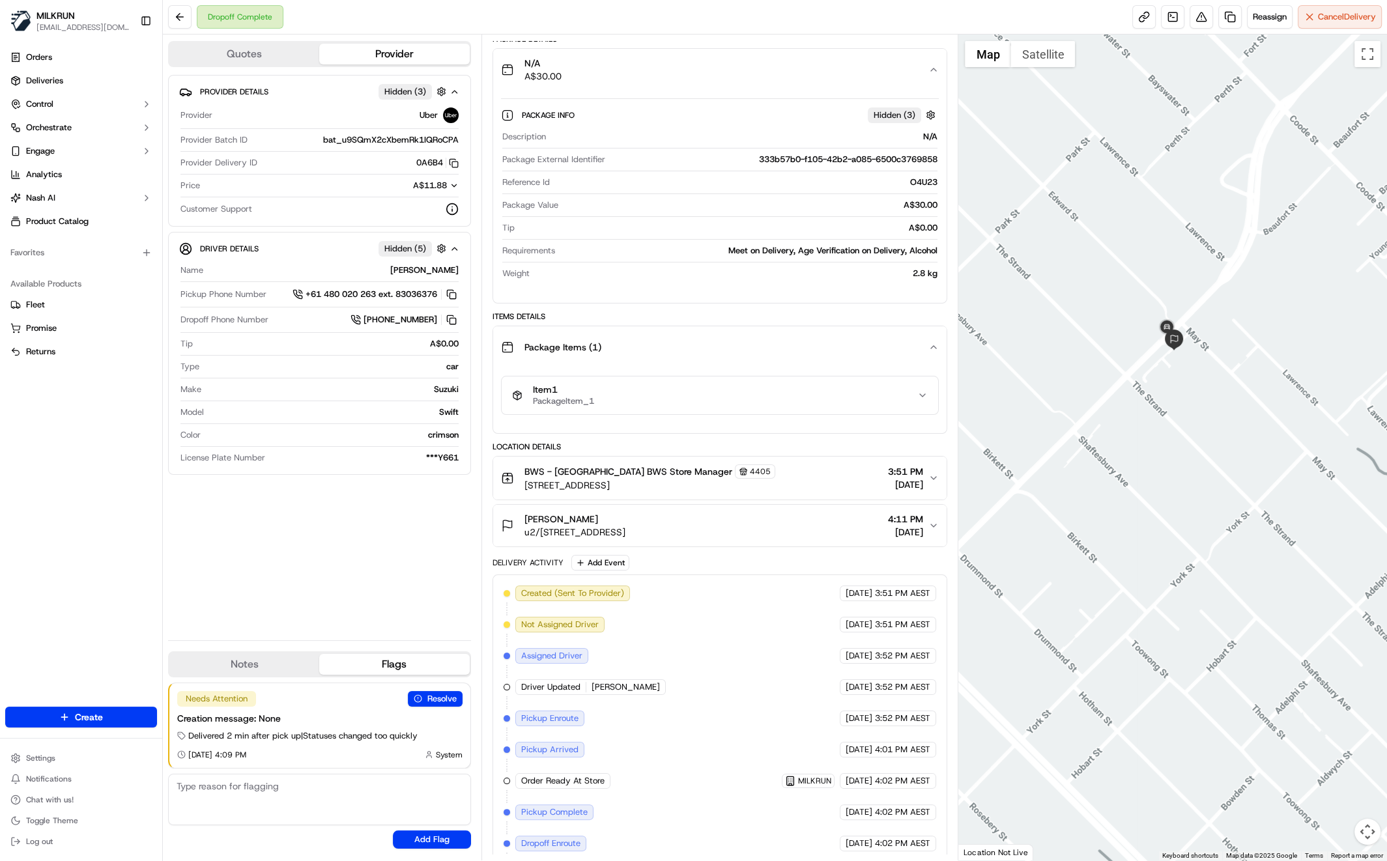
scroll to position [168, 0]
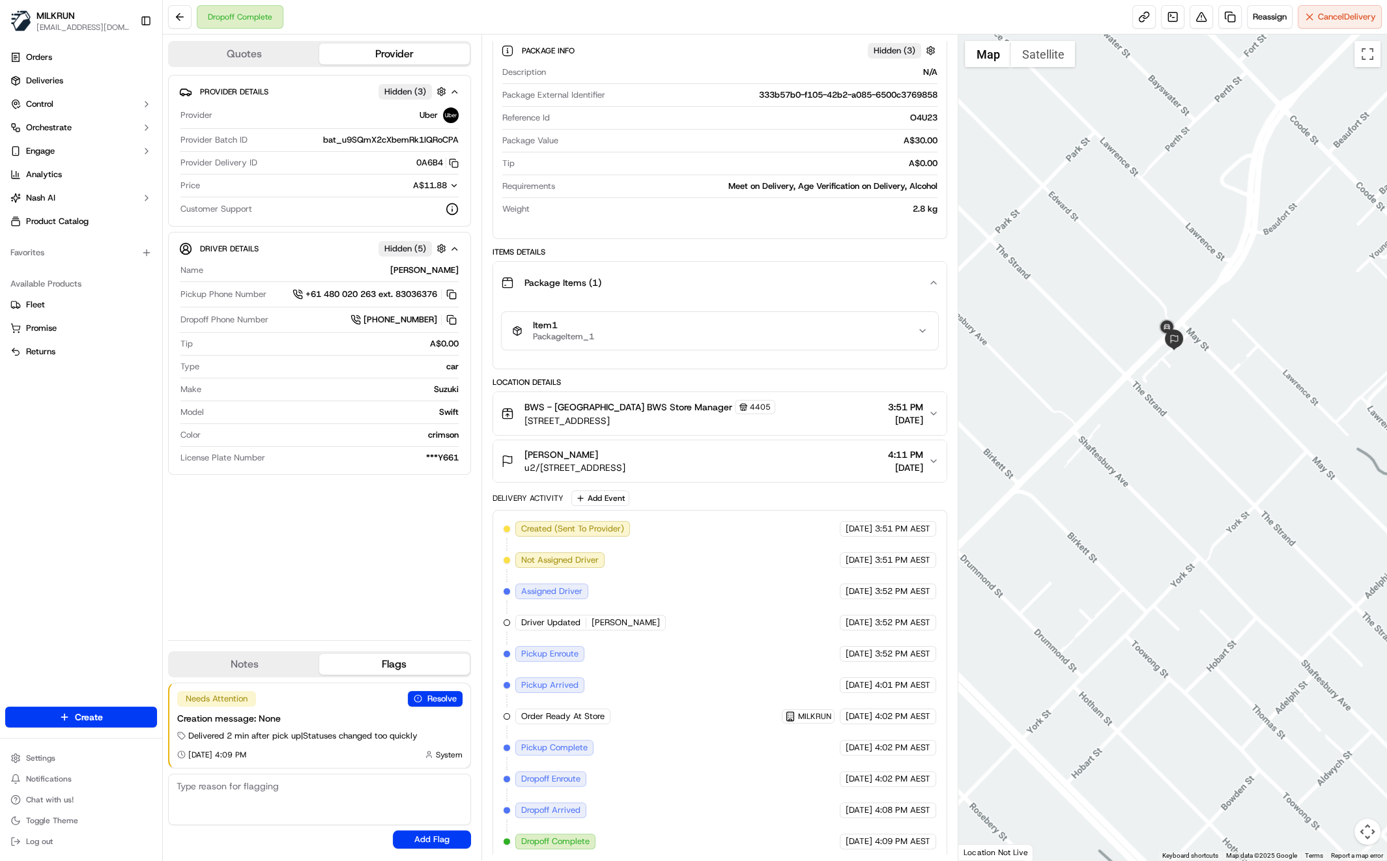
click at [916, 282] on div "Package Items ( 1 )" at bounding box center [715, 283] width 428 height 26
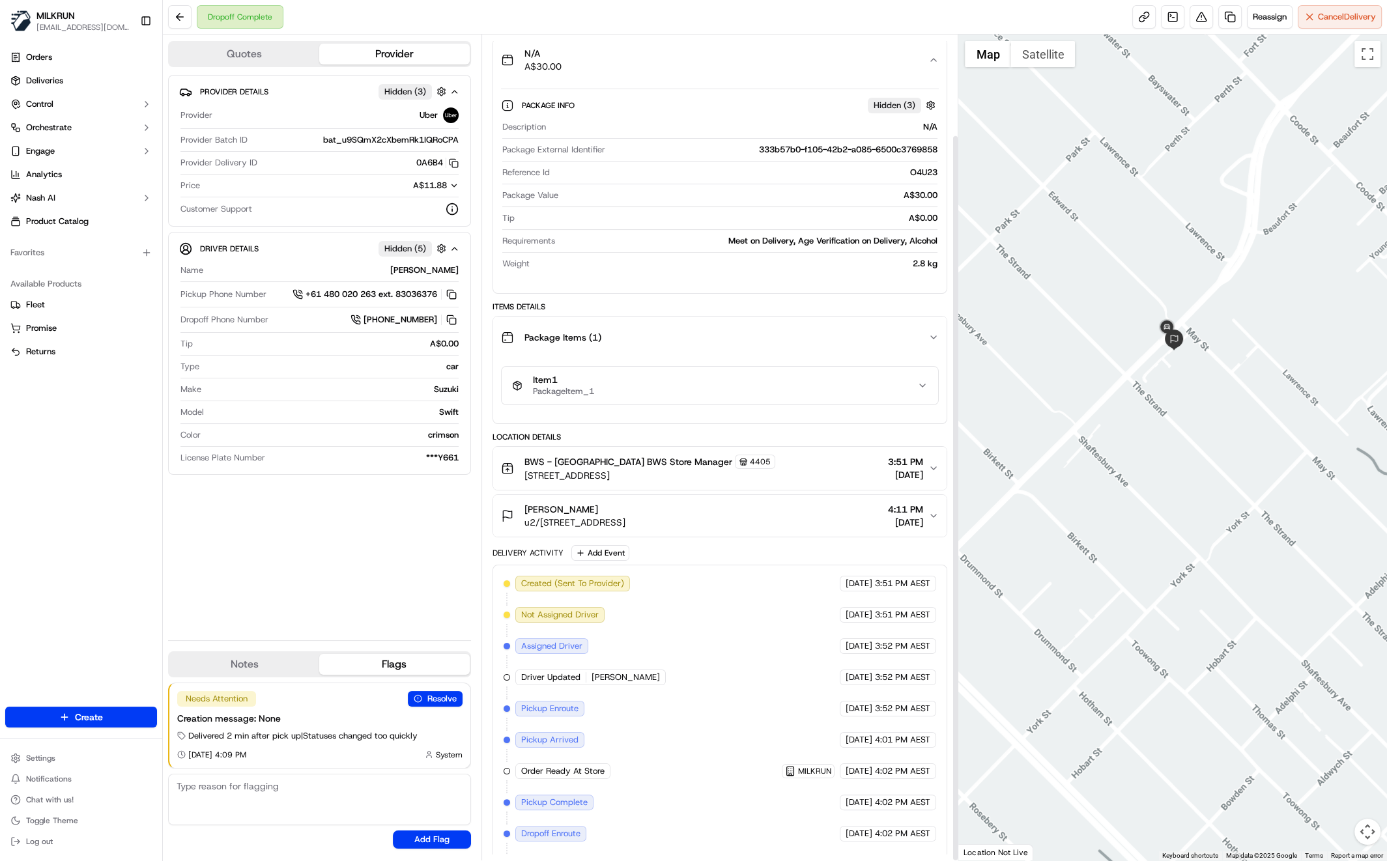
scroll to position [104, 0]
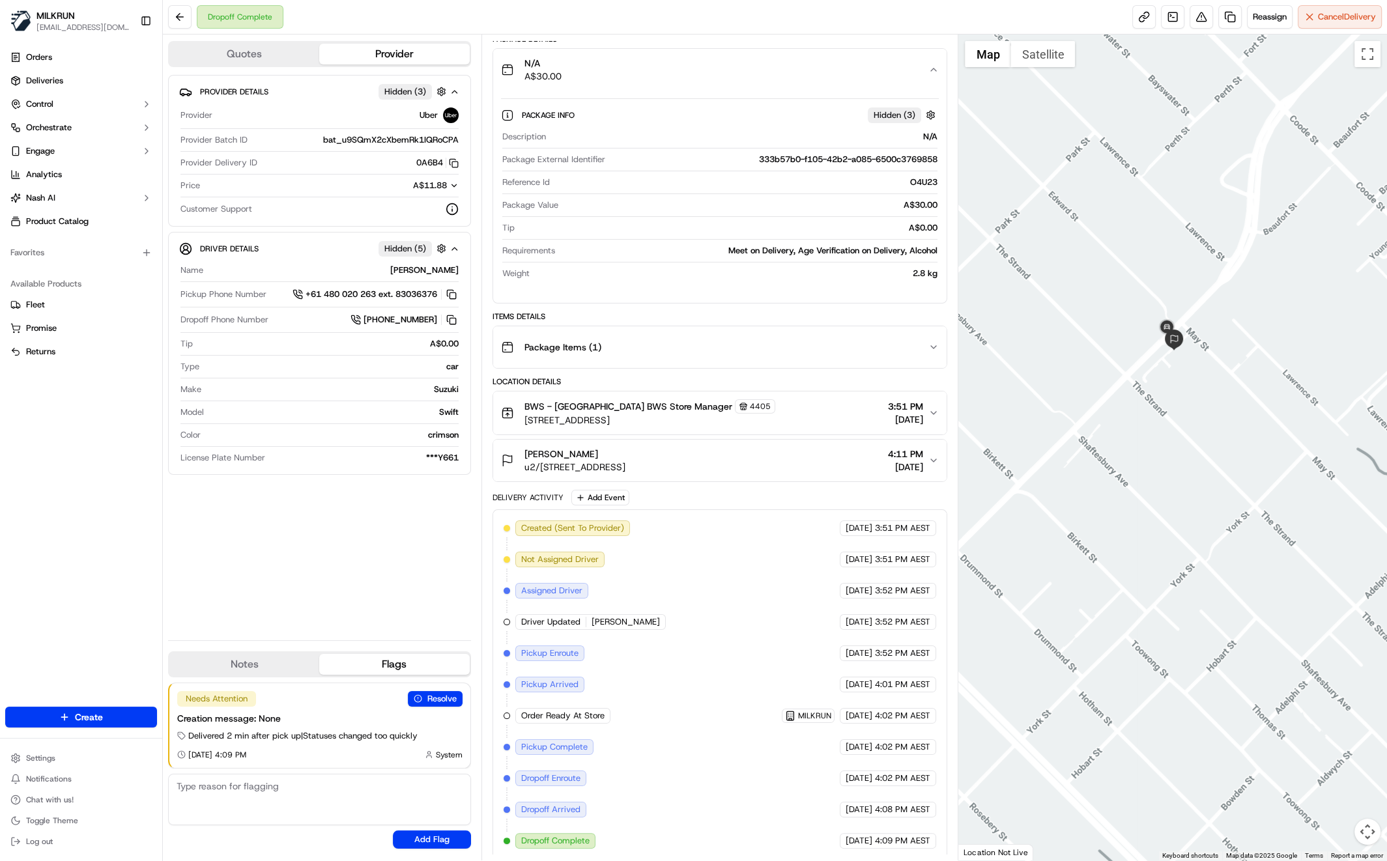
click at [356, 523] on div "Provider Details Hidden ( 3 ) Provider Uber Provider Batch ID bat_u9SQmX2cXbemR…" at bounding box center [319, 352] width 303 height 555
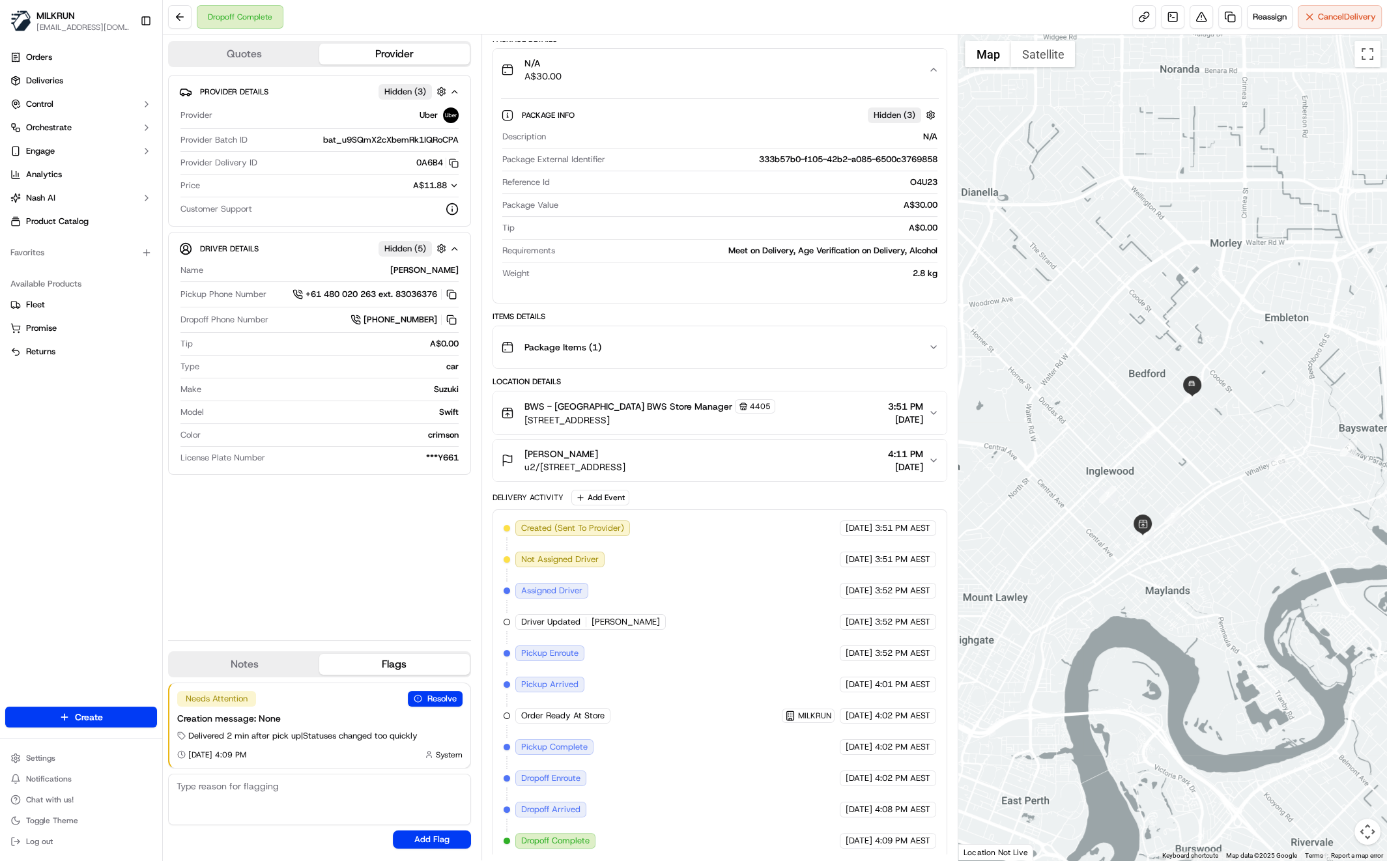
drag, startPoint x: 1268, startPoint y: 461, endPoint x: 1233, endPoint y: 450, distance: 36.9
click at [1222, 451] on div at bounding box center [1172, 448] width 429 height 826
click at [324, 562] on div "Provider Details Hidden ( 3 ) Provider Uber Provider Batch ID bat_u9SQmX2cXbemR…" at bounding box center [319, 352] width 303 height 555
click at [360, 537] on div "Provider Details Hidden ( 3 ) Provider Uber Provider Batch ID bat_u9SQmX2cXbemR…" at bounding box center [319, 352] width 303 height 555
click at [323, 604] on div "Provider Details Hidden ( 3 ) Provider Uber Provider Batch ID bat_u9SQmX2cXbemR…" at bounding box center [319, 352] width 303 height 555
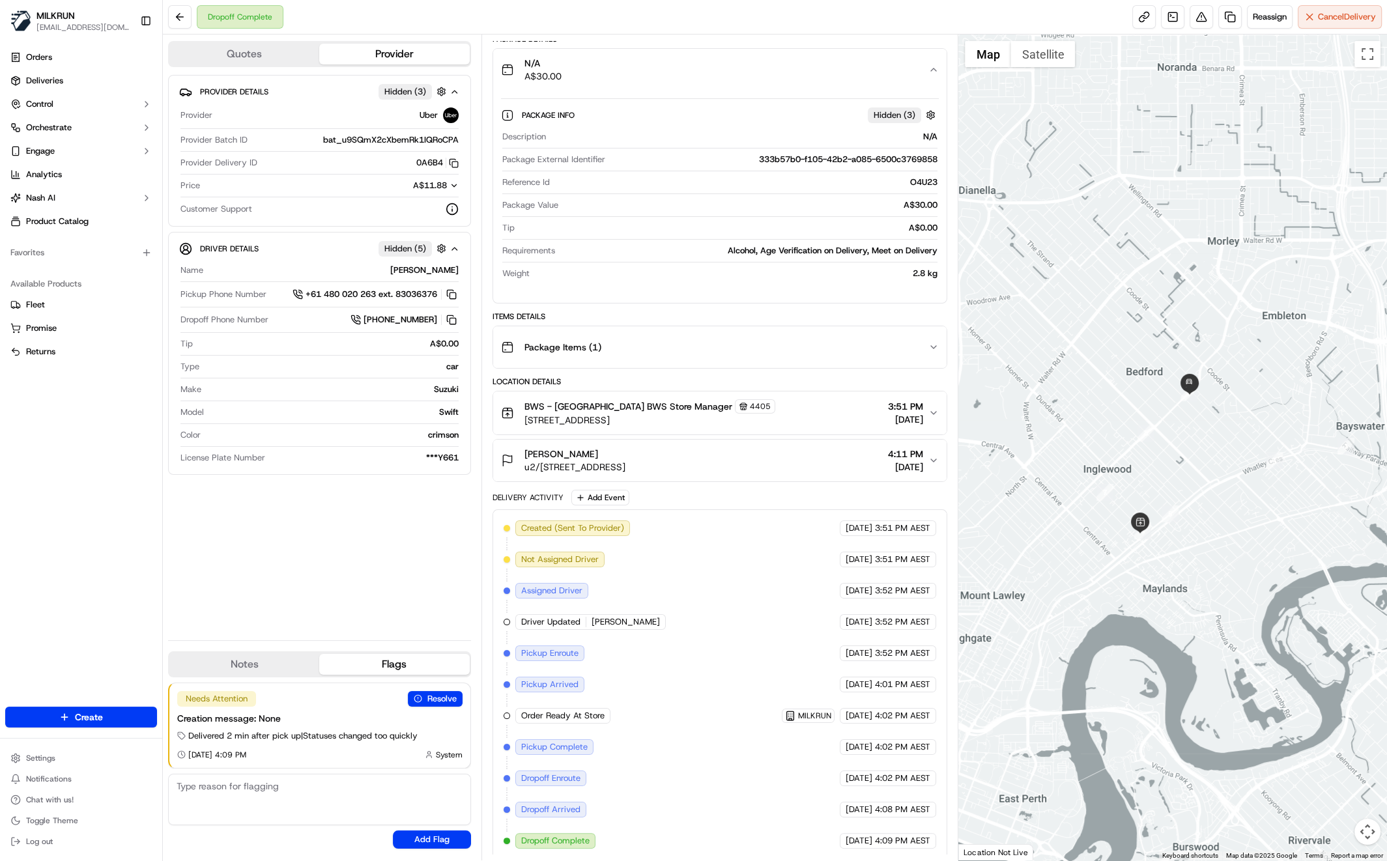
drag, startPoint x: 1211, startPoint y: 502, endPoint x: 1197, endPoint y: 502, distance: 13.7
click at [1211, 502] on div at bounding box center [1172, 448] width 429 height 826
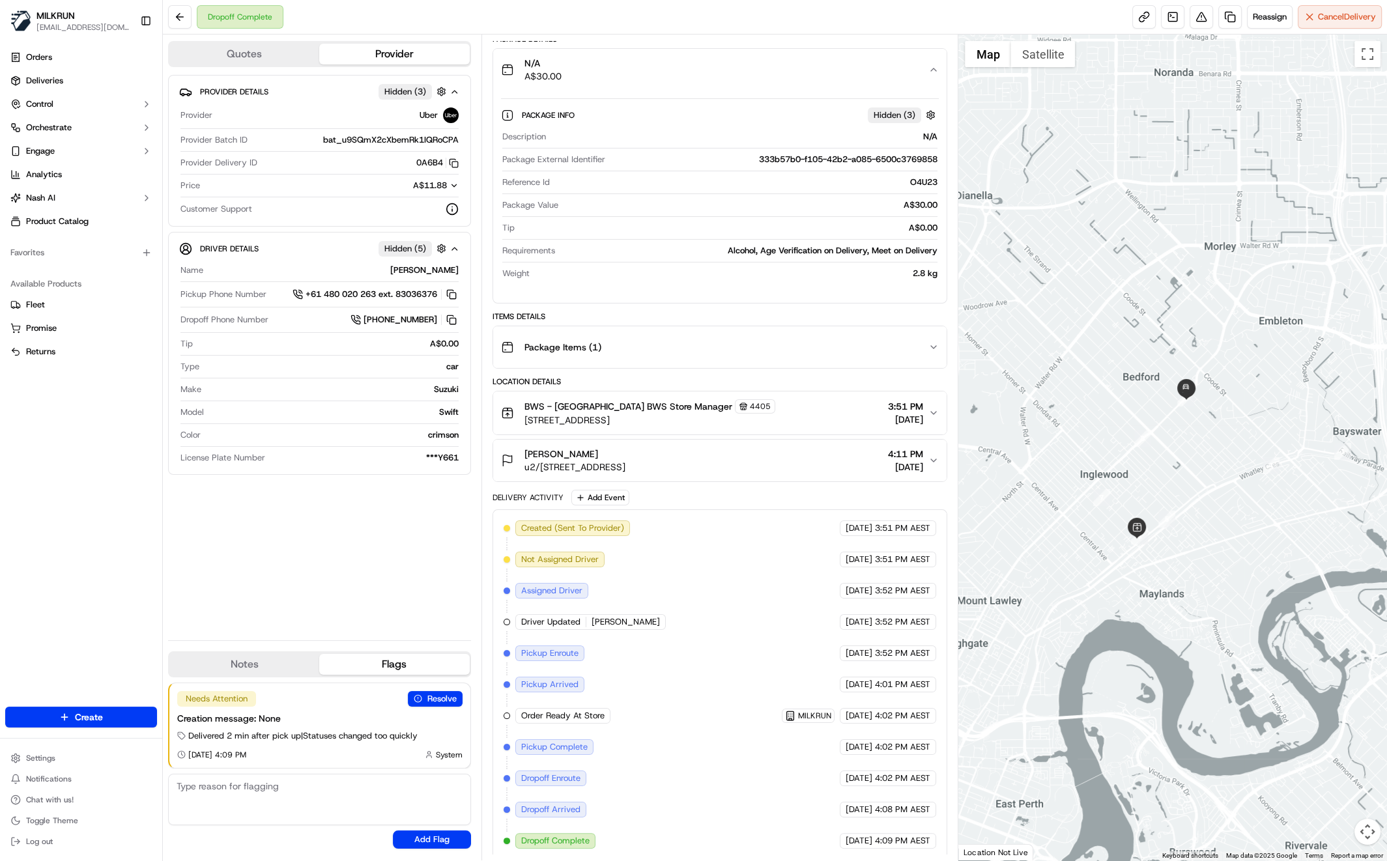
drag, startPoint x: 1196, startPoint y: 436, endPoint x: 1204, endPoint y: 449, distance: 15.5
click at [1204, 469] on div at bounding box center [1172, 448] width 429 height 826
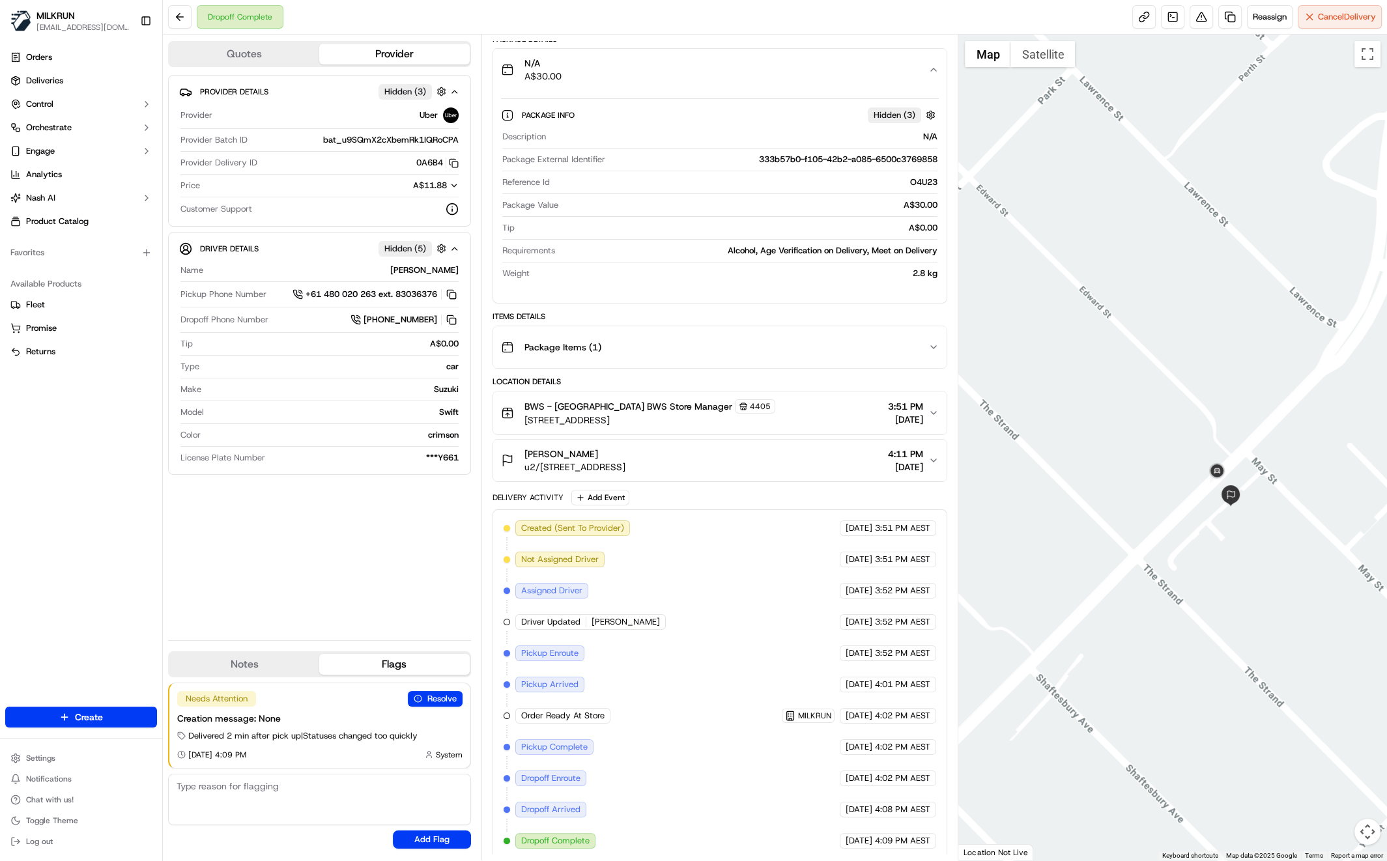
click at [317, 570] on div "Provider Details Hidden ( 3 ) Provider Uber Provider Batch ID bat_u9SQmX2cXbemR…" at bounding box center [319, 352] width 303 height 555
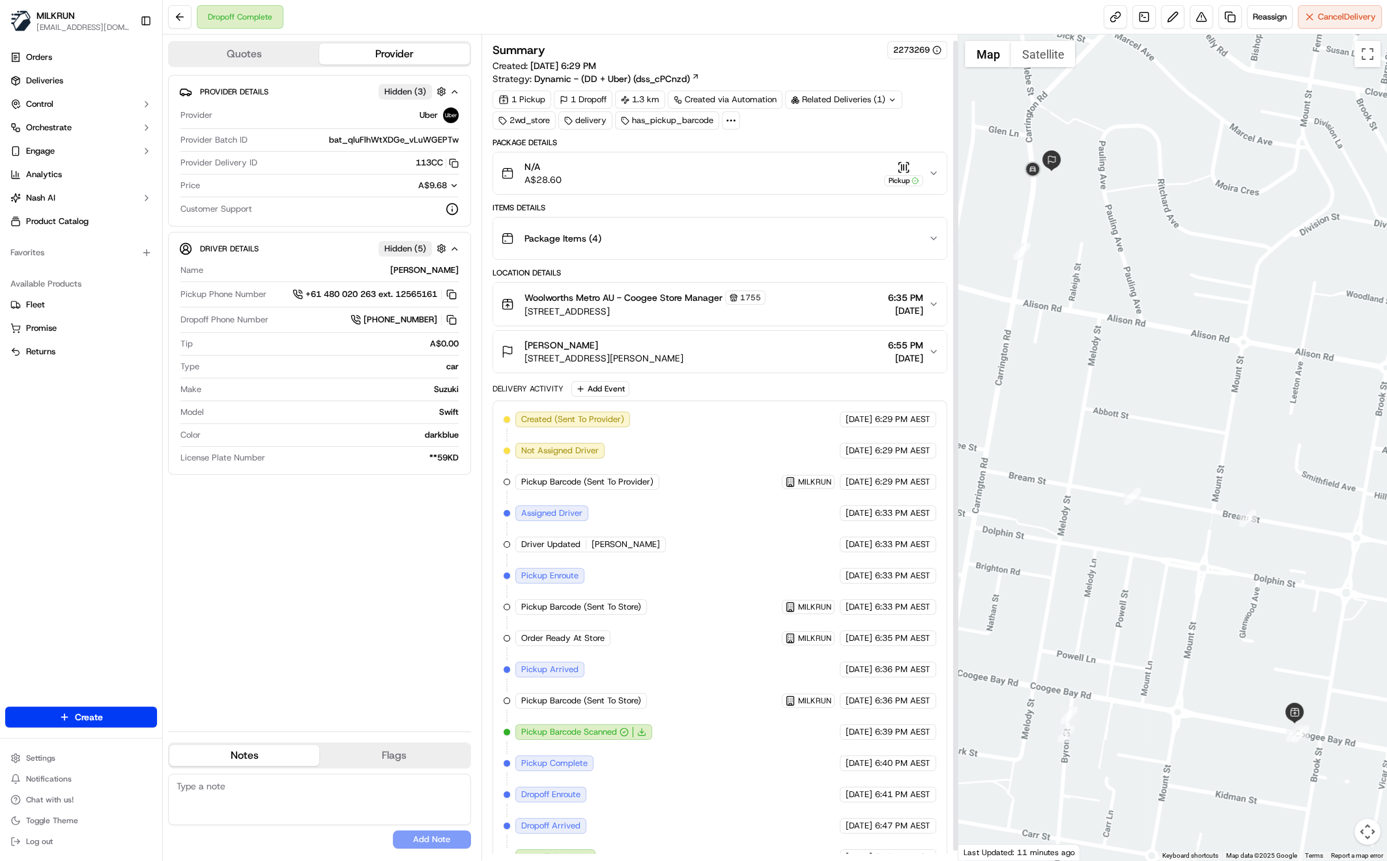
scroll to position [16, 0]
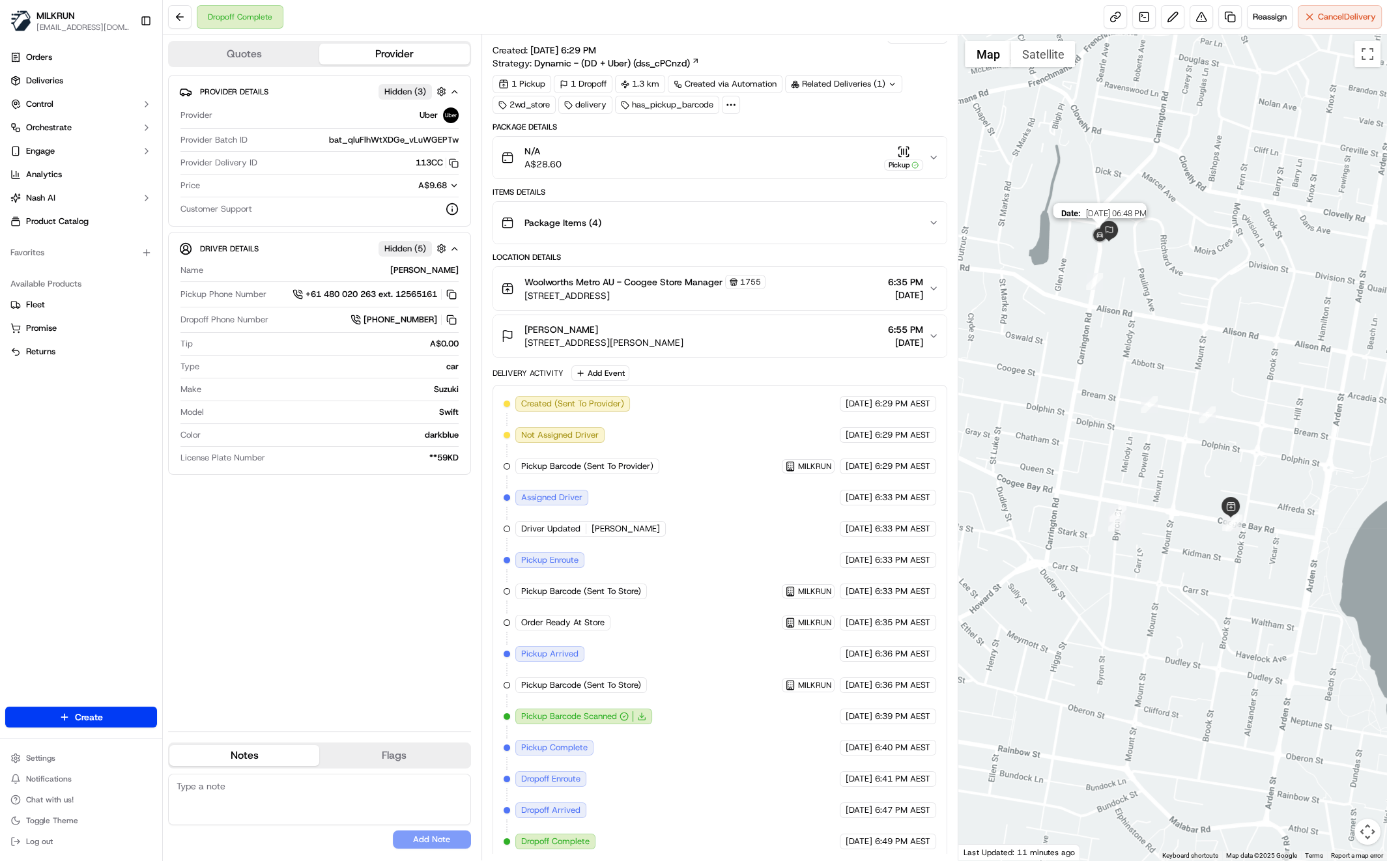
drag, startPoint x: 1098, startPoint y: 257, endPoint x: 1109, endPoint y: 278, distance: 23.6
click at [1106, 274] on div "Date : 09/20/2025 06:48 PM" at bounding box center [1172, 448] width 429 height 826
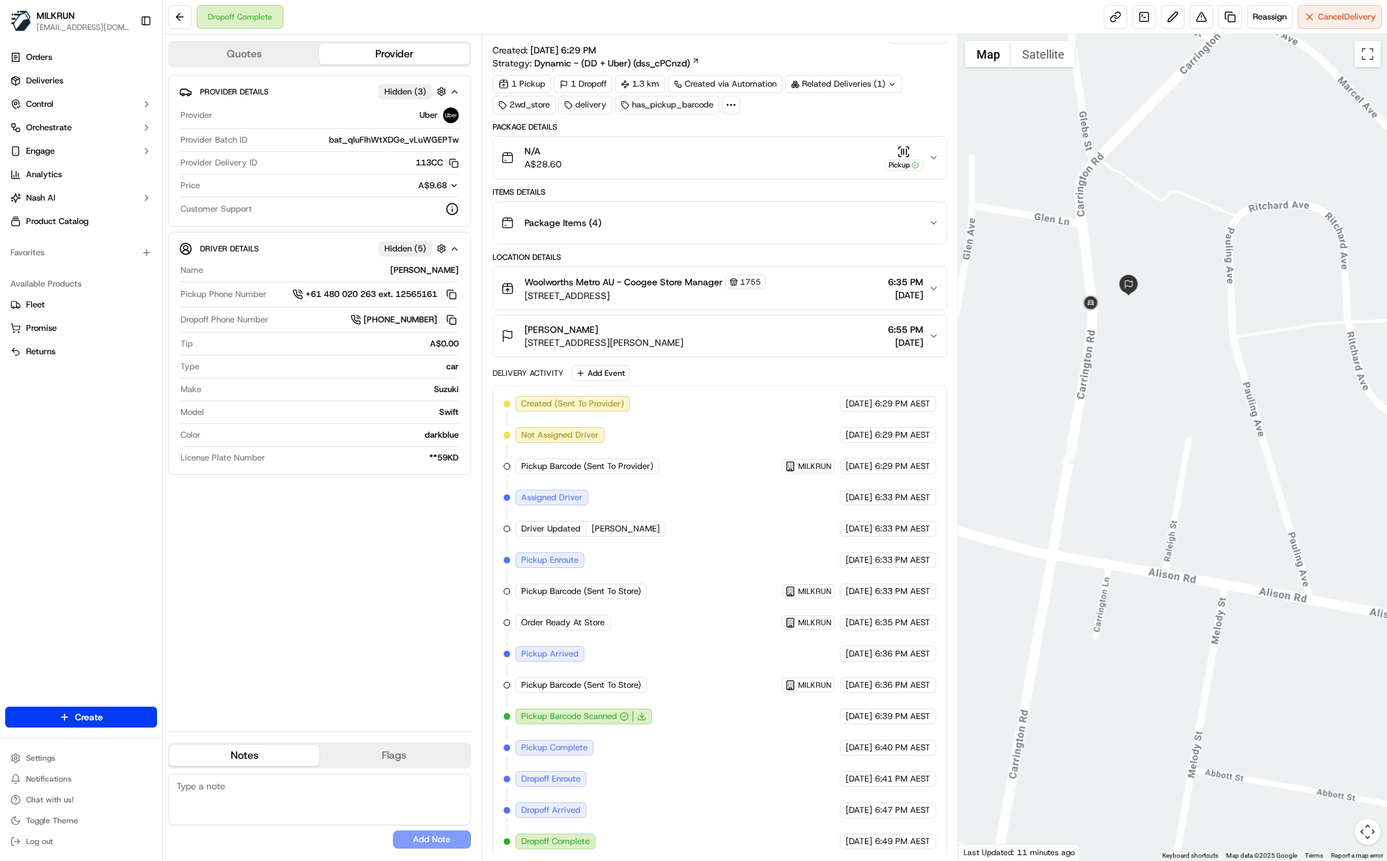
drag, startPoint x: 359, startPoint y: 640, endPoint x: 370, endPoint y: 627, distance: 17.1
click at [360, 638] on div "Provider Details Hidden ( 3 ) Provider Uber Provider Batch ID bat_qluFlhWtXDGe_…" at bounding box center [319, 398] width 303 height 646
click at [934, 149] on button "N/A A$28.60 Pickup" at bounding box center [720, 158] width 454 height 42
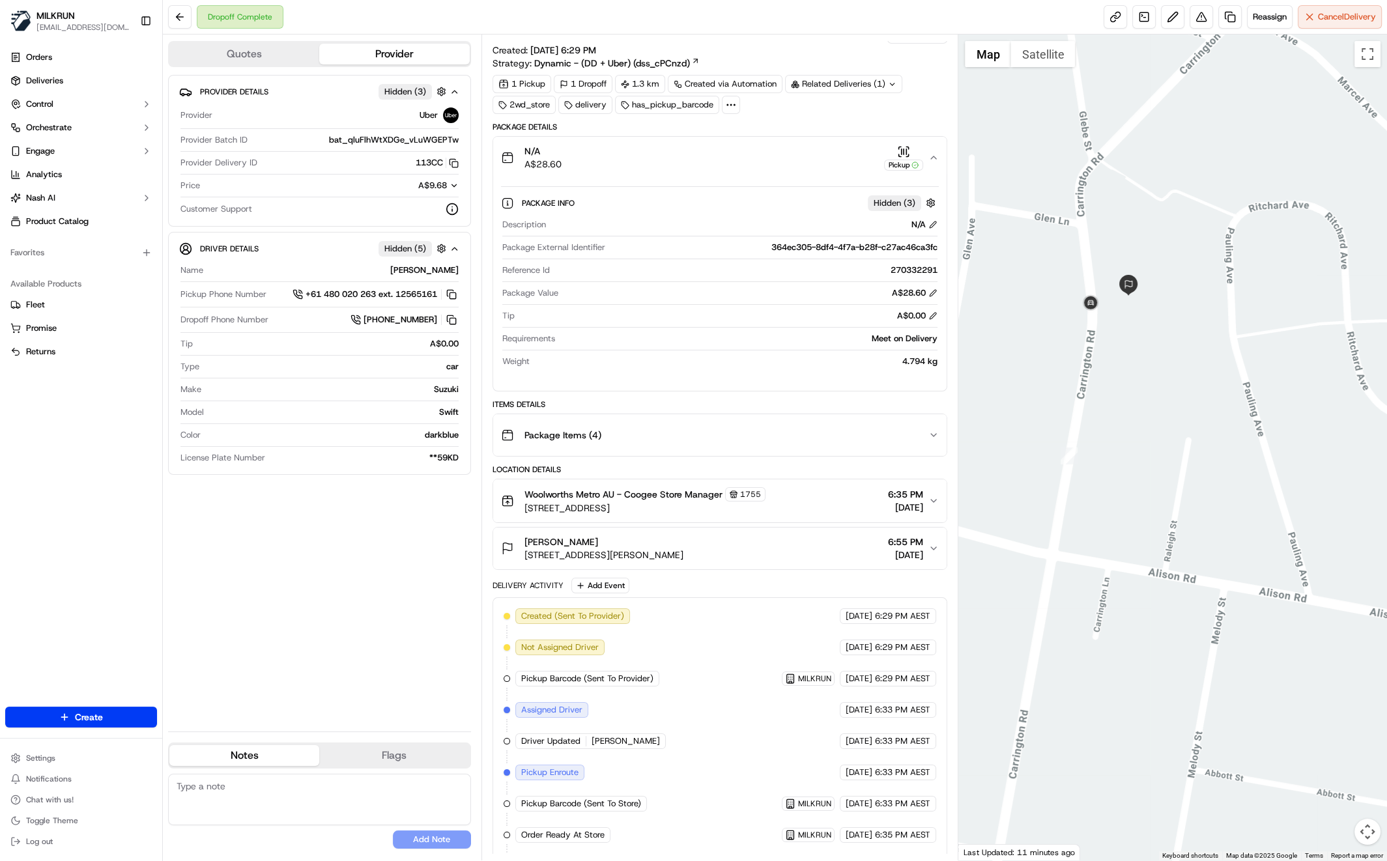
click at [348, 607] on div "Provider Details Hidden ( 3 ) Provider Uber Provider Batch ID bat_qluFlhWtXDGe_…" at bounding box center [319, 398] width 303 height 646
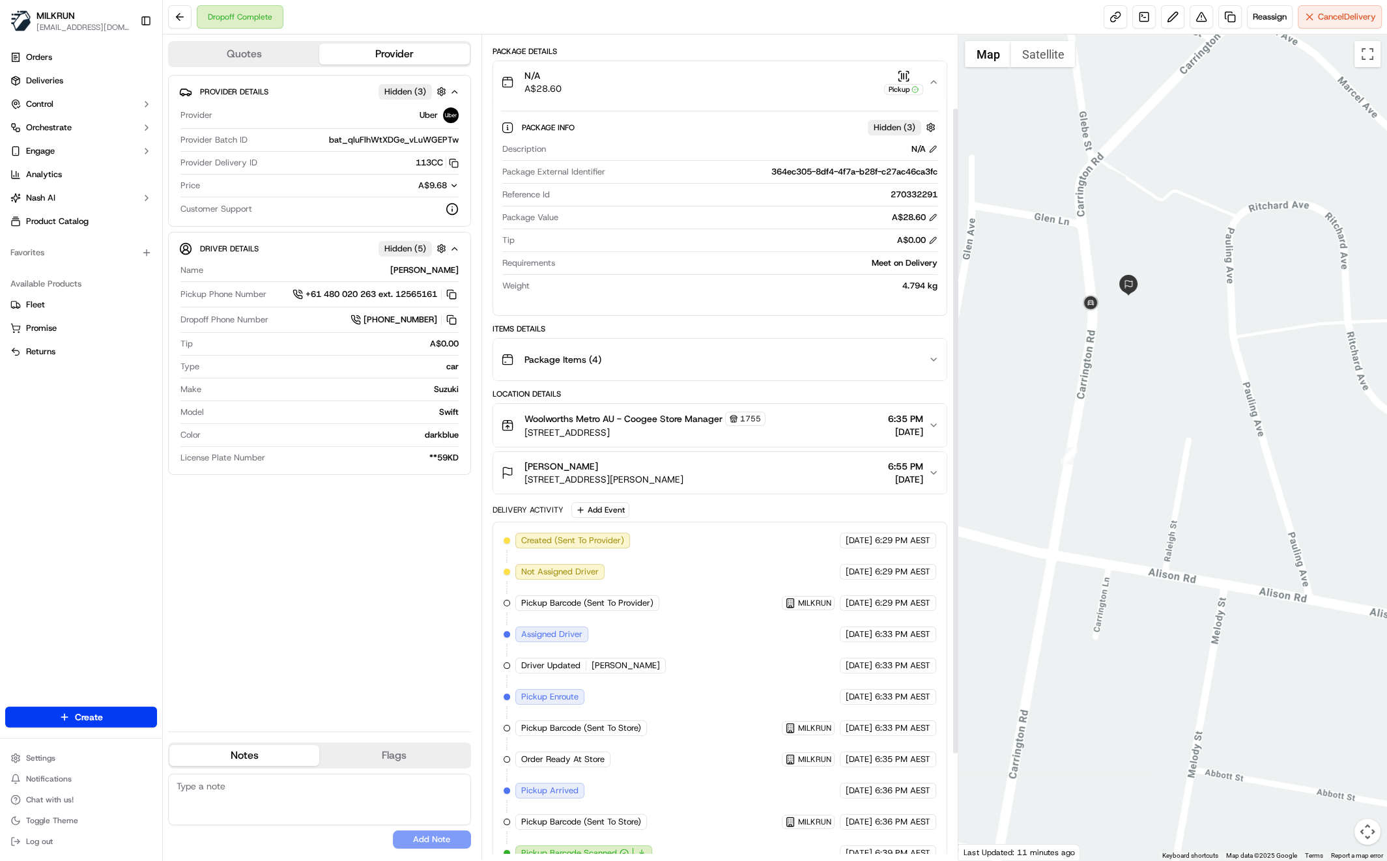
scroll to position [93, 0]
click at [398, 601] on div "Provider Details Hidden ( 3 ) Provider Uber Provider Batch ID bat_qluFlhWtXDGe_…" at bounding box center [319, 398] width 303 height 646
drag, startPoint x: 524, startPoint y: 474, endPoint x: 774, endPoint y: 480, distance: 250.2
click at [774, 480] on div "Abbey Phillipps Unit 3/129 Carrington Rd, Coogee NSW 2034, Australia 6:55 PM 20…" at bounding box center [715, 471] width 428 height 26
copy span "Unit 3/129 Carrington Rd, Coogee NSW 2034, Australia"
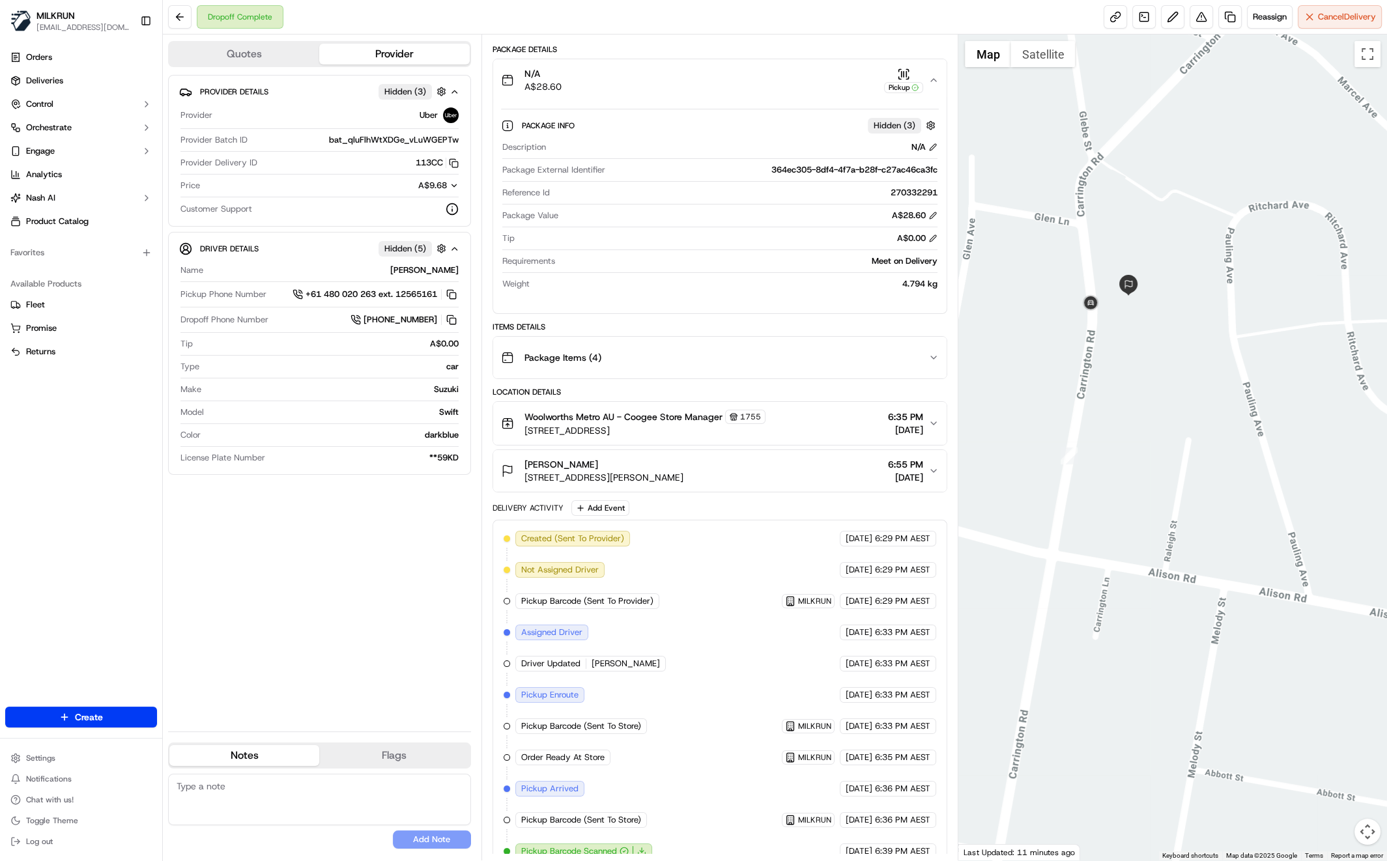
drag, startPoint x: 502, startPoint y: 478, endPoint x: 692, endPoint y: 390, distance: 210.4
click at [505, 477] on div "Abbey Phillipps Unit 3/129 Carrington Rd, Coogee NSW 2034, Australia" at bounding box center [592, 471] width 182 height 26
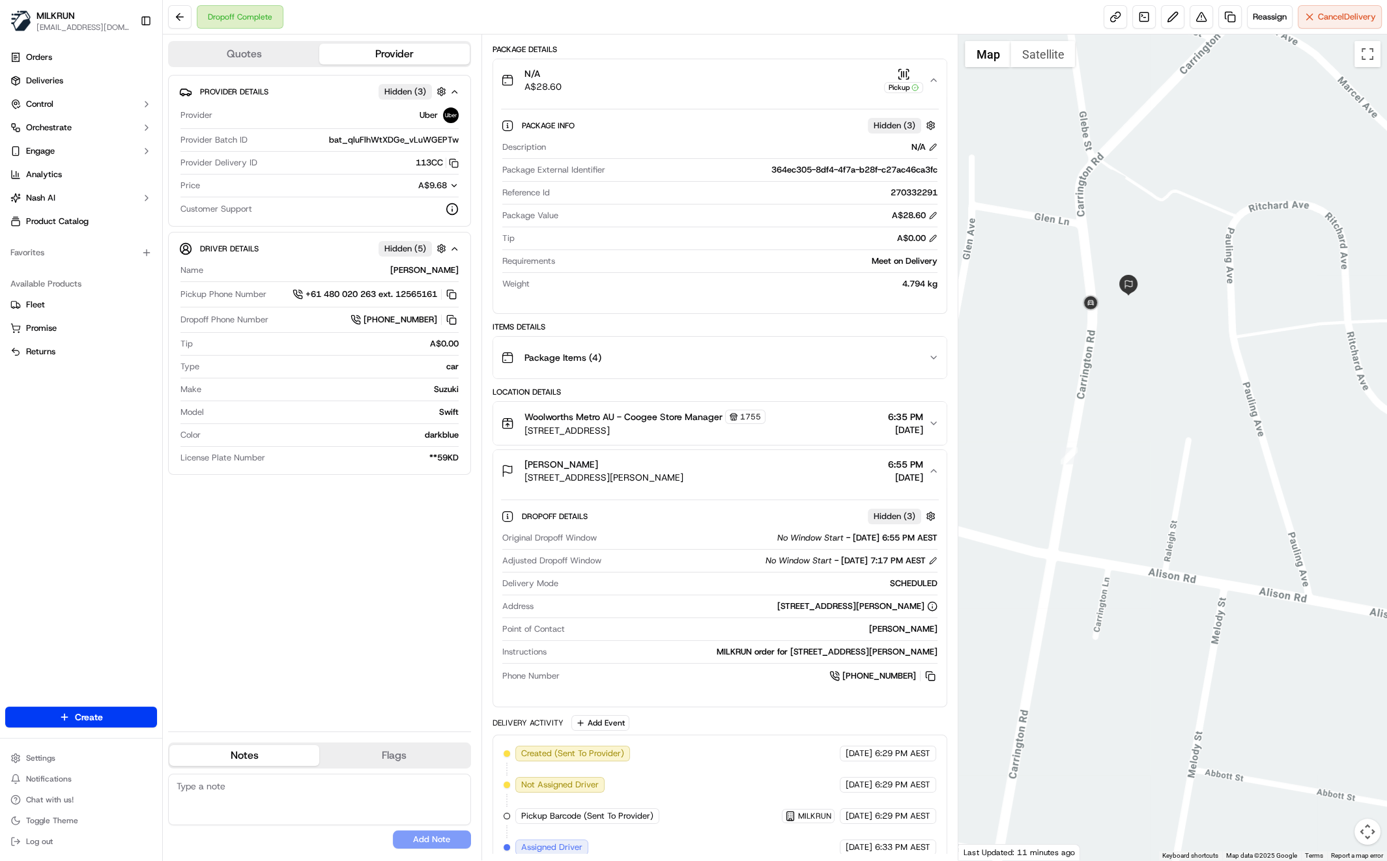
drag, startPoint x: 520, startPoint y: 458, endPoint x: 600, endPoint y: 463, distance: 80.3
click at [603, 461] on div "Abbey Phillipps Unit 3/129 Carrington Rd, Coogee NSW 2034, Australia" at bounding box center [592, 471] width 182 height 26
drag, startPoint x: 291, startPoint y: 543, endPoint x: 305, endPoint y: 548, distance: 14.4
click at [292, 546] on div "Provider Details Hidden ( 3 ) Provider Uber Provider Batch ID bat_qluFlhWtXDGe_…" at bounding box center [319, 398] width 303 height 646
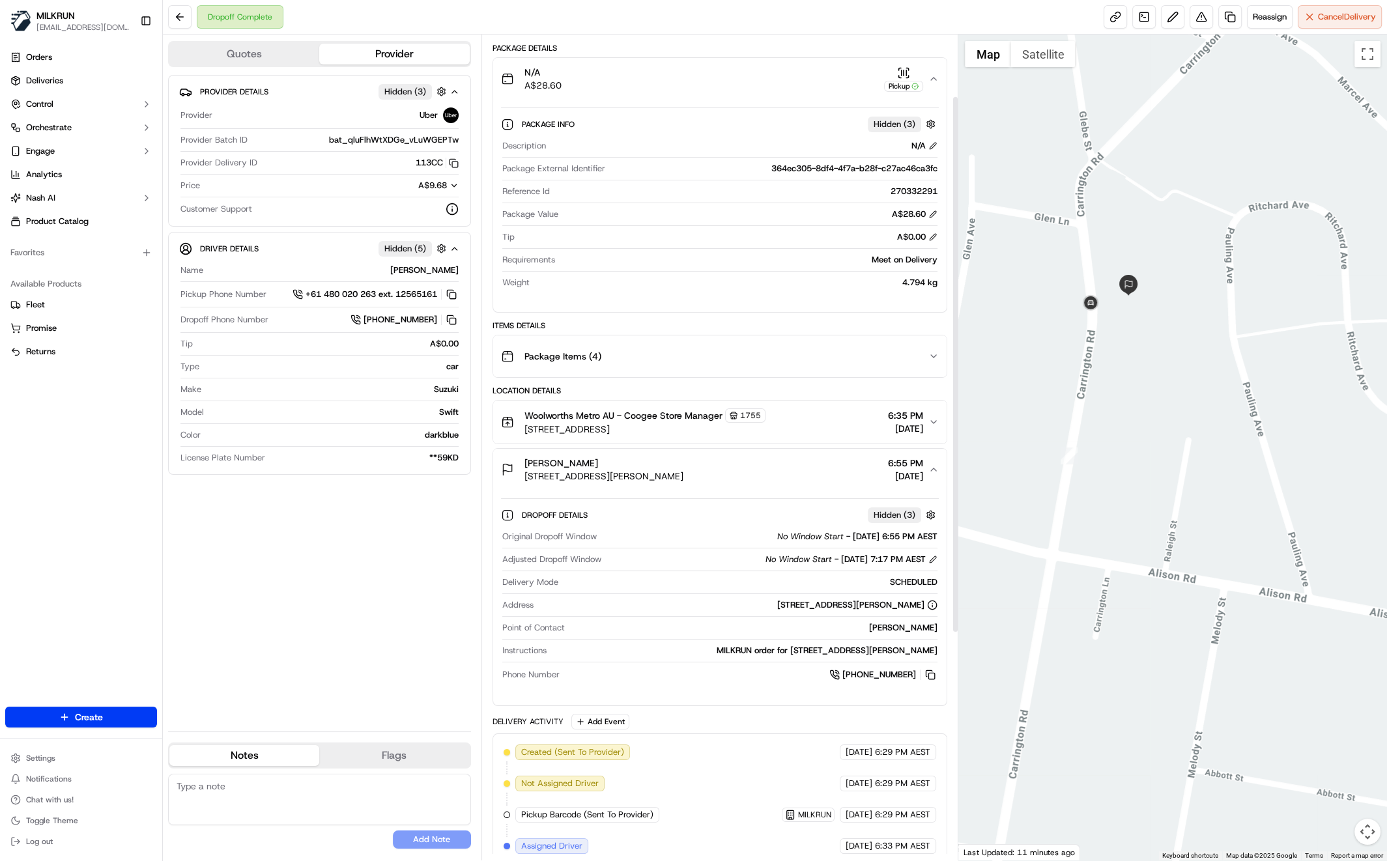
click at [403, 636] on div "Provider Details Hidden ( 3 ) Provider Uber Provider Batch ID bat_qluFlhWtXDGe_…" at bounding box center [319, 398] width 303 height 646
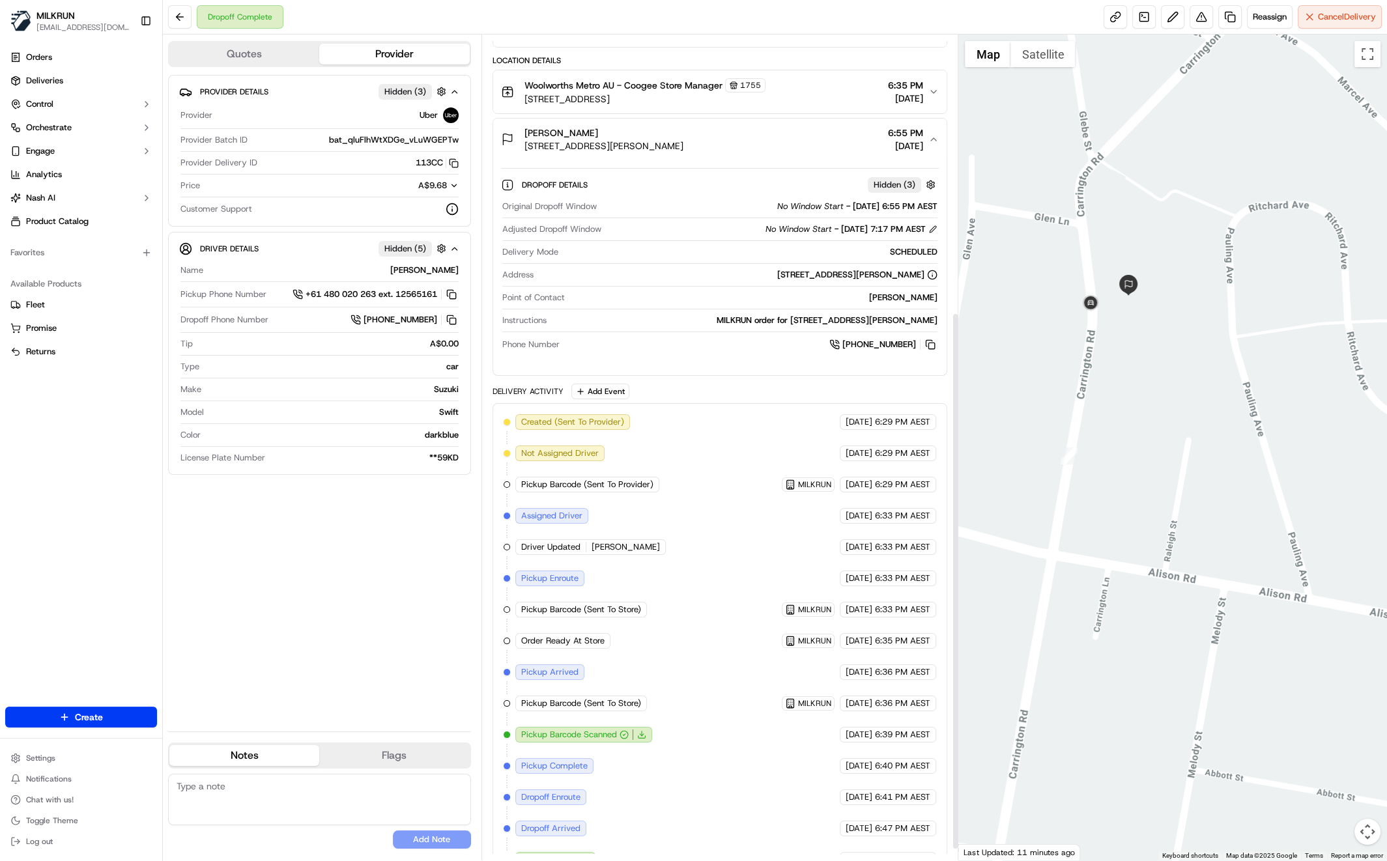
scroll to position [442, 0]
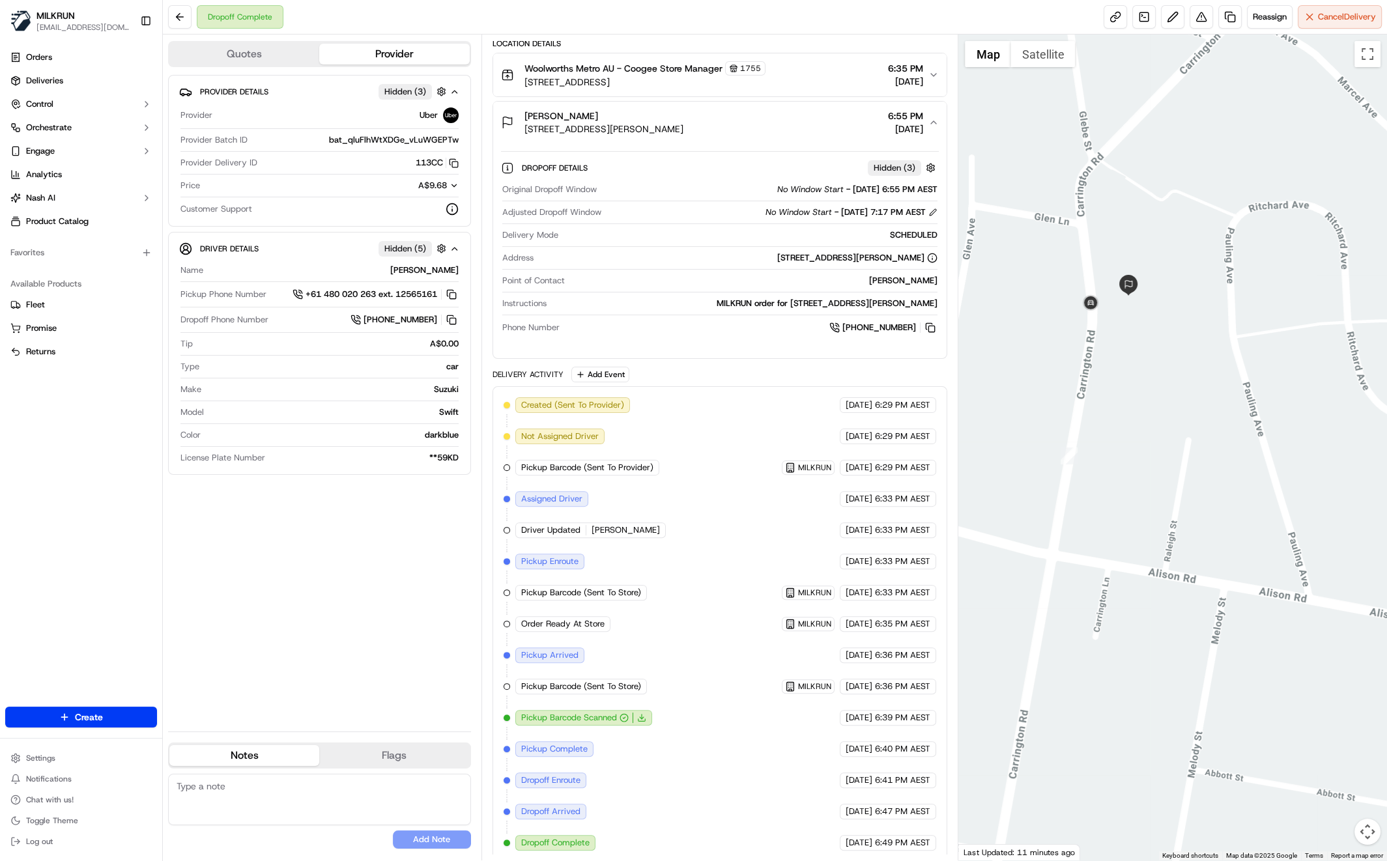
drag, startPoint x: 1141, startPoint y: 305, endPoint x: 1147, endPoint y: 318, distance: 14.3
click at [1146, 323] on div at bounding box center [1172, 448] width 429 height 826
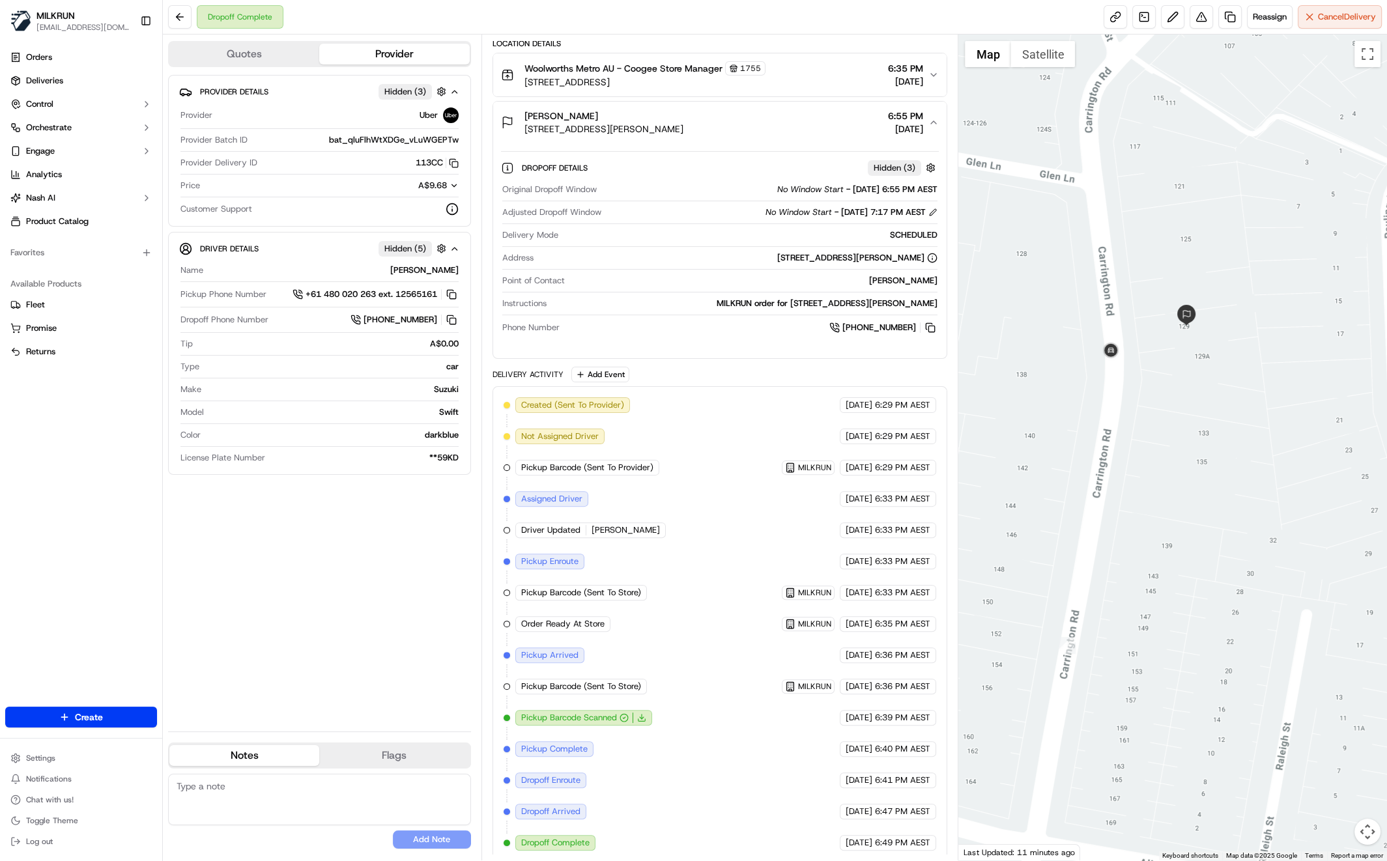
click at [409, 685] on div "Provider Details Hidden ( 3 ) Provider Uber Provider Batch ID bat_qluFlhWtXDGe_…" at bounding box center [319, 398] width 303 height 646
click at [393, 609] on div "Provider Details Hidden ( 3 ) Provider Uber Provider Batch ID bat_qluFlhWtXDGe_…" at bounding box center [319, 398] width 303 height 646
click at [393, 599] on div "Provider Details Hidden ( 3 ) Provider Uber Provider Batch ID bat_qluFlhWtXDGe_…" at bounding box center [319, 398] width 303 height 646
click at [333, 545] on div "Provider Details Hidden ( 3 ) Provider Uber Provider Batch ID bat_qluFlhWtXDGe_…" at bounding box center [319, 398] width 303 height 646
drag, startPoint x: 359, startPoint y: 668, endPoint x: 363, endPoint y: 687, distance: 19.3
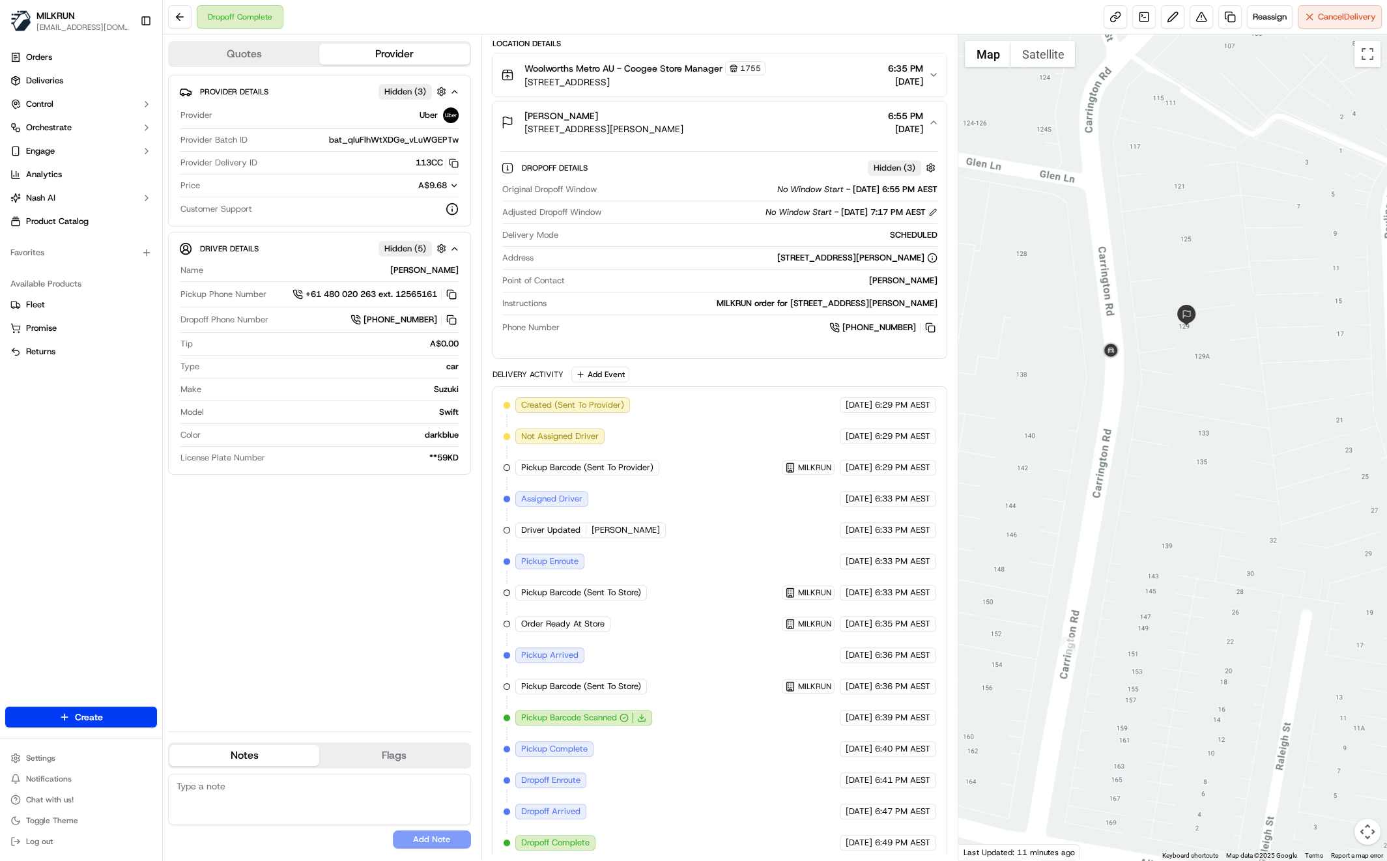
click at [360, 672] on div "Provider Details Hidden ( 3 ) Provider Uber Provider Batch ID bat_qluFlhWtXDGe_…" at bounding box center [319, 398] width 303 height 646
drag, startPoint x: 388, startPoint y: 579, endPoint x: 383, endPoint y: 584, distance: 7.4
click at [388, 579] on div "Provider Details Hidden ( 3 ) Provider Uber Provider Batch ID bat_qluFlhWtXDGe_…" at bounding box center [319, 398] width 303 height 646
click at [330, 626] on div "Provider Details Hidden ( 3 ) Provider Uber Provider Batch ID bat_qluFlhWtXDGe_…" at bounding box center [319, 398] width 303 height 646
click at [380, 648] on div "Provider Details Hidden ( 3 ) Provider Uber Provider Batch ID bat_qluFlhWtXDGe_…" at bounding box center [319, 398] width 303 height 646
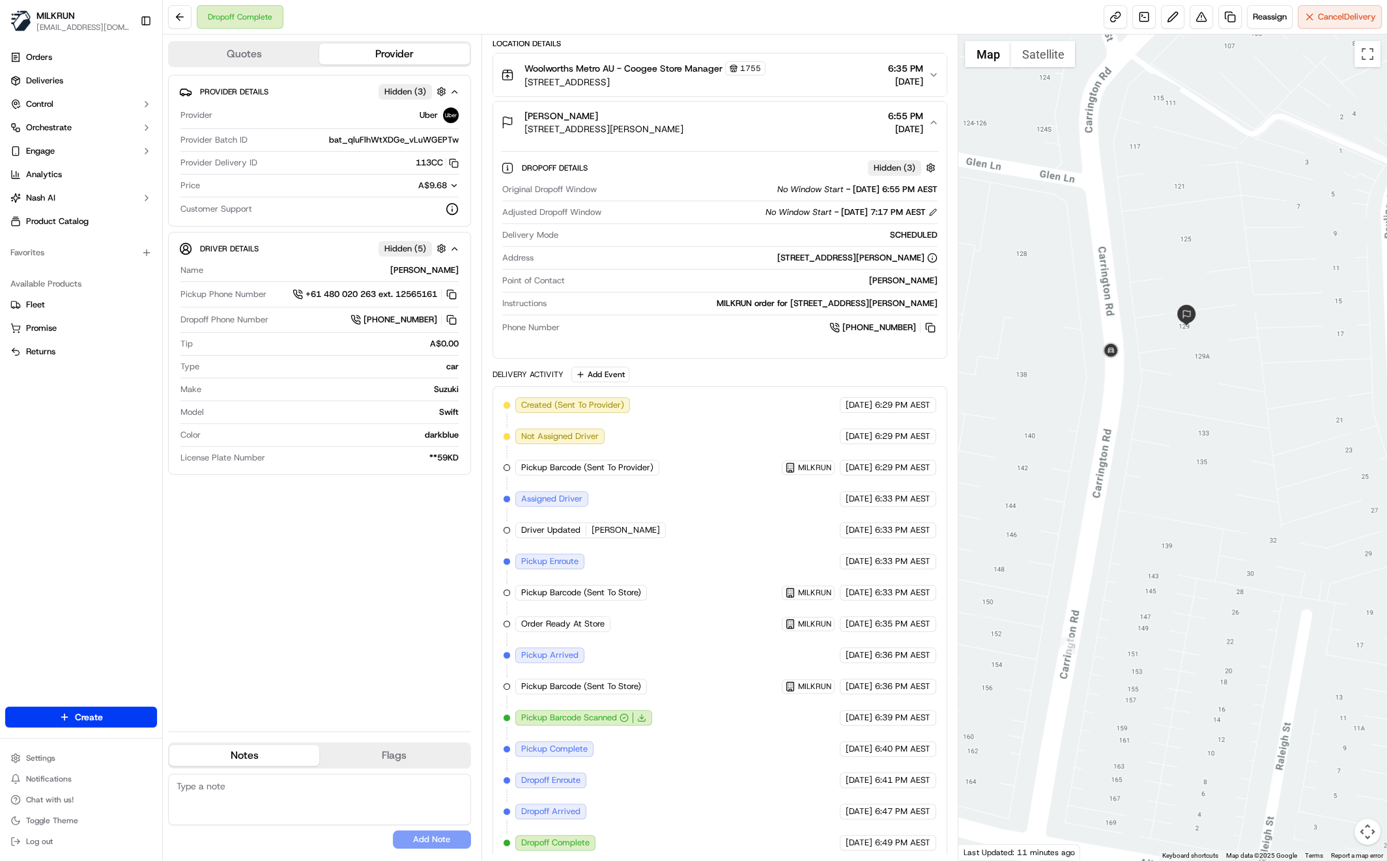
click at [291, 603] on div "Provider Details Hidden ( 3 ) Provider Uber Provider Batch ID bat_qluFlhWtXDGe_…" at bounding box center [319, 398] width 303 height 646
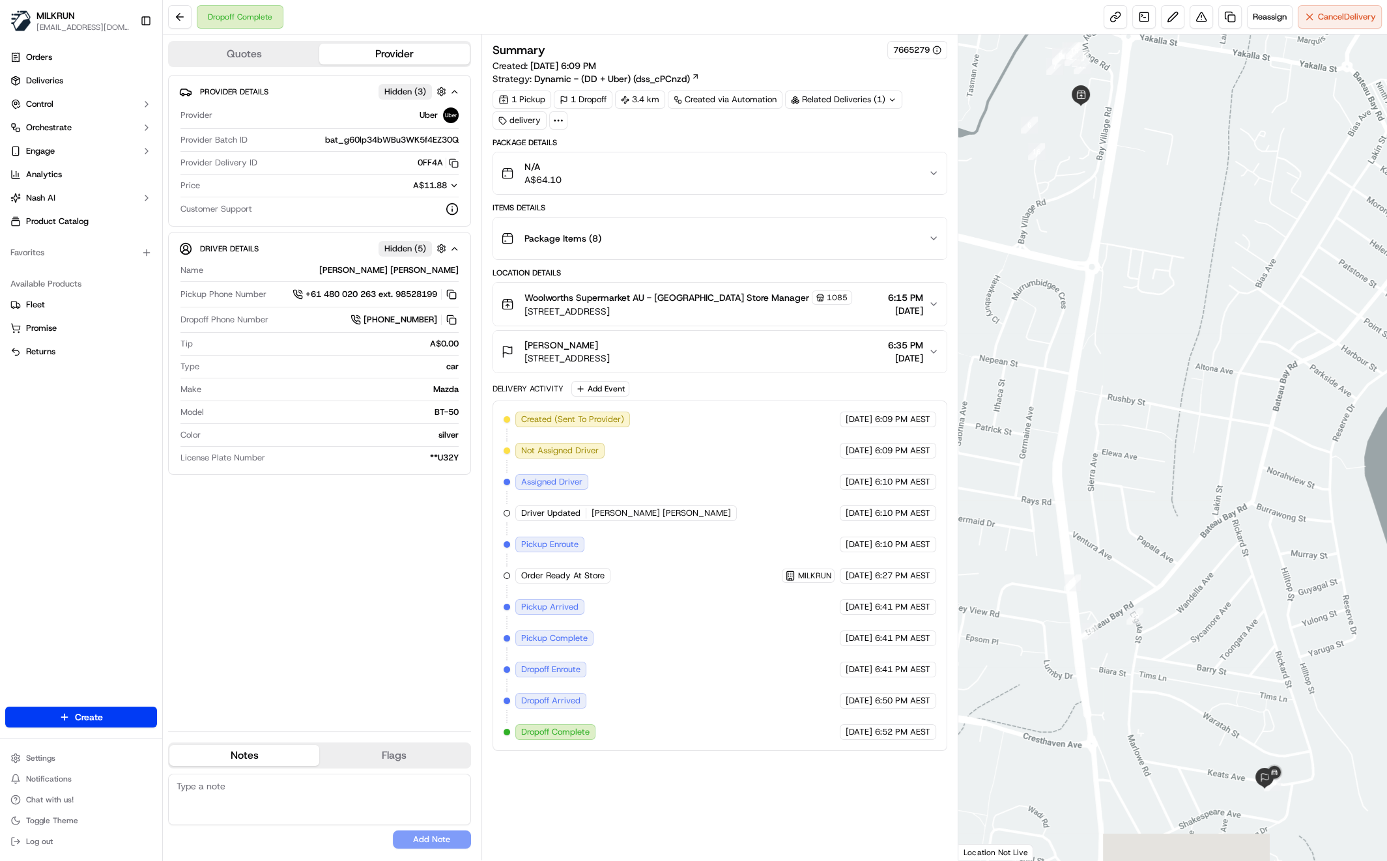
click at [382, 559] on div "Provider Details Hidden ( 3 ) Provider Uber Provider Batch ID bat_g60lp34bWBu3W…" at bounding box center [319, 398] width 303 height 646
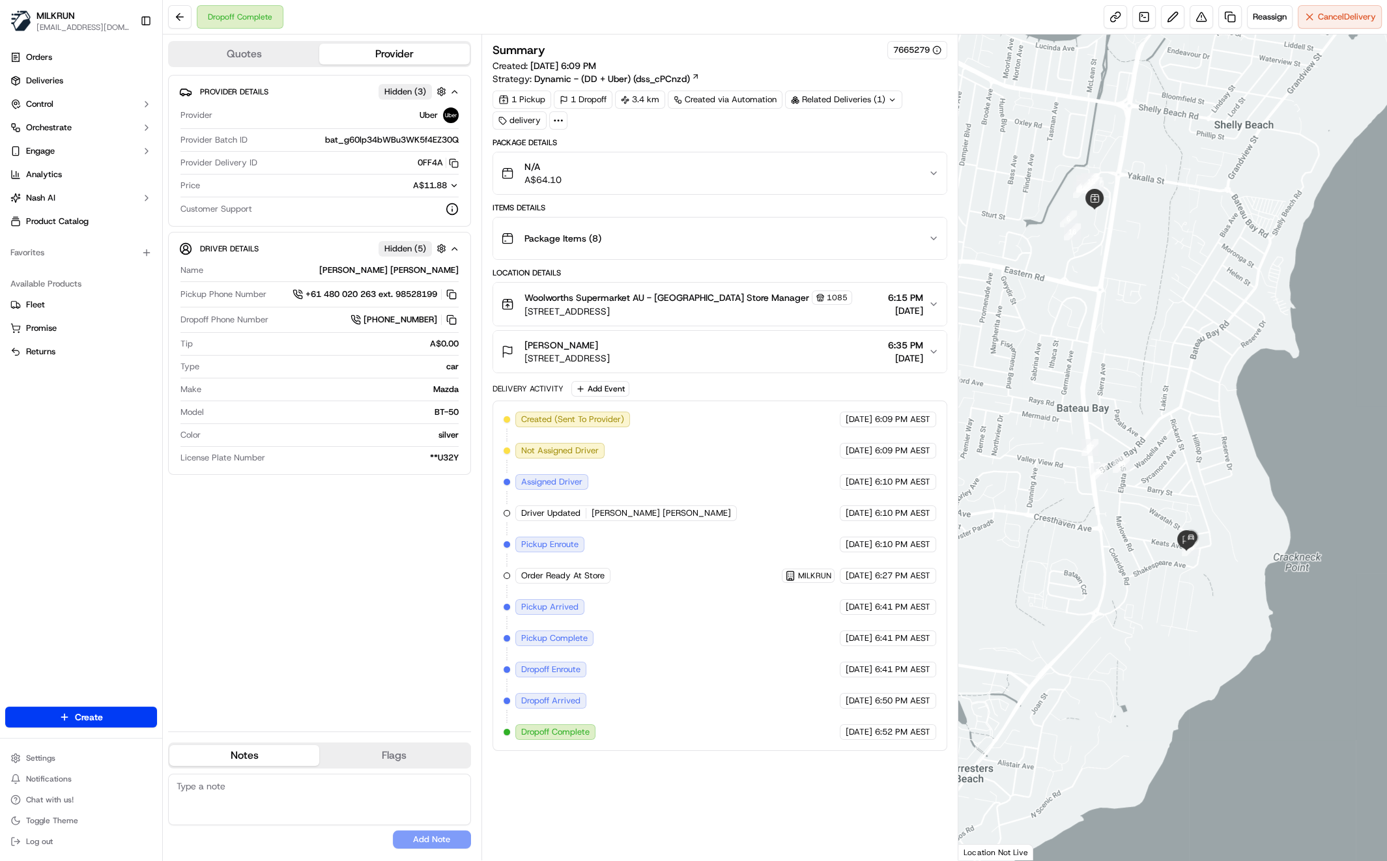
drag, startPoint x: 1164, startPoint y: 233, endPoint x: 1173, endPoint y: 248, distance: 18.1
click at [1165, 234] on div at bounding box center [1172, 448] width 429 height 826
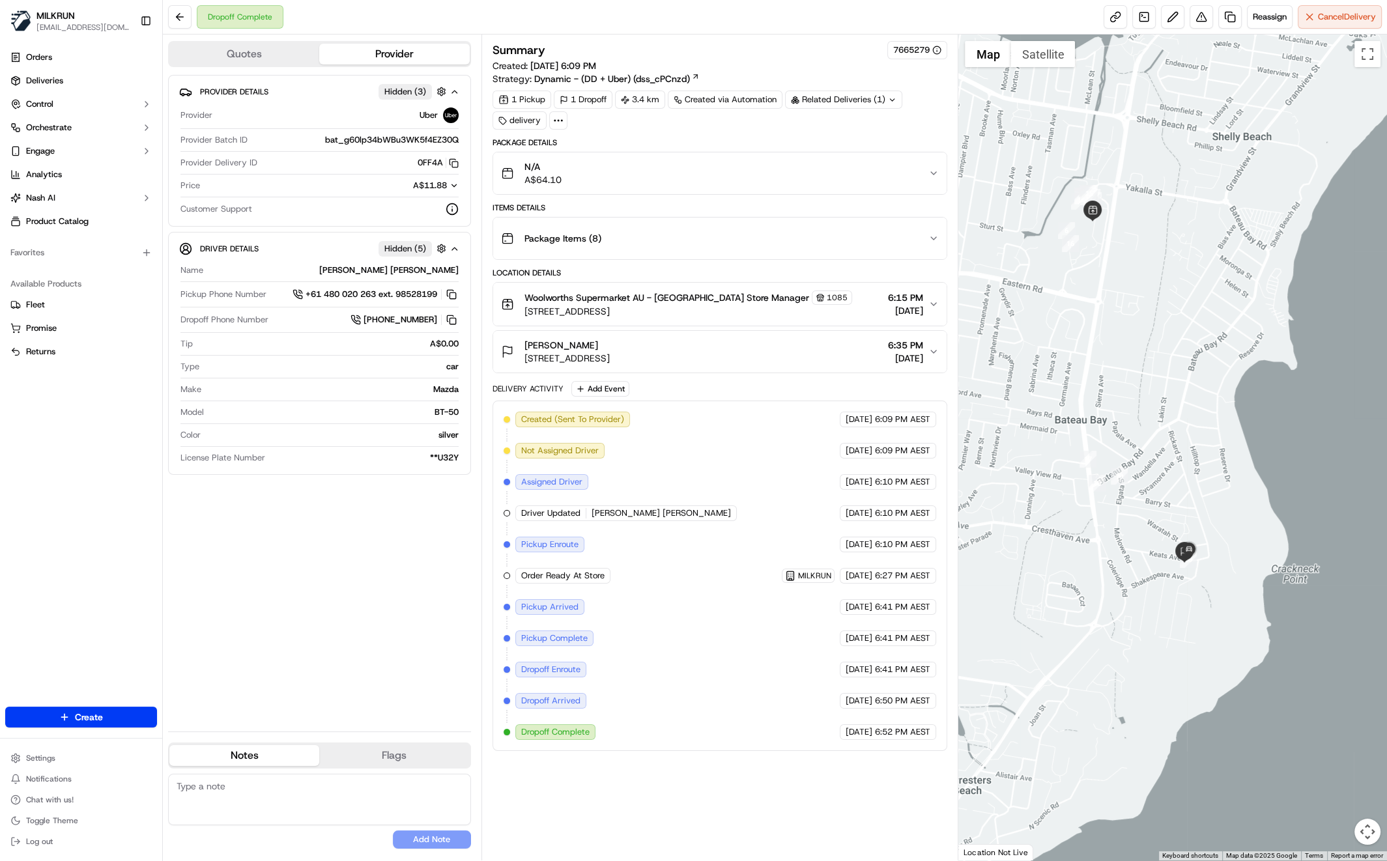
drag, startPoint x: 1207, startPoint y: 319, endPoint x: 1218, endPoint y: 337, distance: 21.9
click at [1218, 361] on div at bounding box center [1172, 448] width 429 height 826
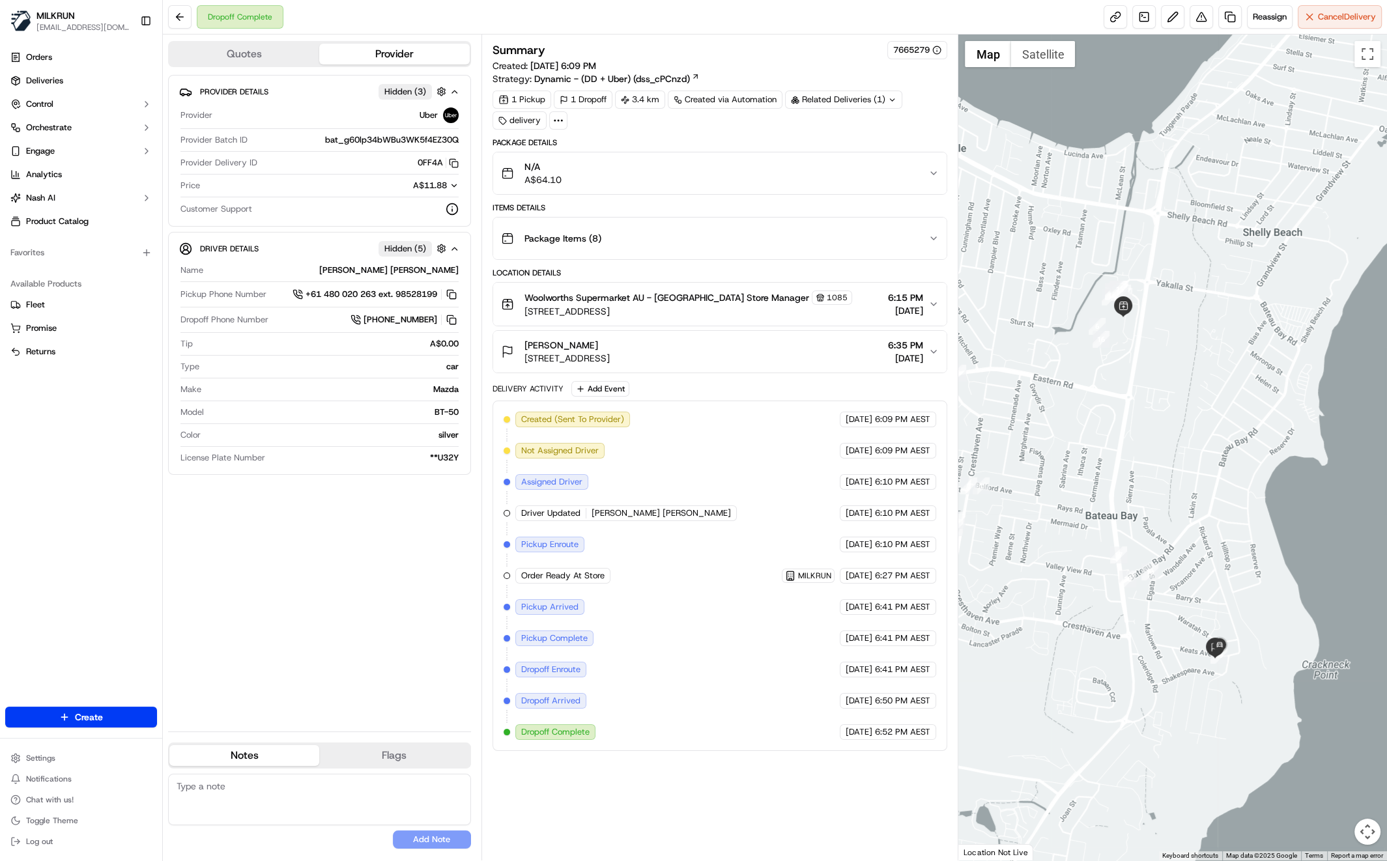
drag, startPoint x: 1180, startPoint y: 340, endPoint x: 1208, endPoint y: 333, distance: 28.9
click at [1208, 334] on div at bounding box center [1172, 448] width 429 height 826
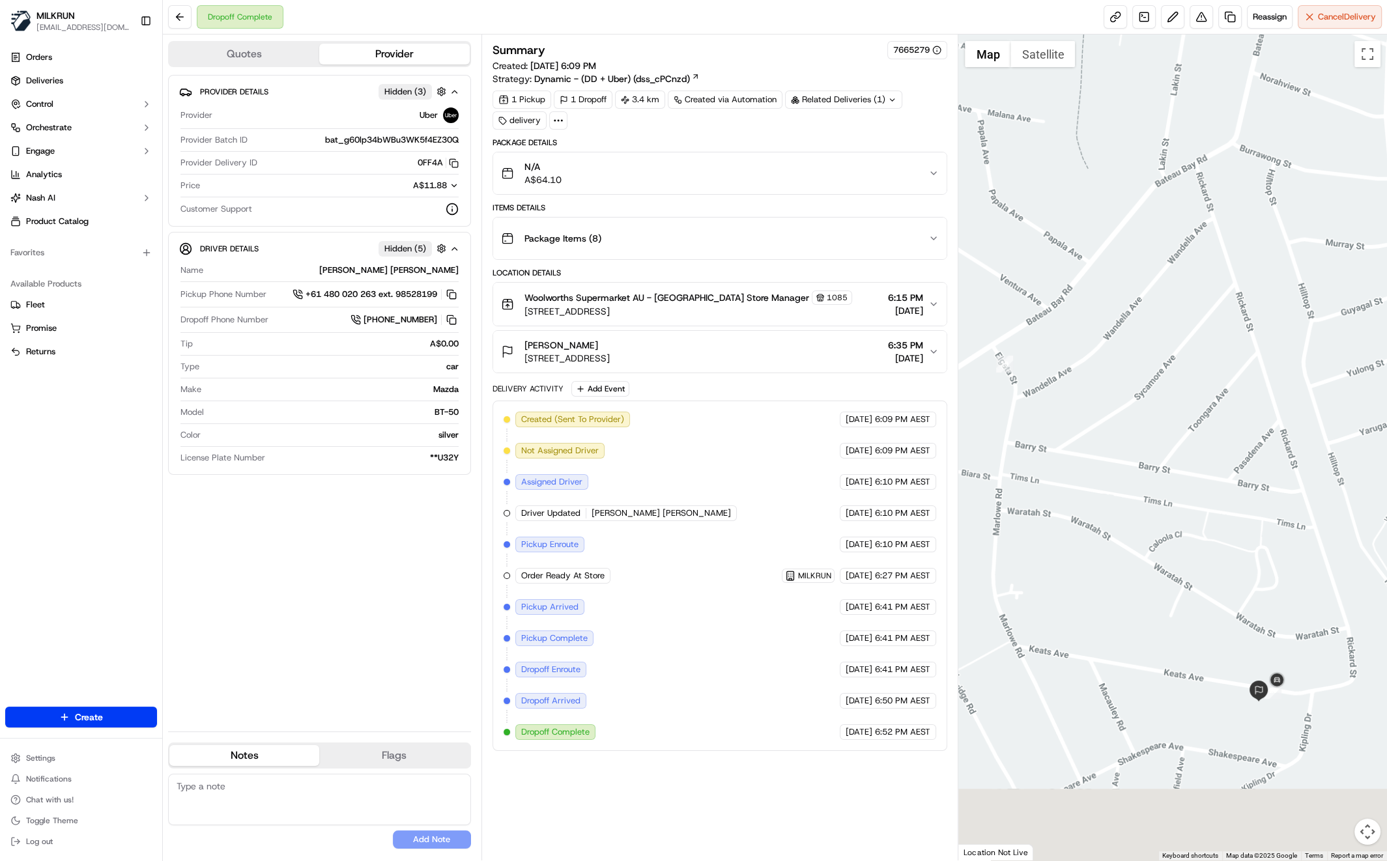
drag, startPoint x: 1249, startPoint y: 626, endPoint x: 1245, endPoint y: 507, distance: 119.3
click at [1235, 517] on div at bounding box center [1172, 448] width 429 height 826
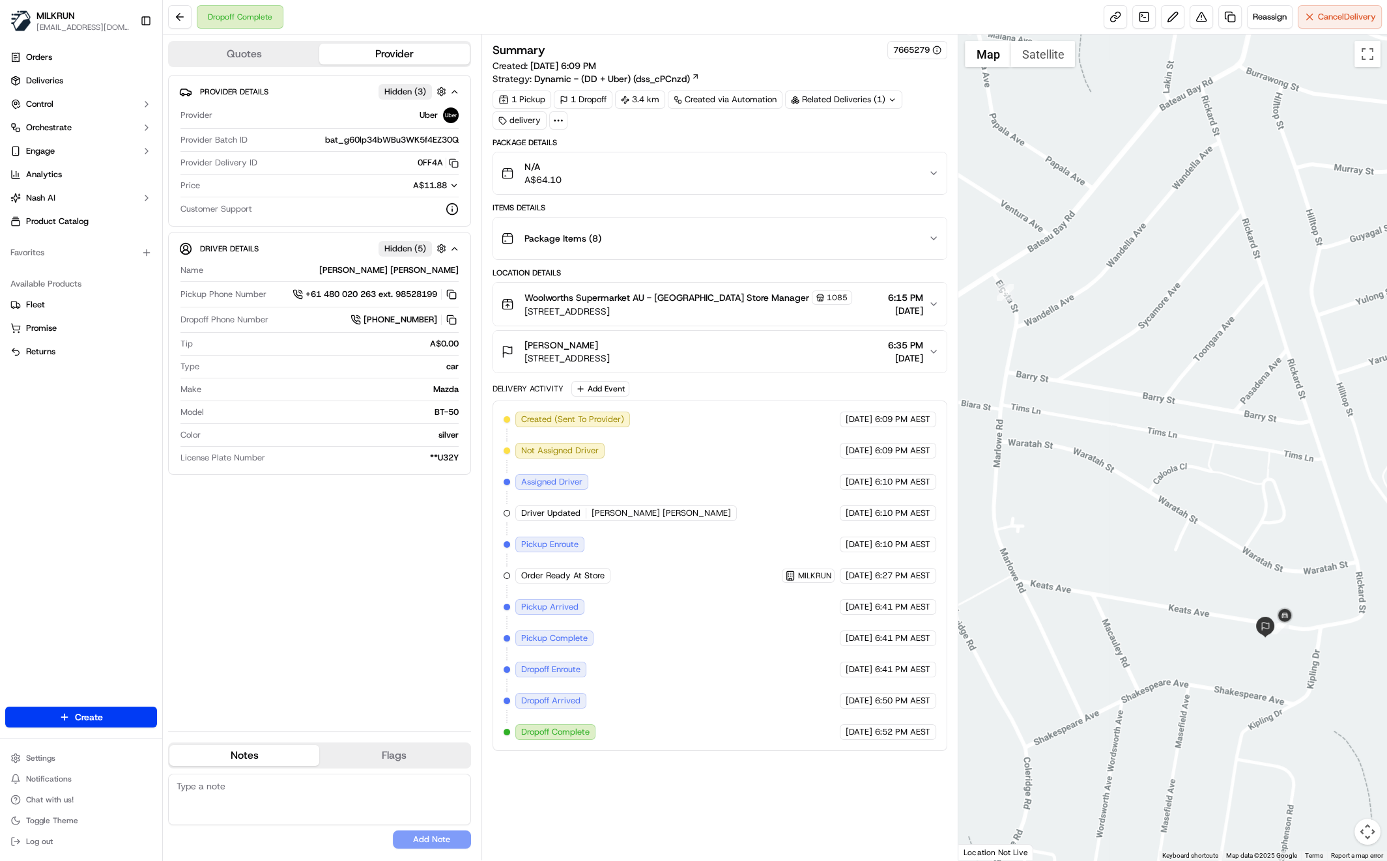
click at [287, 622] on div "Provider Details Hidden ( 3 ) Provider Uber Provider Batch ID bat_g60lp34bWBu3W…" at bounding box center [319, 398] width 303 height 646
click at [315, 536] on div "Provider Details Hidden ( 3 ) Provider Uber Provider Batch ID bat_g60lp34bWBu3W…" at bounding box center [319, 398] width 303 height 646
click at [358, 554] on div "Provider Details Hidden ( 3 ) Provider Uber Provider Batch ID bat_g60lp34bWBu3W…" at bounding box center [319, 398] width 303 height 646
click at [252, 620] on div "Provider Details Hidden ( 3 ) Provider Uber Provider Batch ID bat_g60lp34bWBu3W…" at bounding box center [319, 398] width 303 height 646
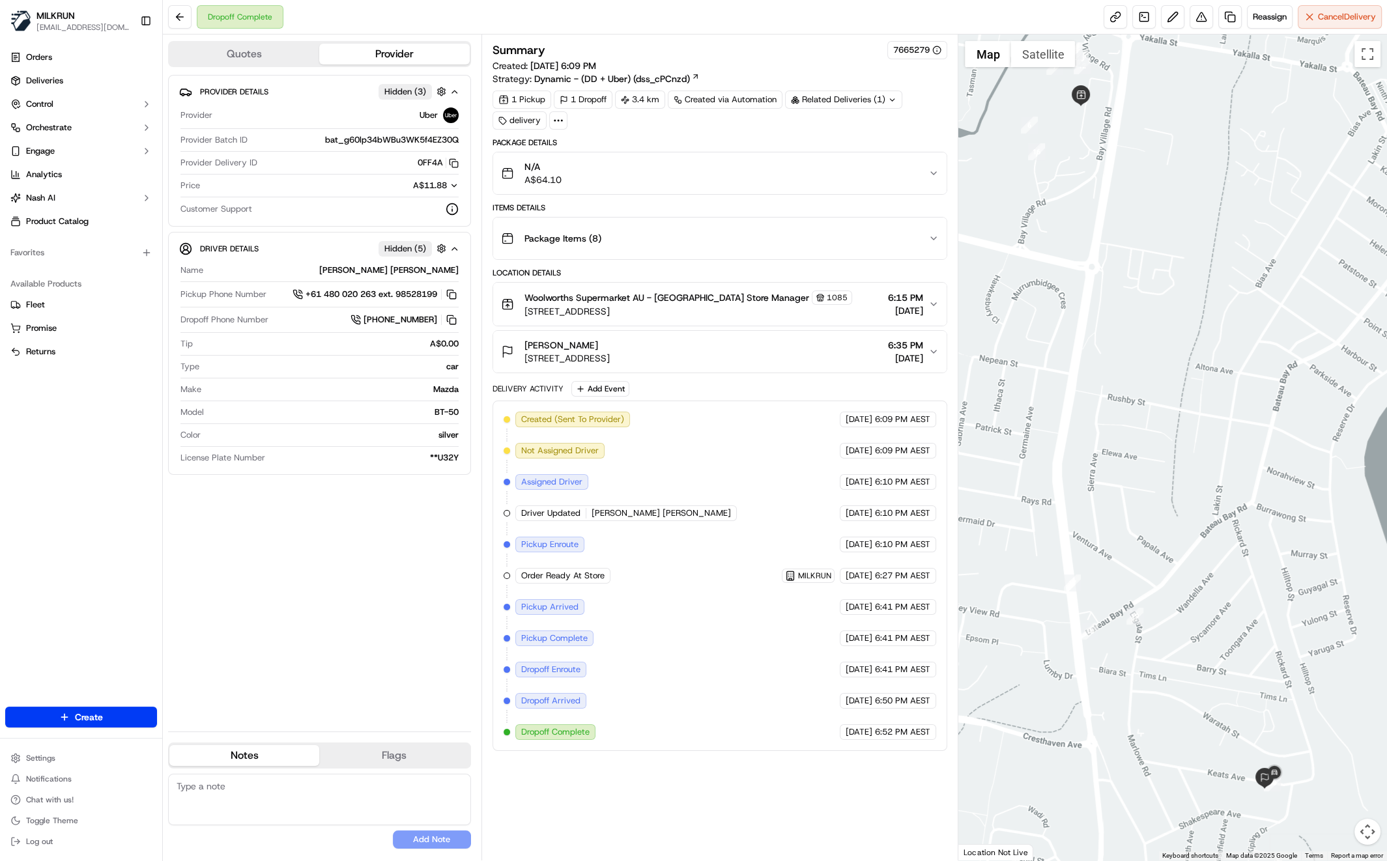
click at [287, 671] on div "Provider Details Hidden ( 3 ) Provider Uber Provider Batch ID bat_g60lp34bWBu3W…" at bounding box center [319, 398] width 303 height 646
click at [416, 563] on div "Provider Details Hidden ( 3 ) Provider Uber Provider Batch ID bat_g60lp34bWBu3W…" at bounding box center [319, 398] width 303 height 646
click at [1204, 18] on button at bounding box center [1200, 16] width 23 height 23
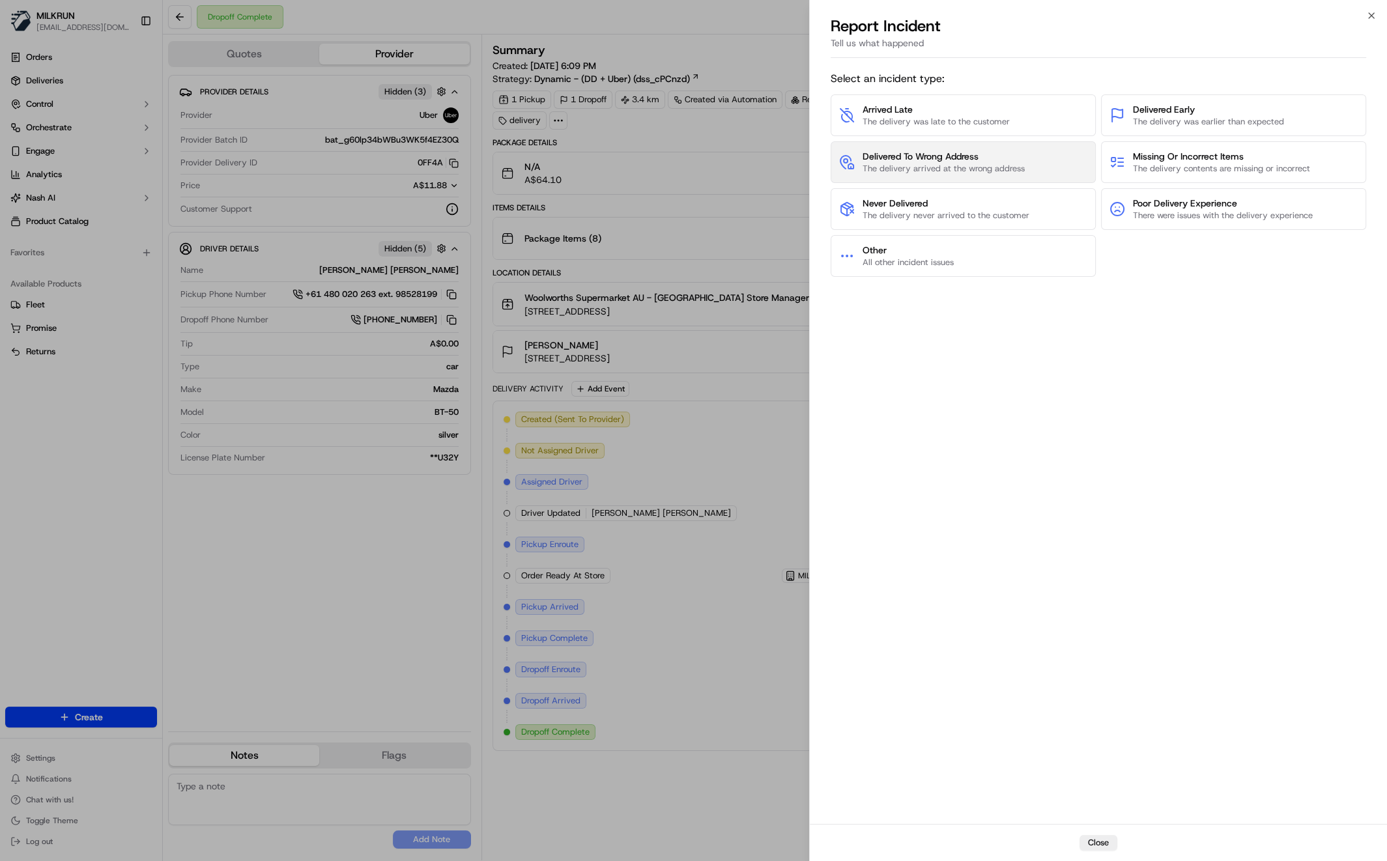
click at [932, 159] on span "Delivered To Wrong Address" at bounding box center [943, 156] width 162 height 13
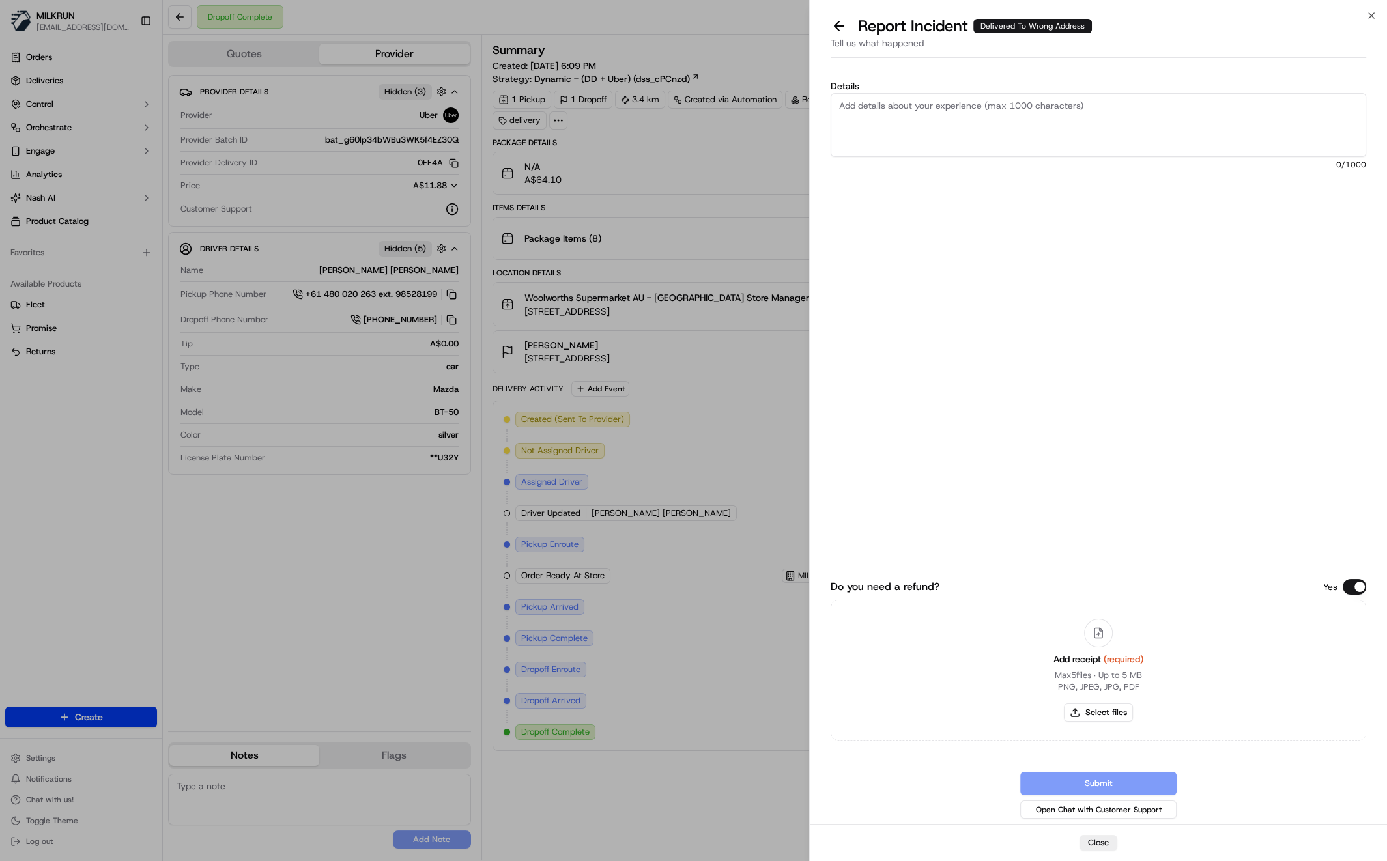
click at [911, 129] on textarea "Details" at bounding box center [1098, 125] width 535 height 64
click at [1201, 114] on textarea "Customer has a camera call Bell no one came to the house please Refund" at bounding box center [1098, 125] width 535 height 64
type textarea "Customer has a camera call Bell no one came to the house please Refund $64.10"
click at [1072, 460] on div "Do you need a refund? Yes Add receipt (required) Max 5 files ∙ Up to 5 MB PNG, …" at bounding box center [1098, 605] width 535 height 431
click at [1091, 711] on button "Select files" at bounding box center [1098, 713] width 69 height 18
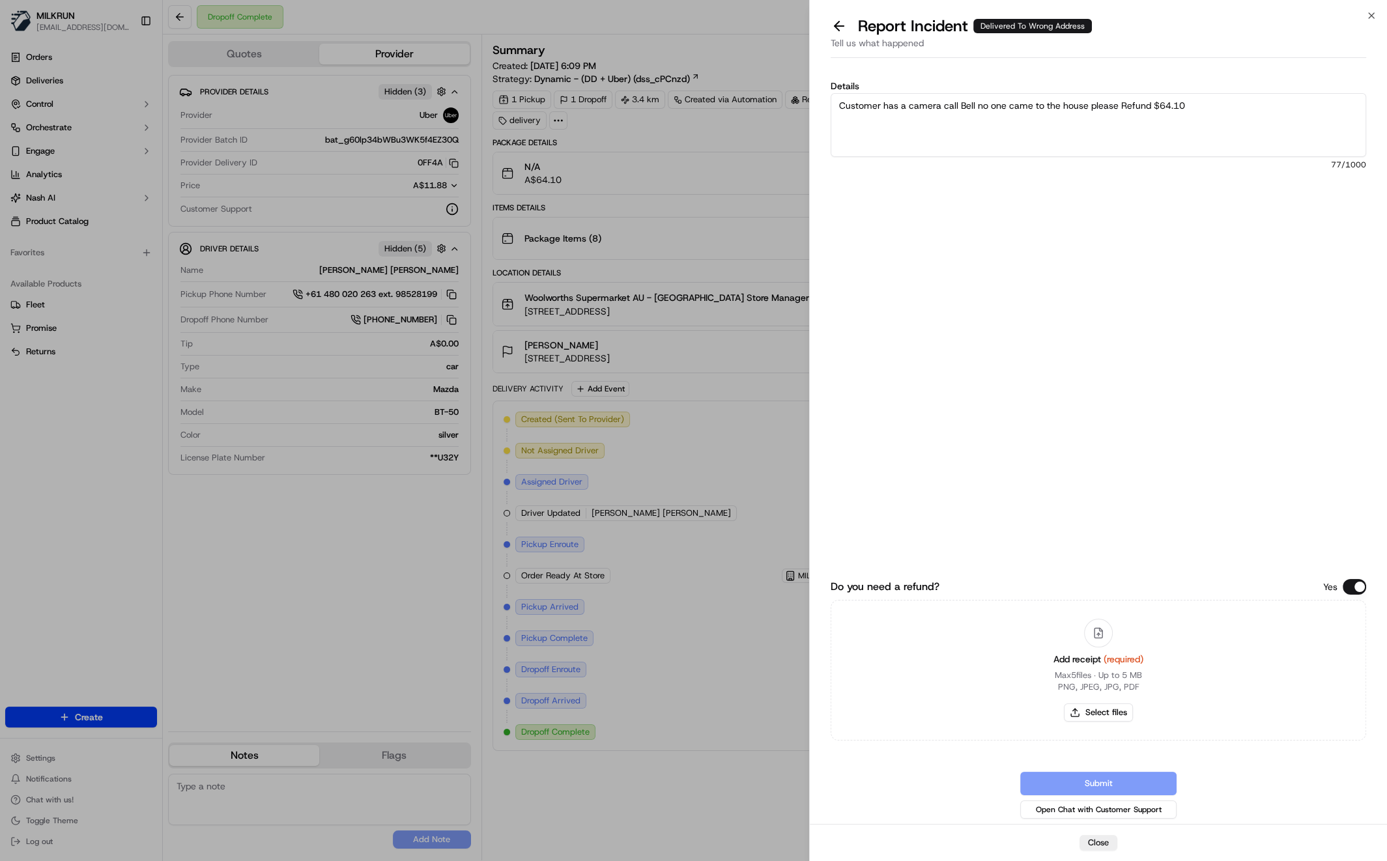
type input "C:\fakepath\Screen Shot [DATE] 7.42.32 pm.png"
click at [1123, 430] on div "Do you need a refund? Yes Files ( 1 ) Add files Remove all Screen Shot [DATE] 7…" at bounding box center [1098, 605] width 535 height 431
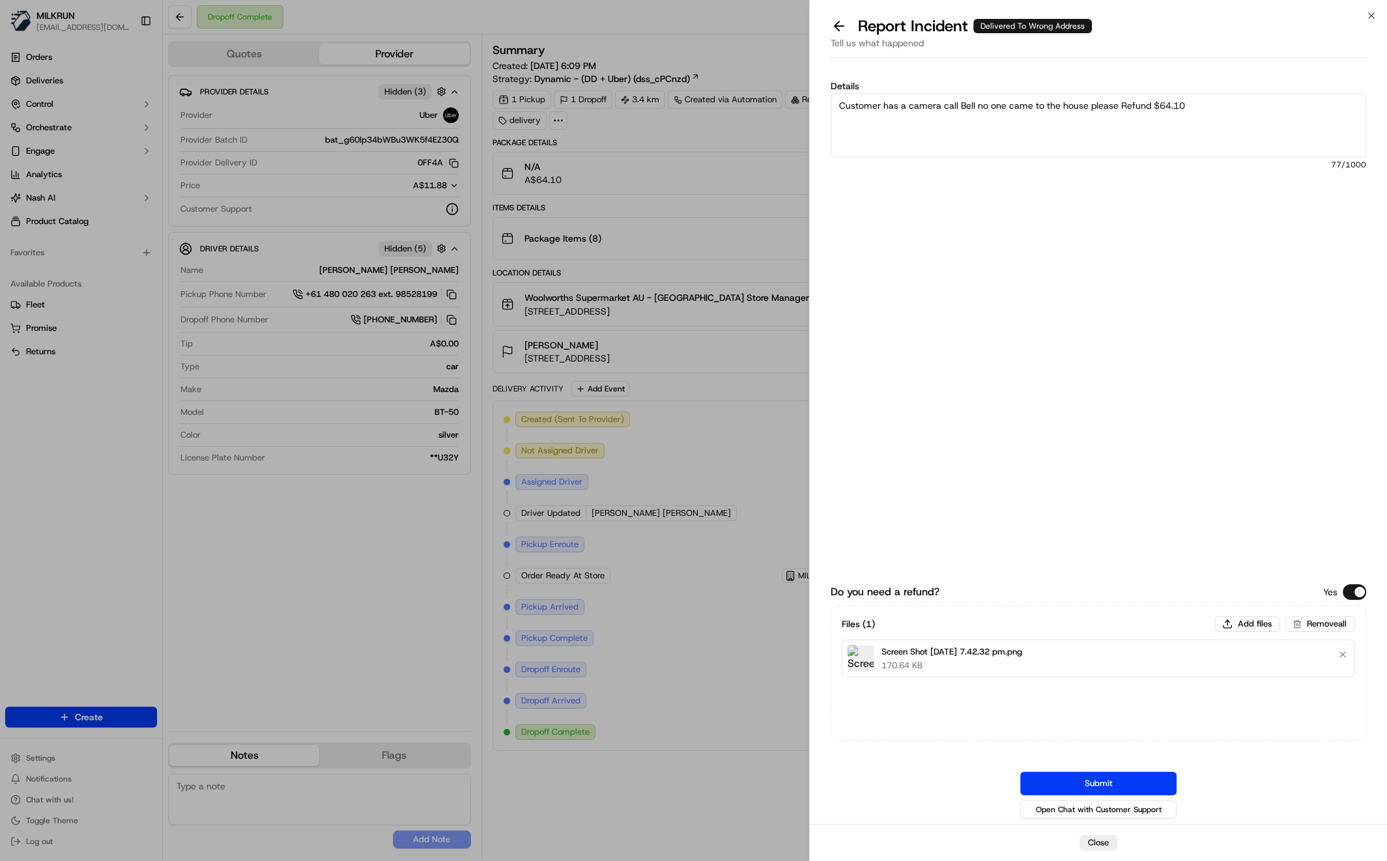
click at [1115, 782] on button "Submit" at bounding box center [1098, 783] width 156 height 23
